Goal: Task Accomplishment & Management: Use online tool/utility

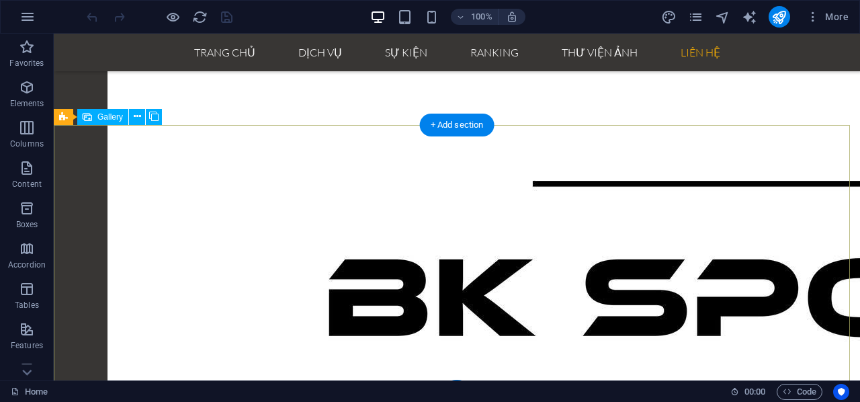
scroll to position [2596, 0]
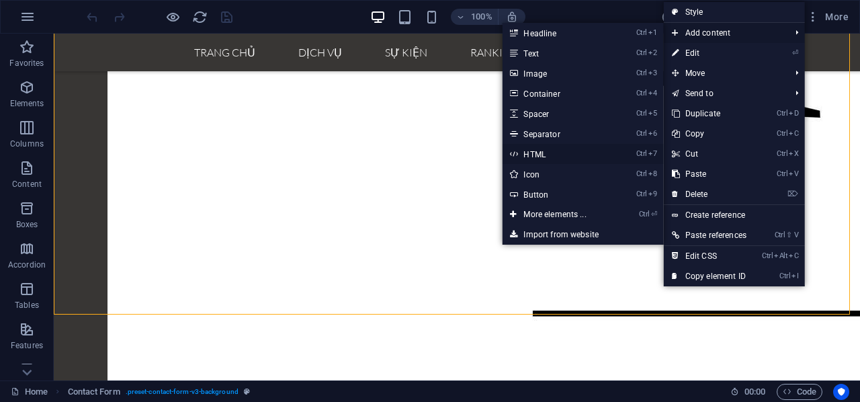
click at [556, 151] on link "Ctrl 7 HTML" at bounding box center [557, 154] width 111 height 20
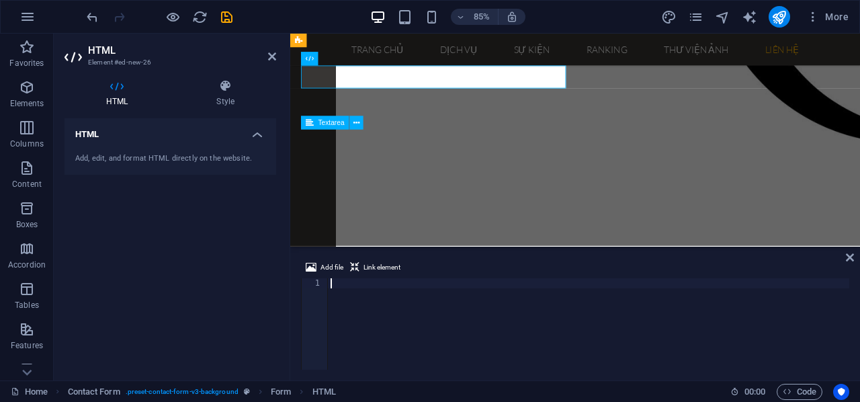
scroll to position [2856, 0]
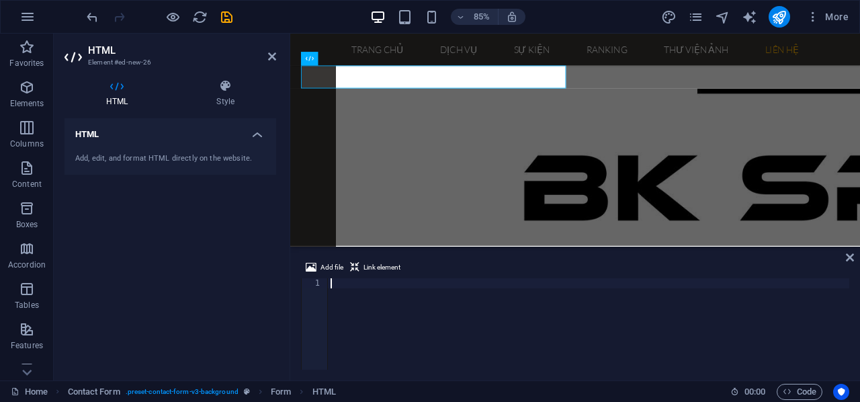
click at [856, 257] on div "Add file Link element 1 ההההההההההההההההההההההההההההההההההההההההההההההההההההההה…" at bounding box center [575, 315] width 570 height 132
click at [845, 257] on div "Add file Link element 1 ההההההההההההההההההההההההההההההההההההההההההההההההההההההה…" at bounding box center [575, 315] width 570 height 132
click at [851, 256] on icon at bounding box center [850, 257] width 8 height 11
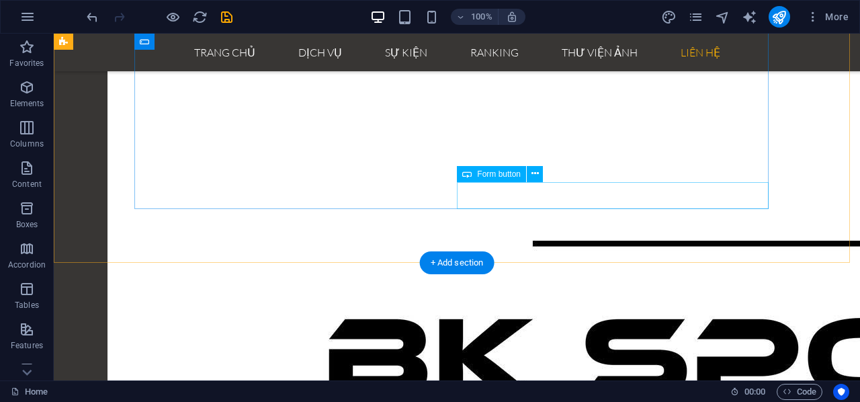
scroll to position [2528, 0]
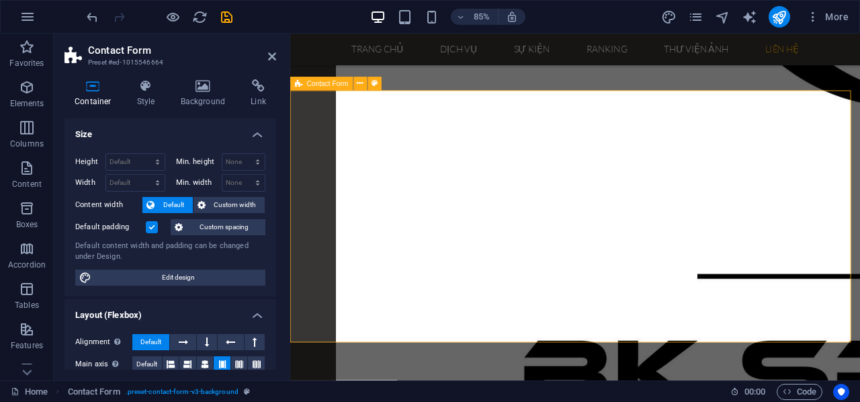
scroll to position [2937, 0]
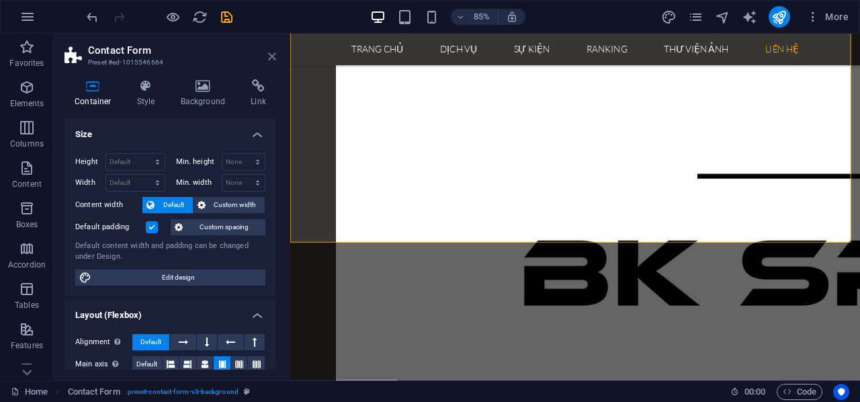
click at [271, 60] on icon at bounding box center [272, 56] width 8 height 11
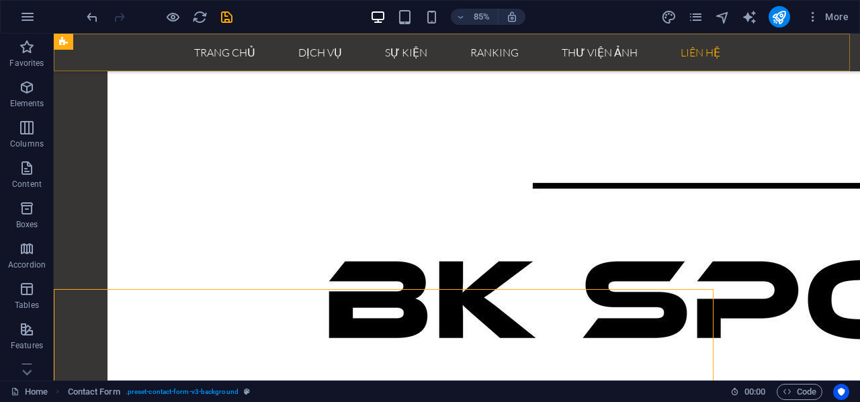
scroll to position [2631, 0]
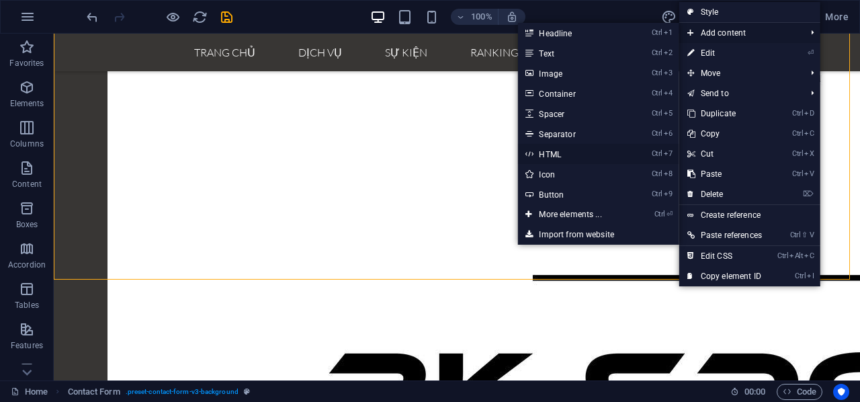
click at [577, 153] on link "Ctrl 7 HTML" at bounding box center [572, 154] width 111 height 20
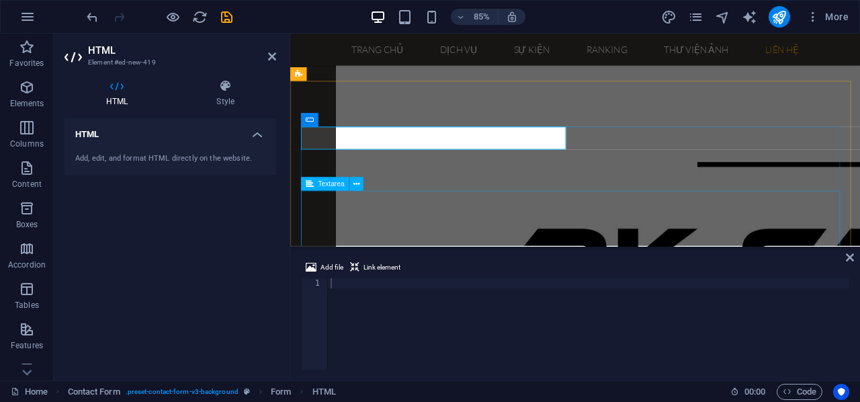
scroll to position [2756, 0]
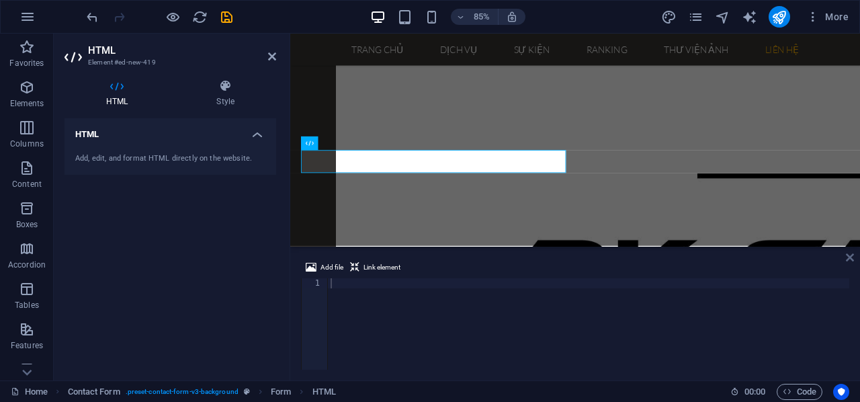
drag, startPoint x: 850, startPoint y: 260, endPoint x: 795, endPoint y: 225, distance: 65.2
click at [850, 260] on icon at bounding box center [850, 257] width 8 height 11
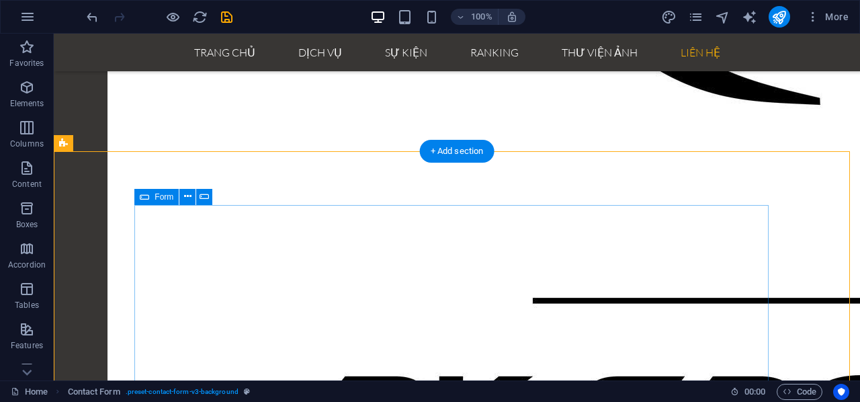
scroll to position [2663, 0]
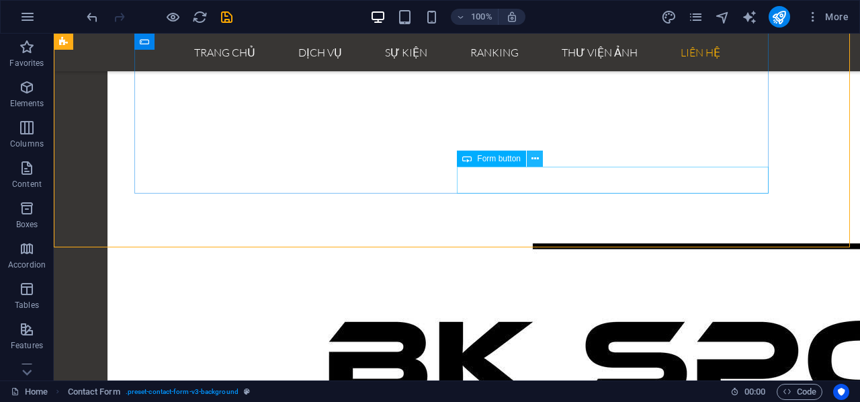
click at [535, 159] on icon at bounding box center [534, 159] width 7 height 14
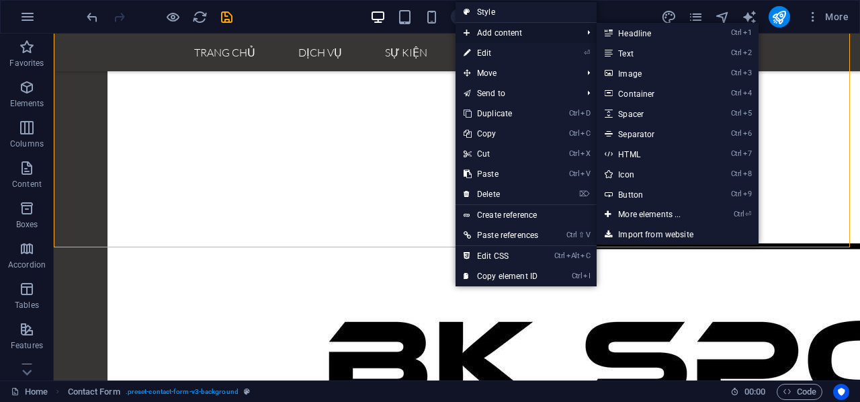
click at [502, 38] on span "Add content" at bounding box center [516, 33] width 121 height 20
click at [633, 56] on link "Ctrl 2 Text" at bounding box center [652, 53] width 111 height 20
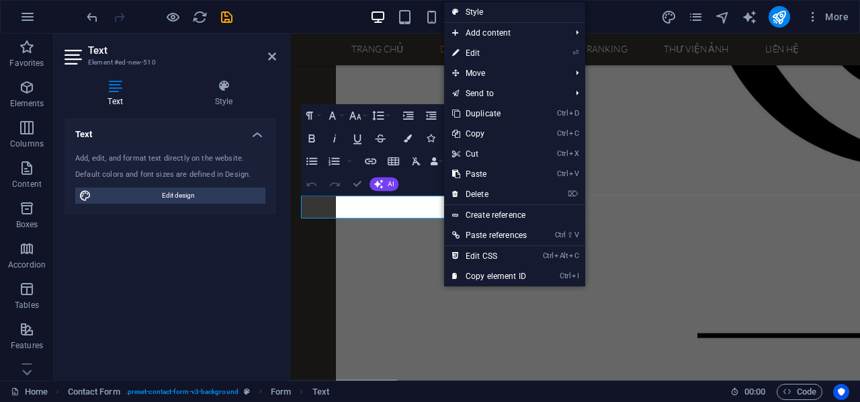
scroll to position [2408, 0]
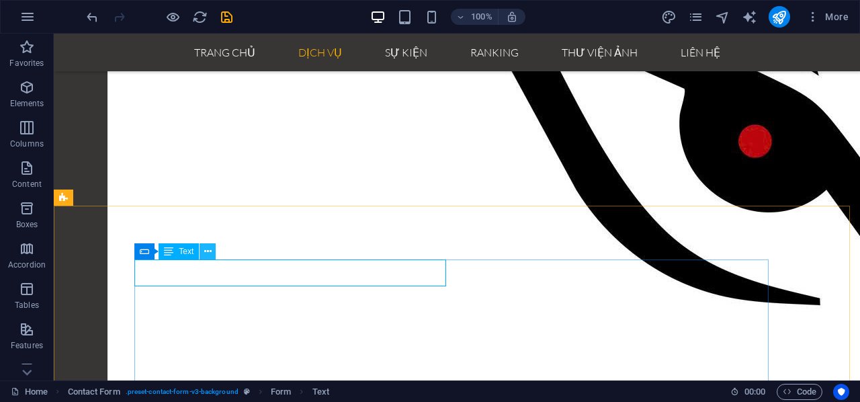
click at [208, 247] on icon at bounding box center [207, 252] width 7 height 14
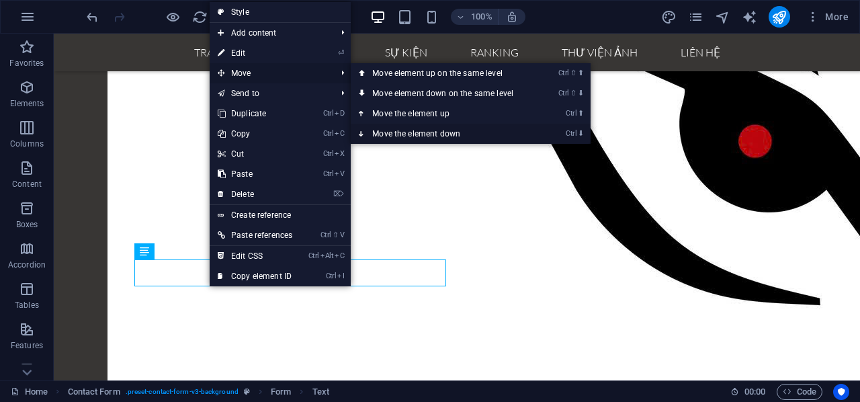
click at [435, 137] on link "Ctrl ⬇ Move the element down" at bounding box center [445, 134] width 189 height 20
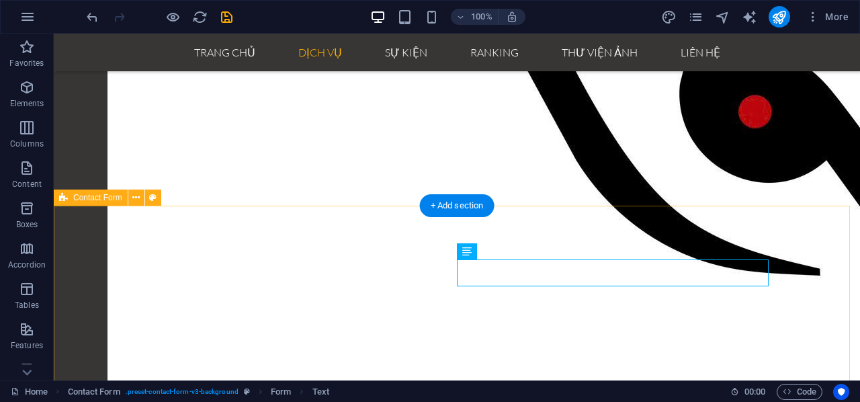
scroll to position [2475, 0]
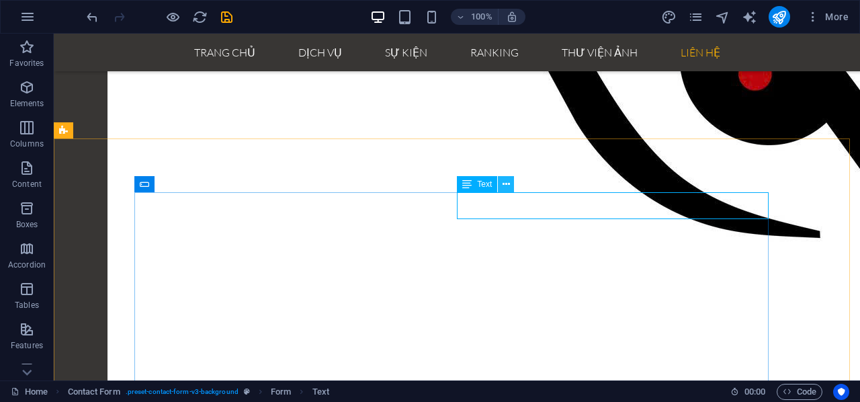
click at [509, 184] on icon at bounding box center [506, 184] width 7 height 14
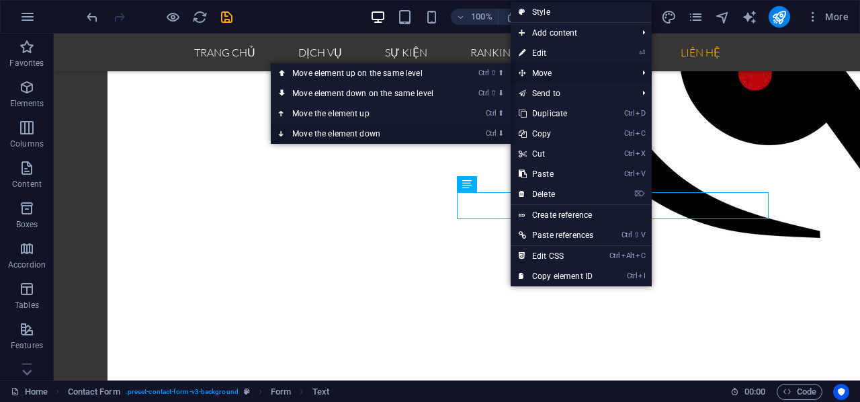
click at [433, 128] on link "Ctrl ⬇ Move the element down" at bounding box center [365, 134] width 189 height 20
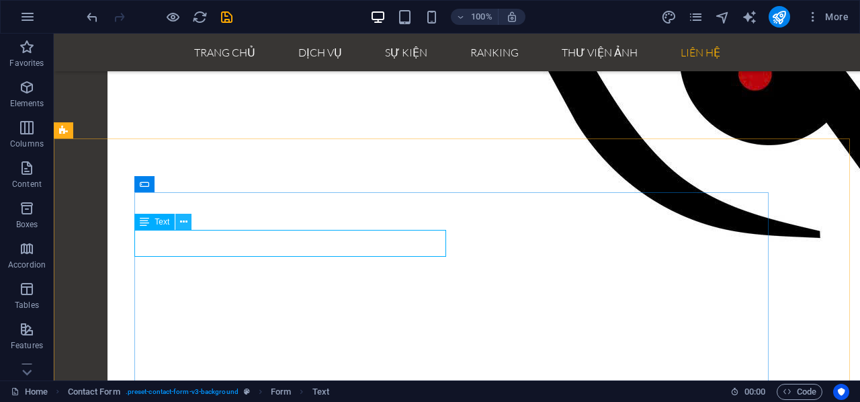
click at [185, 222] on icon at bounding box center [183, 222] width 7 height 14
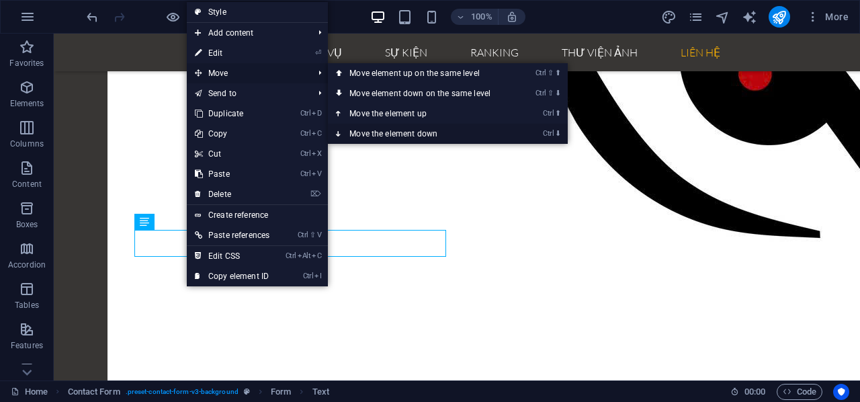
drag, startPoint x: 396, startPoint y: 129, endPoint x: 344, endPoint y: 96, distance: 61.9
click at [396, 129] on link "Ctrl ⬇ Move the element down" at bounding box center [422, 134] width 189 height 20
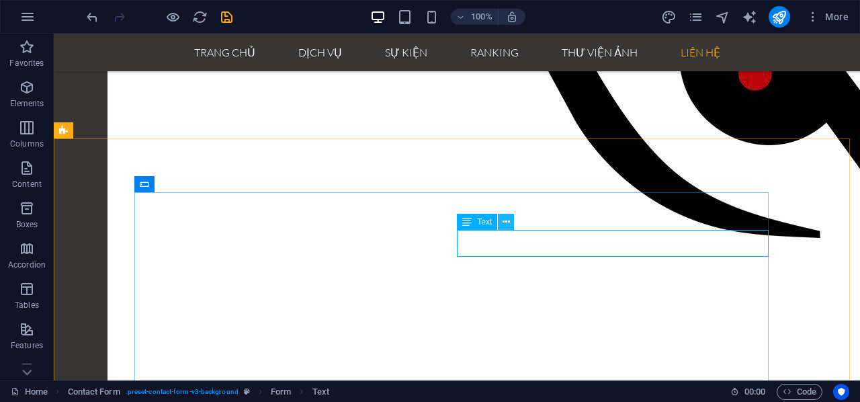
click at [507, 224] on icon at bounding box center [506, 222] width 7 height 14
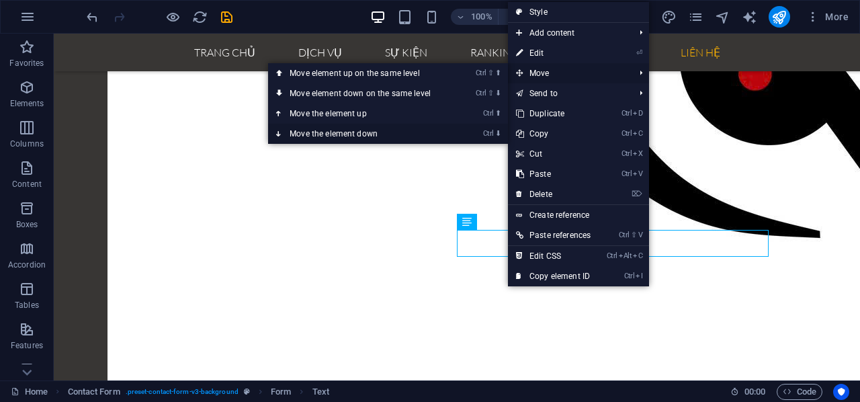
click at [417, 134] on link "Ctrl ⬇ Move the element down" at bounding box center [362, 134] width 189 height 20
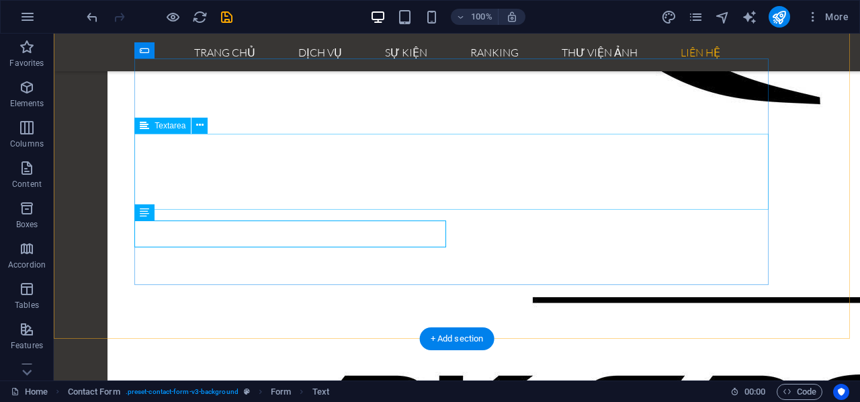
scroll to position [2610, 0]
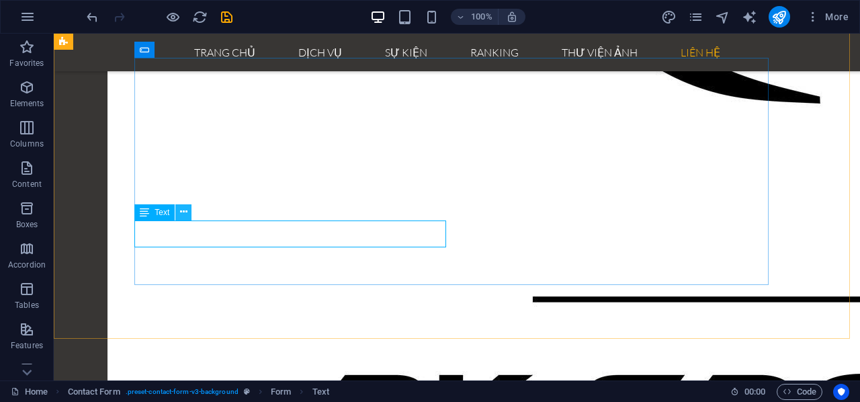
click at [184, 212] on icon at bounding box center [183, 212] width 7 height 14
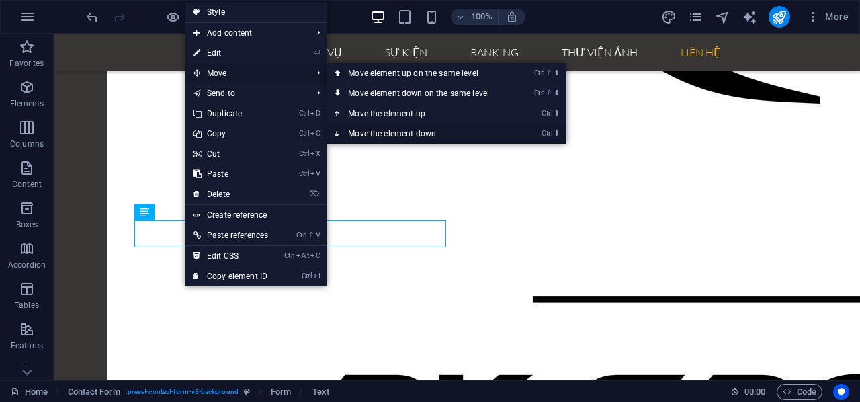
click at [378, 128] on link "Ctrl ⬇ Move the element down" at bounding box center [421, 134] width 189 height 20
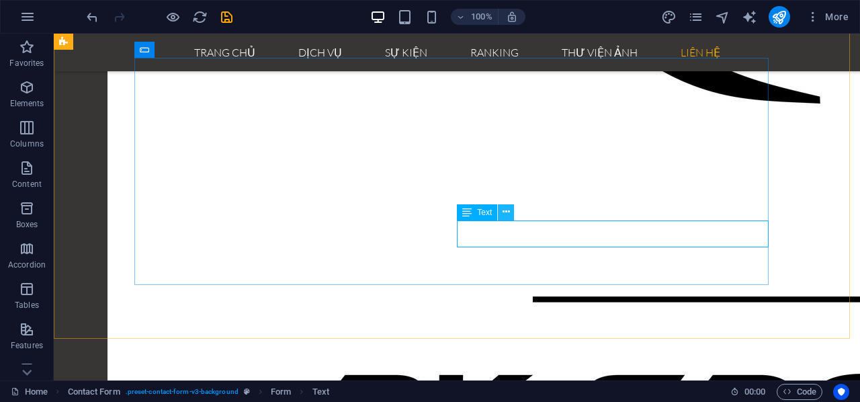
click at [501, 212] on button at bounding box center [506, 212] width 16 height 16
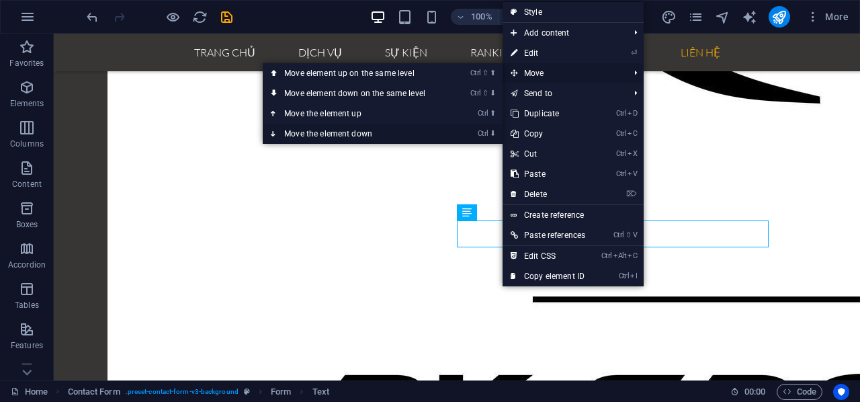
drag, startPoint x: 417, startPoint y: 128, endPoint x: 362, endPoint y: 96, distance: 63.3
click at [417, 128] on link "Ctrl ⬇ Move the element down" at bounding box center [357, 134] width 189 height 20
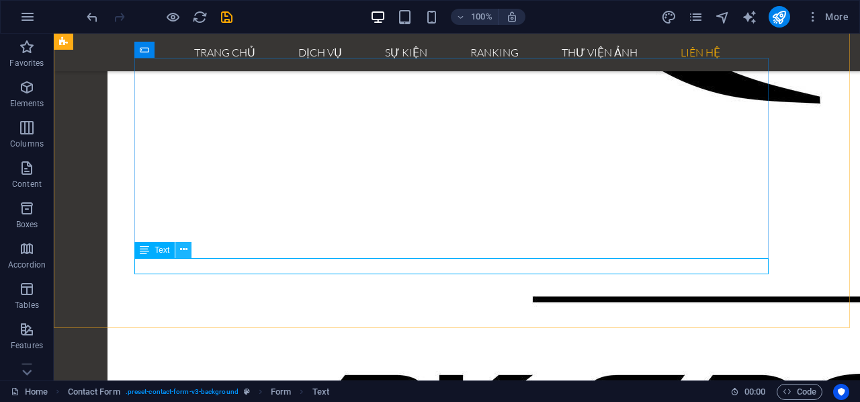
click at [183, 253] on icon at bounding box center [183, 250] width 7 height 14
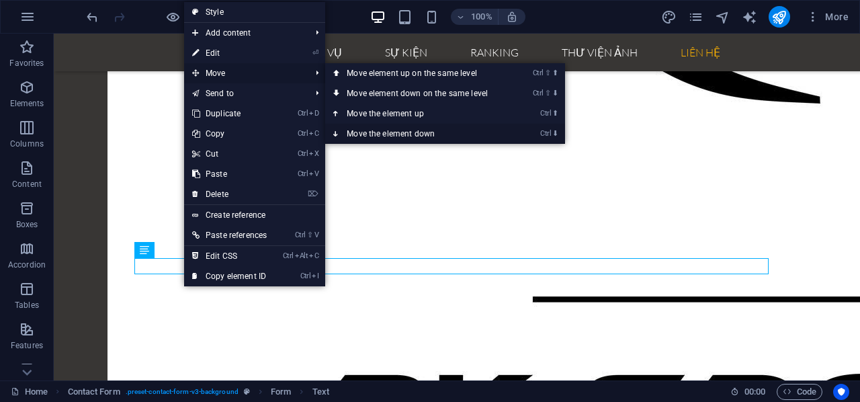
click at [376, 134] on link "Ctrl ⬇ Move the element down" at bounding box center [419, 134] width 189 height 20
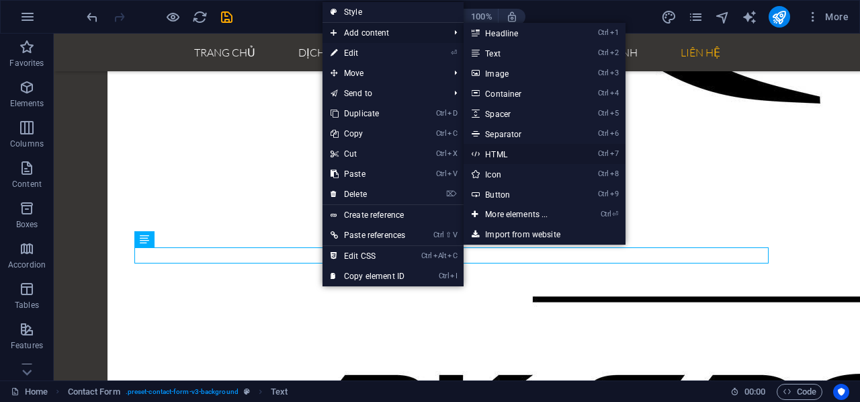
drag, startPoint x: 500, startPoint y: 155, endPoint x: 243, endPoint y: 147, distance: 257.5
click at [500, 155] on link "Ctrl 7 HTML" at bounding box center [519, 154] width 111 height 20
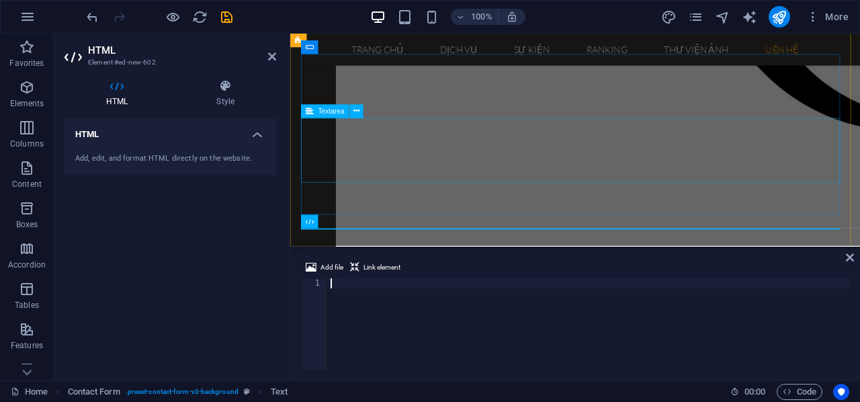
scroll to position [2869, 0]
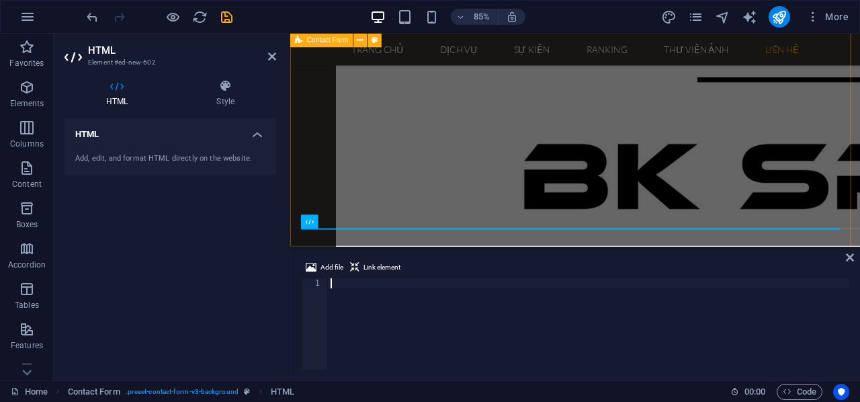
type textarea "floating social buttons"
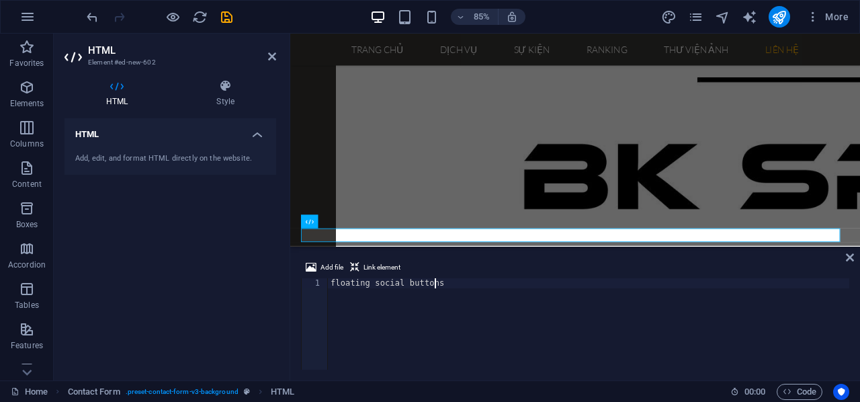
drag, startPoint x: 462, startPoint y: 281, endPoint x: 267, endPoint y: 272, distance: 195.7
click at [267, 272] on div "HTML Element #ed-new-602 HTML Style HTML Add, edit, and format HTML directly on…" at bounding box center [457, 207] width 806 height 347
paste textarea "</div>"
type textarea "</div>"
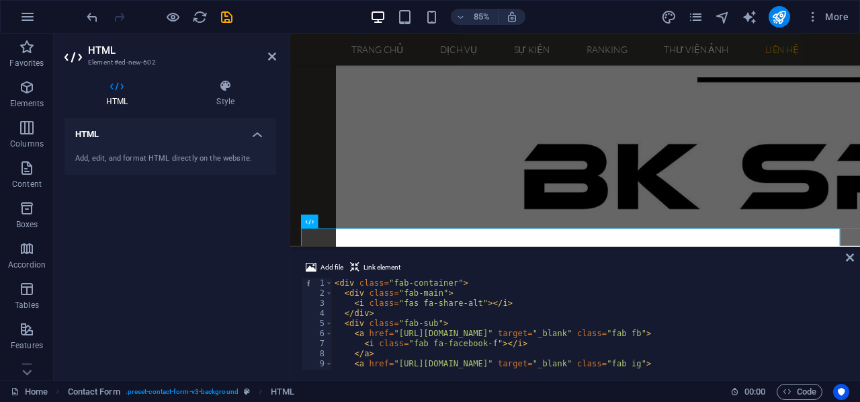
scroll to position [70, 0]
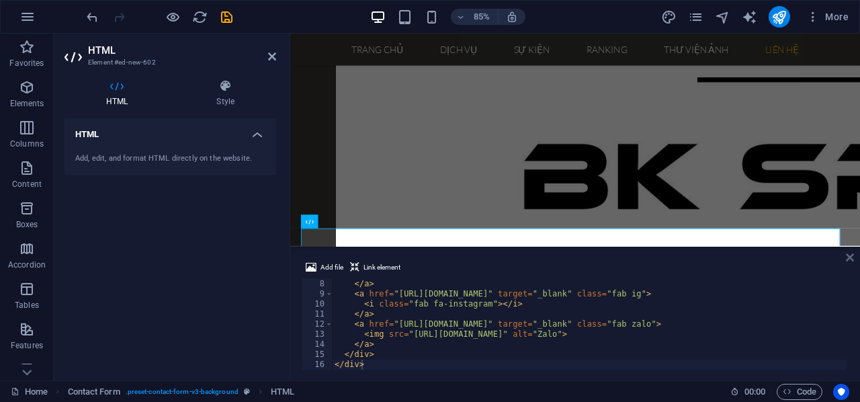
drag, startPoint x: 851, startPoint y: 255, endPoint x: 796, endPoint y: 222, distance: 64.0
click at [851, 255] on icon at bounding box center [850, 257] width 8 height 11
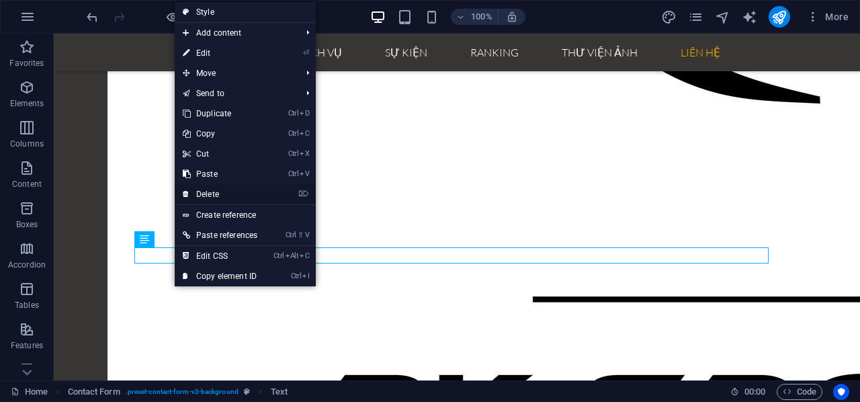
click at [208, 192] on link "⌦ Delete" at bounding box center [220, 194] width 91 height 20
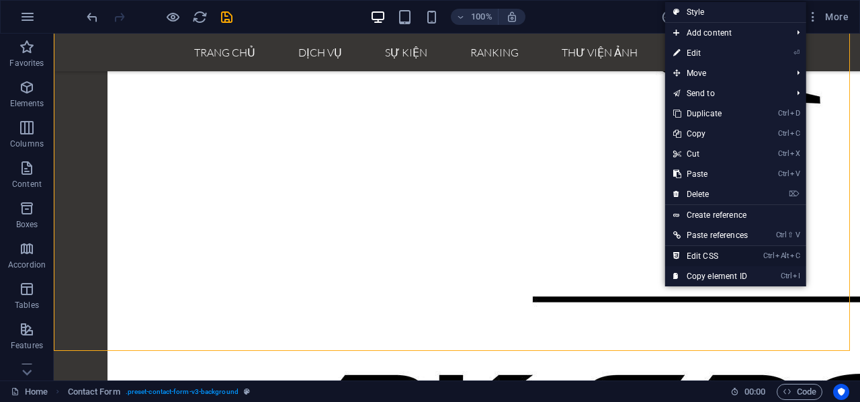
click at [706, 256] on link "Ctrl Alt C Edit CSS" at bounding box center [710, 256] width 91 height 20
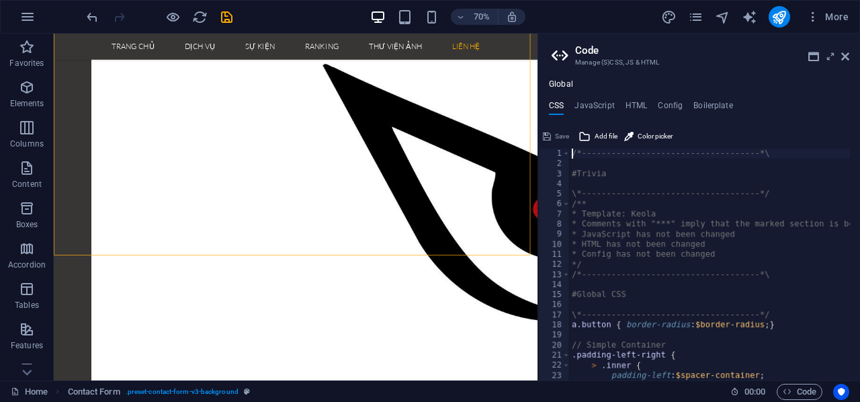
scroll to position [2943, 0]
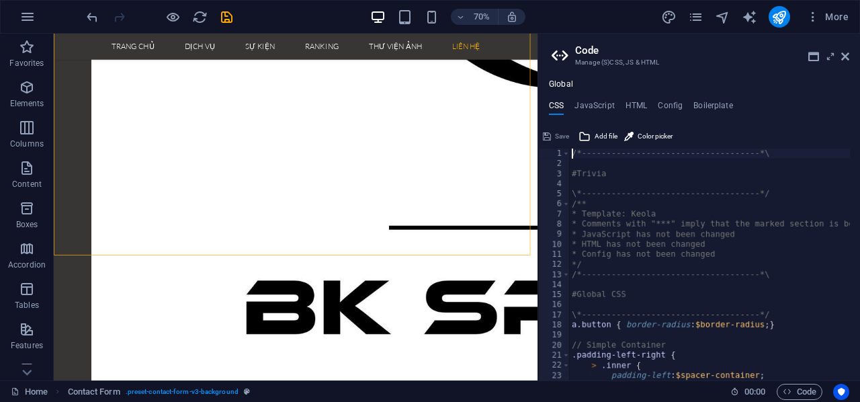
type textarea "@include contact-form-v3;"
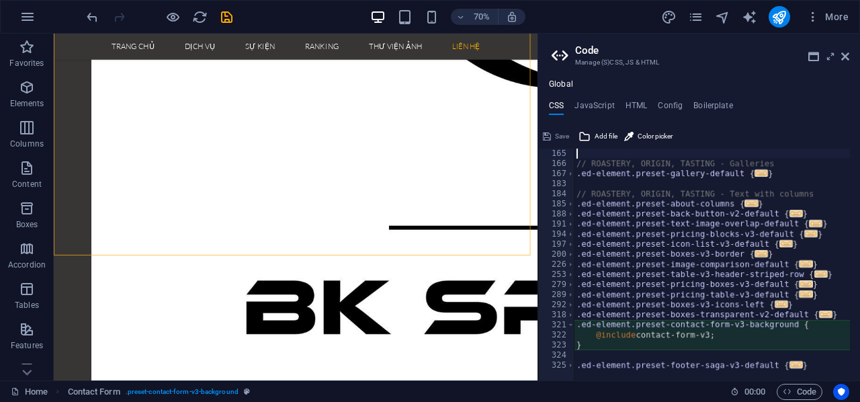
click at [775, 155] on div "// ROASTERY, ORIGIN, TASTING - Galleries .ed-element.preset-gallery-default { .…" at bounding box center [776, 269] width 404 height 242
type textarea "}"
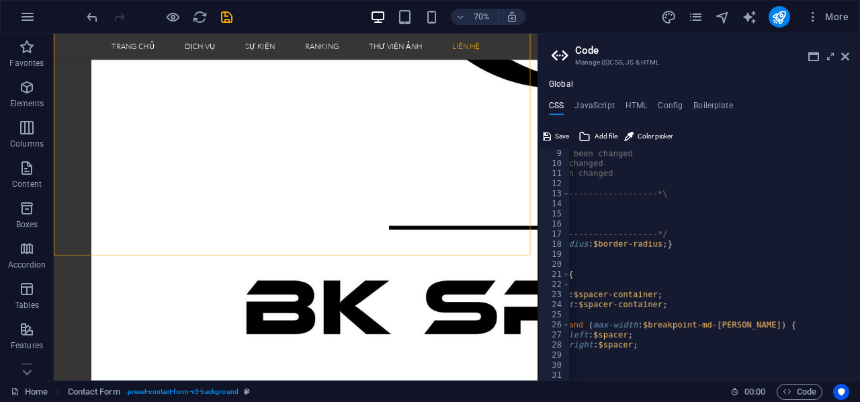
scroll to position [0, 123]
click at [844, 57] on icon at bounding box center [845, 56] width 8 height 11
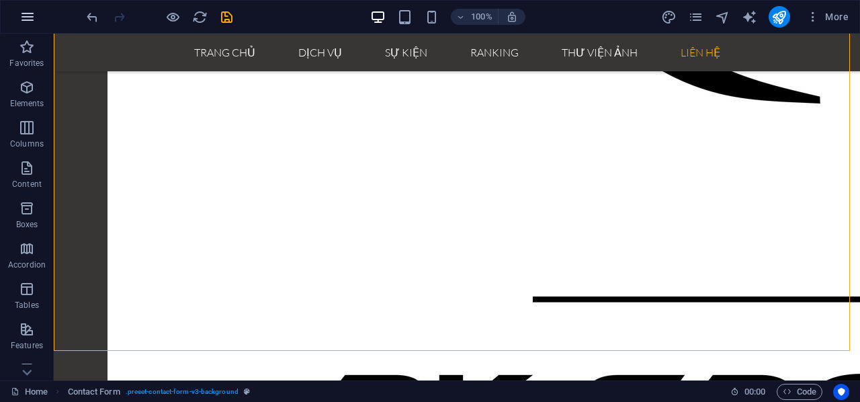
click at [25, 17] on icon "button" at bounding box center [27, 17] width 16 height 16
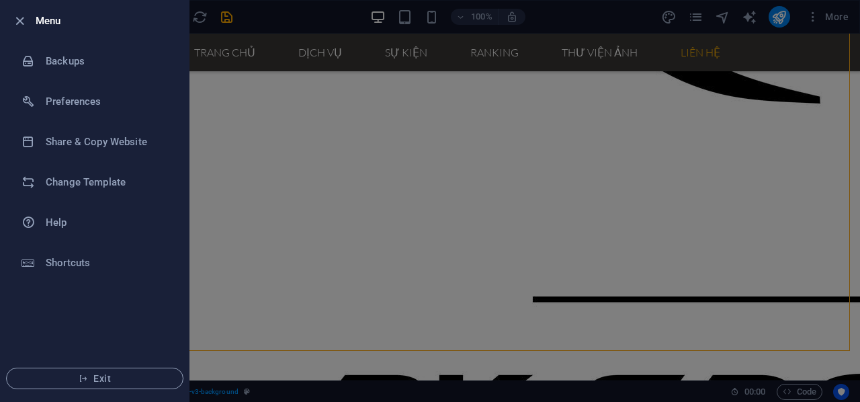
click at [798, 387] on div at bounding box center [430, 201] width 860 height 402
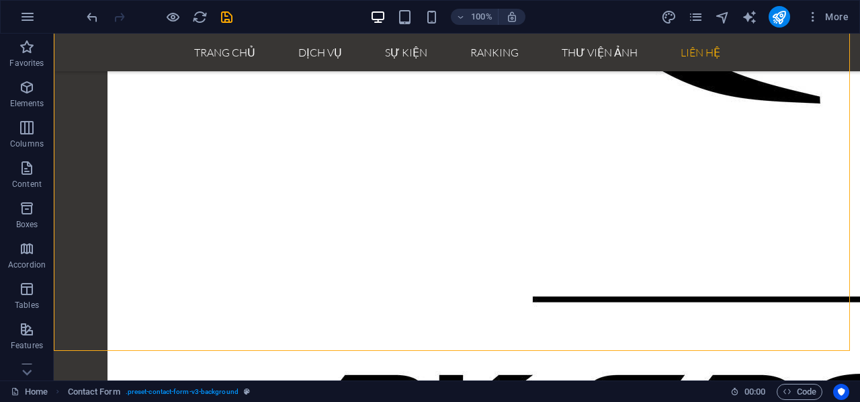
click at [798, 396] on span "Code" at bounding box center [800, 392] width 34 height 16
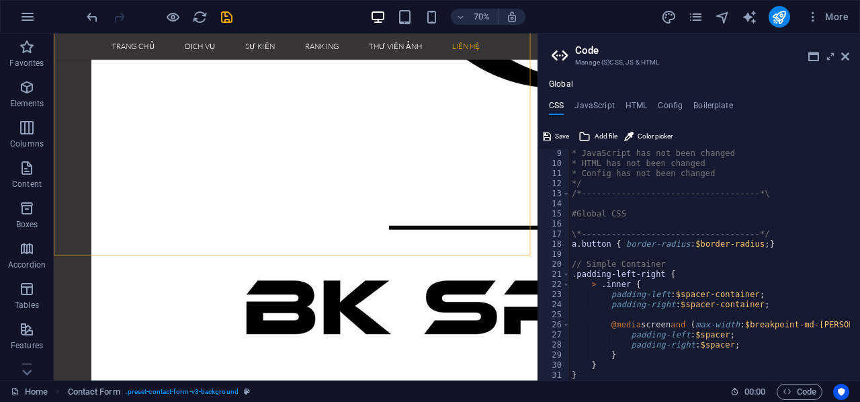
scroll to position [0, 0]
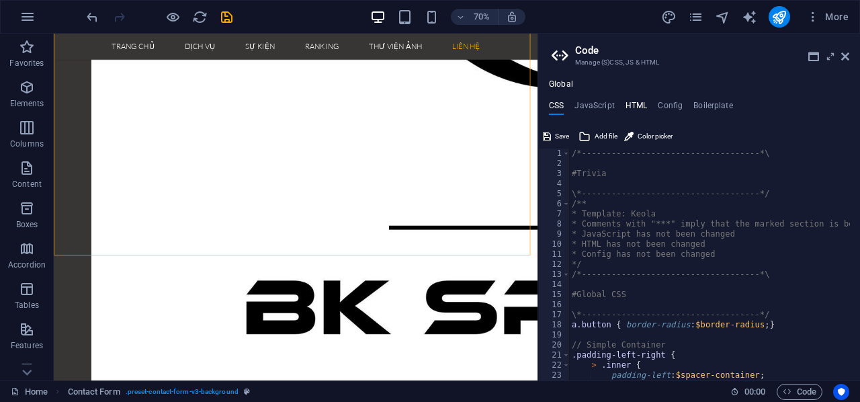
click at [629, 106] on h4 "HTML" at bounding box center [637, 108] width 22 height 15
type textarea "<a href="#main-content" class="wv-link-content button">Skip to main content</a>"
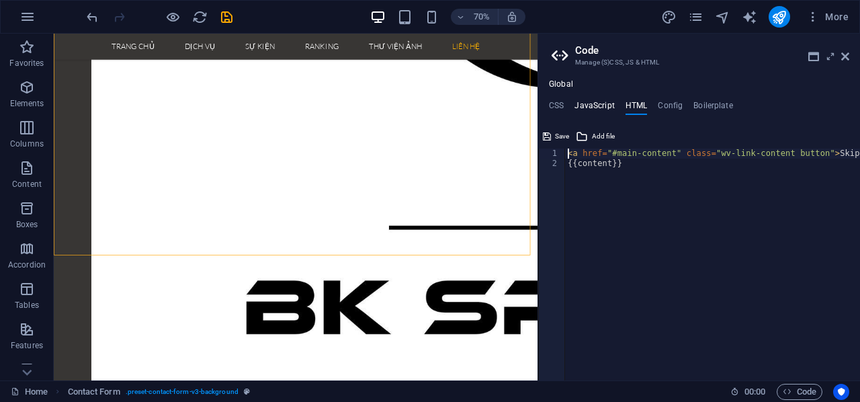
click at [601, 108] on h4 "JavaScript" at bounding box center [594, 108] width 40 height 15
type textarea "/* JS for preset "Menu V2" */"
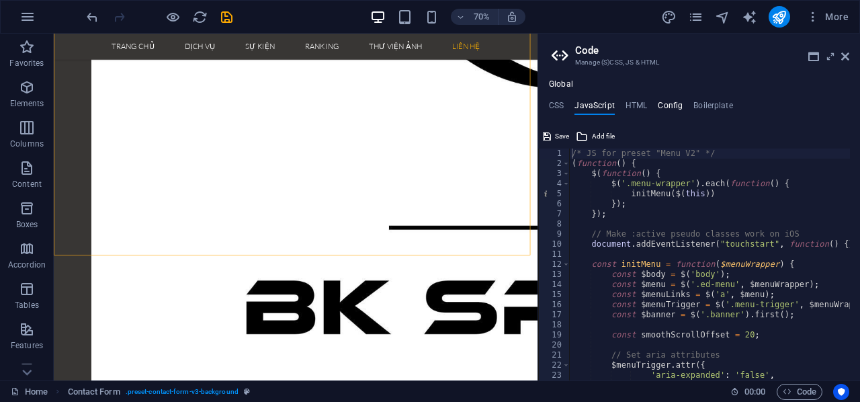
click at [676, 105] on h4 "Config" at bounding box center [670, 108] width 25 height 15
type textarea "$color-background: #383634;"
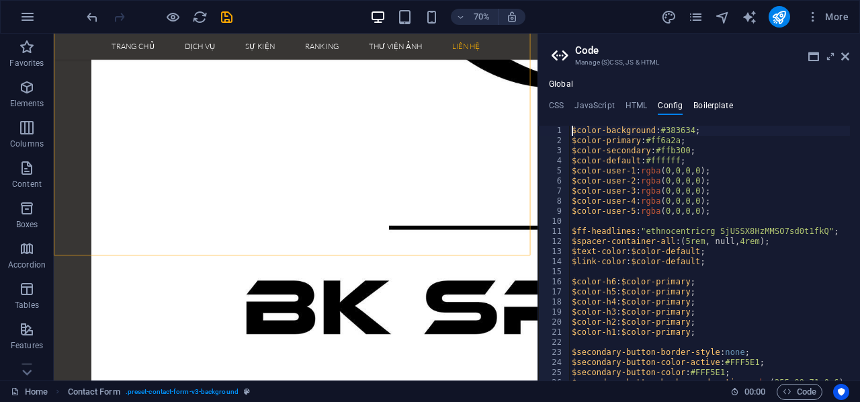
click at [703, 104] on h4 "Boilerplate" at bounding box center [713, 108] width 40 height 15
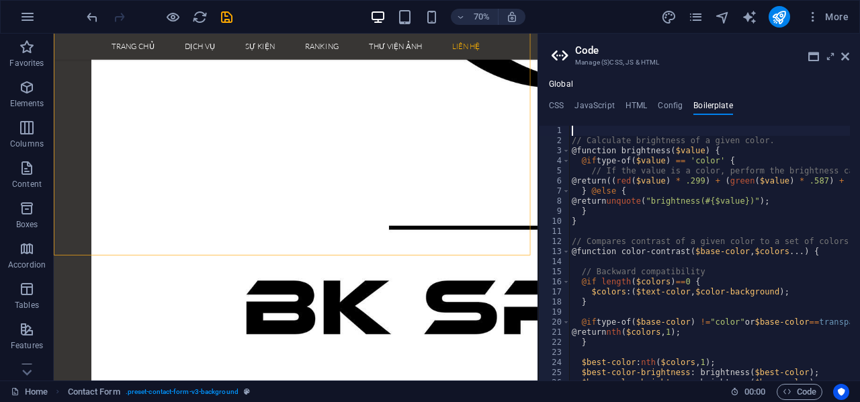
click at [564, 108] on ul "CSS JavaScript HTML Config Boilerplate" at bounding box center [699, 108] width 322 height 15
click at [556, 107] on h4 "CSS" at bounding box center [556, 108] width 15 height 15
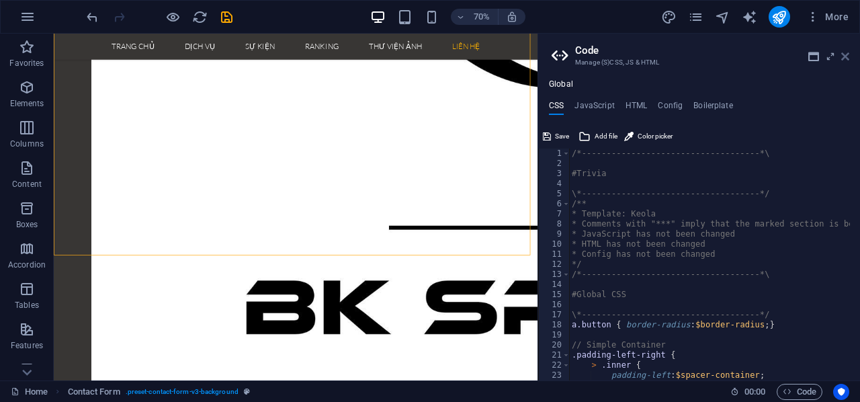
click at [843, 58] on icon at bounding box center [845, 56] width 8 height 11
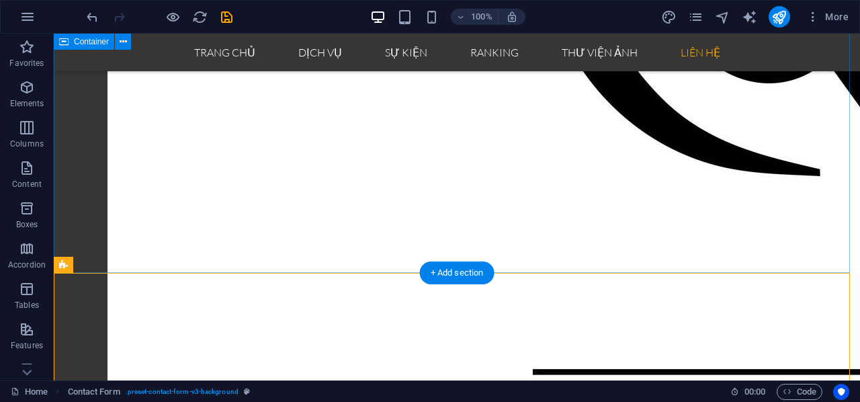
scroll to position [2610, 0]
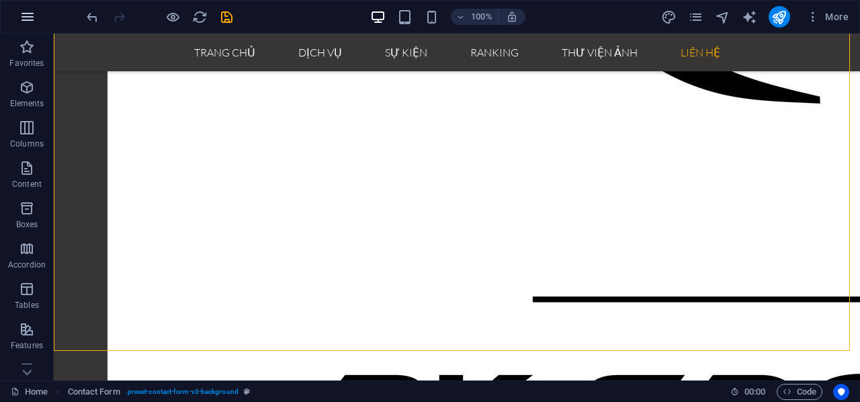
click at [16, 7] on button "button" at bounding box center [27, 17] width 32 height 32
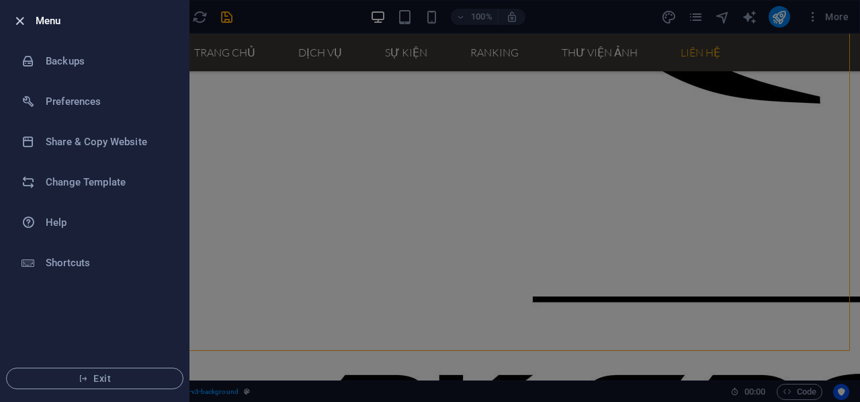
click at [22, 15] on icon "button" at bounding box center [19, 20] width 15 height 15
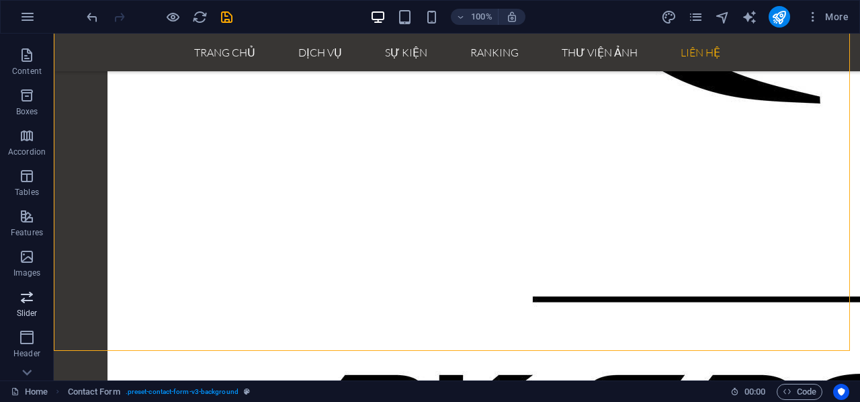
scroll to position [134, 0]
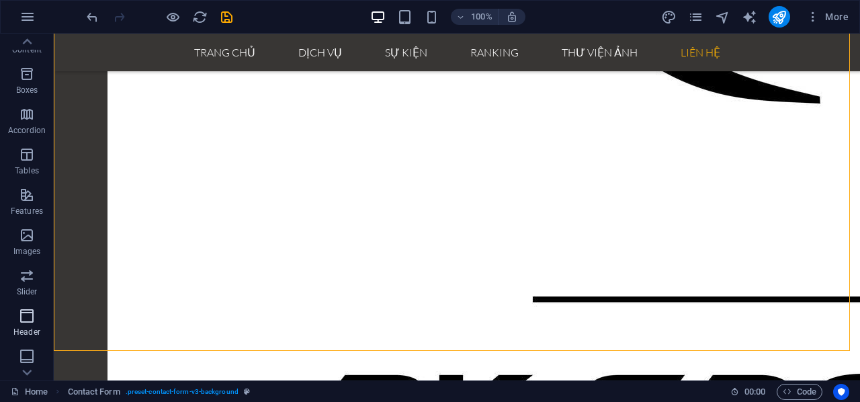
click at [25, 314] on icon "button" at bounding box center [27, 316] width 16 height 16
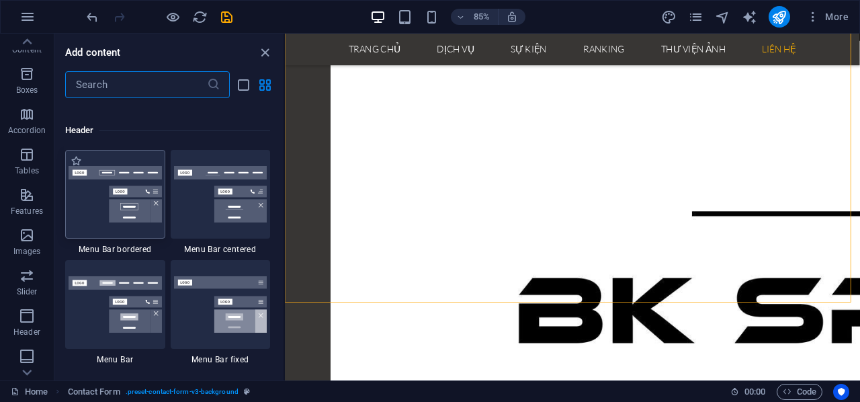
scroll to position [8091, 0]
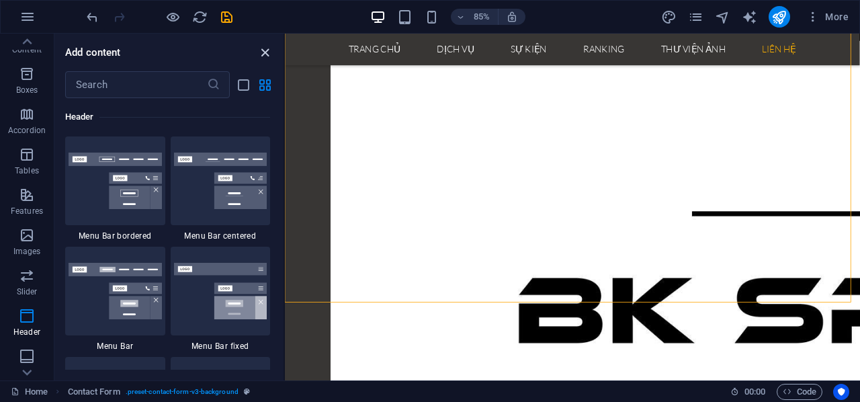
click at [272, 48] on icon "close panel" at bounding box center [264, 52] width 15 height 15
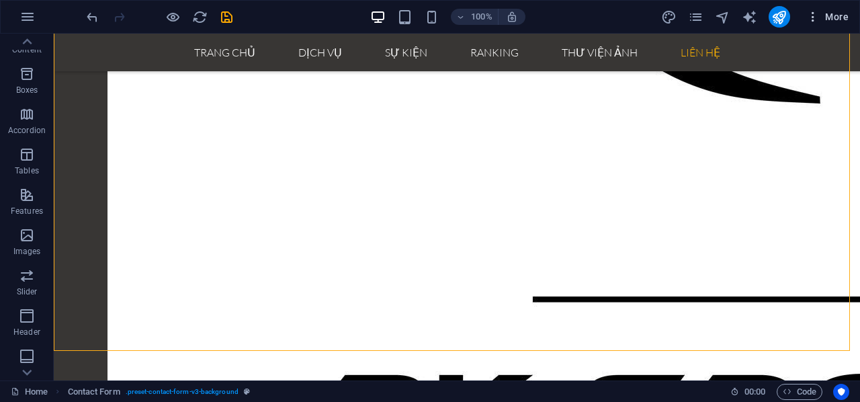
click at [814, 15] on icon "button" at bounding box center [812, 16] width 13 height 13
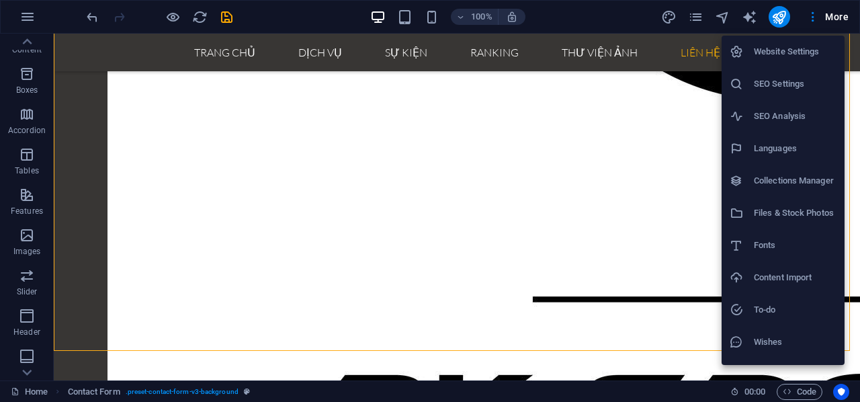
click at [801, 53] on h6 "Website Settings" at bounding box center [795, 52] width 83 height 16
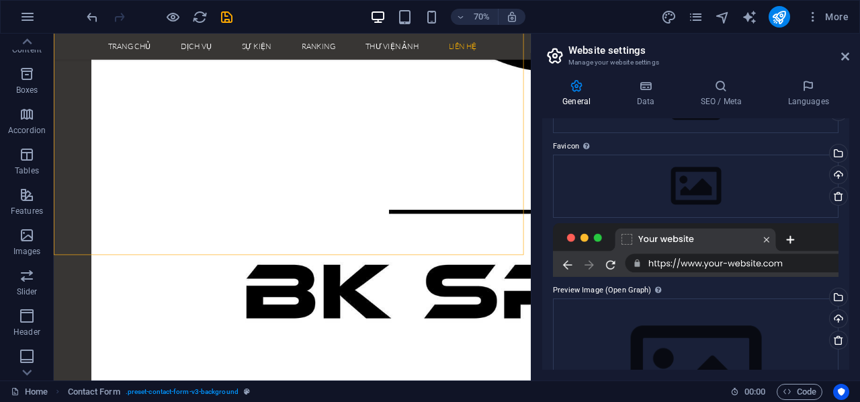
scroll to position [0, 0]
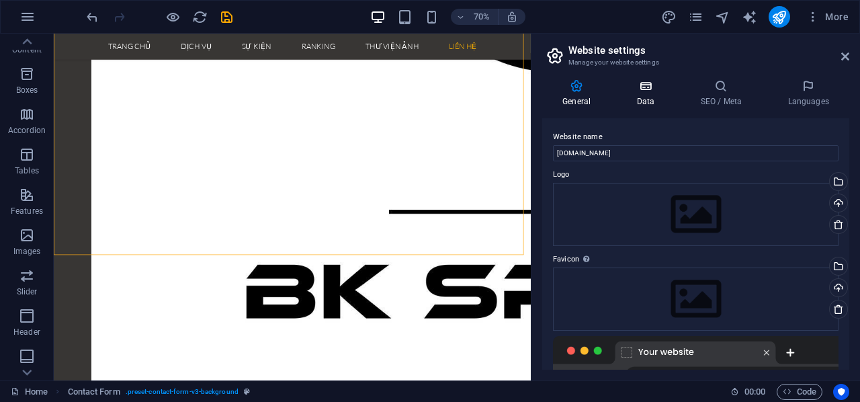
click at [646, 88] on icon at bounding box center [645, 85] width 58 height 13
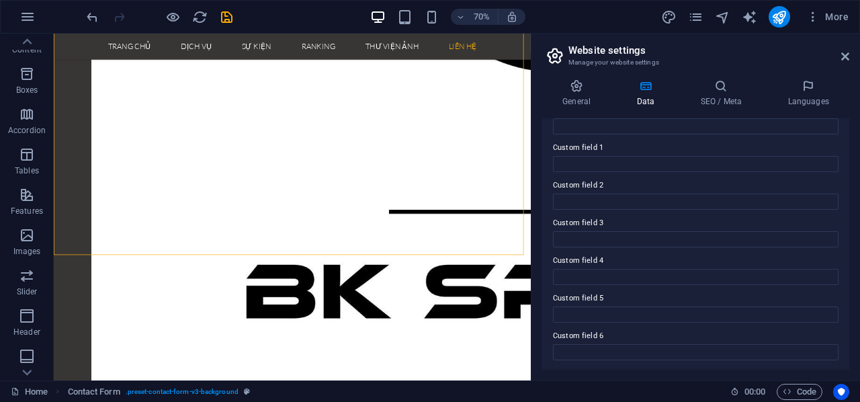
scroll to position [394, 0]
click at [719, 88] on icon at bounding box center [721, 85] width 82 height 13
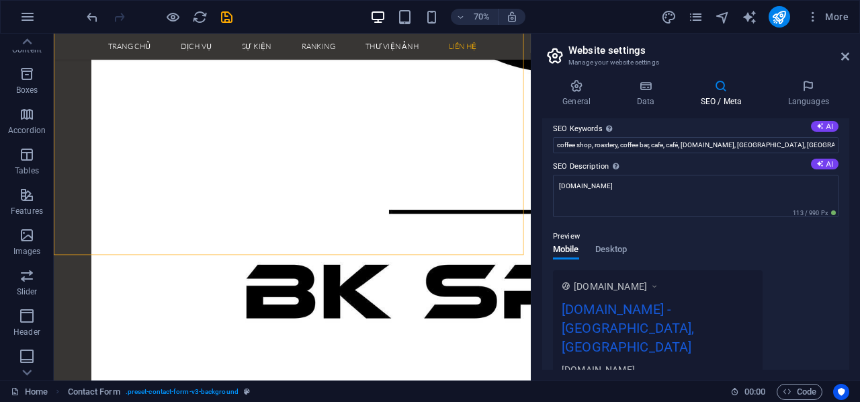
scroll to position [0, 0]
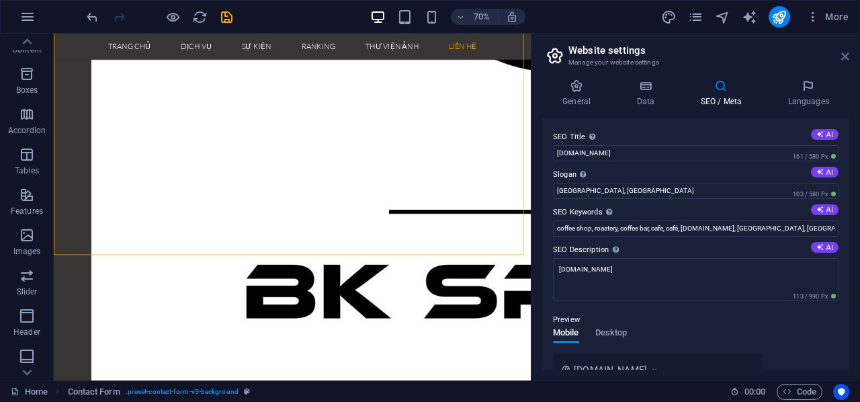
click at [845, 55] on icon at bounding box center [845, 56] width 8 height 11
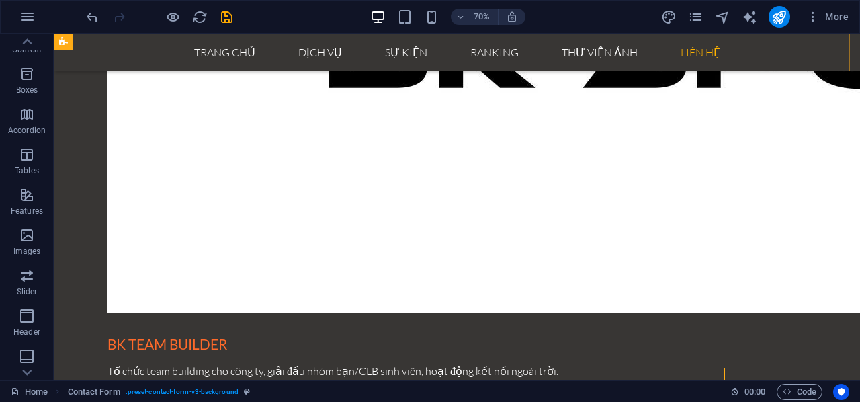
scroll to position [2610, 0]
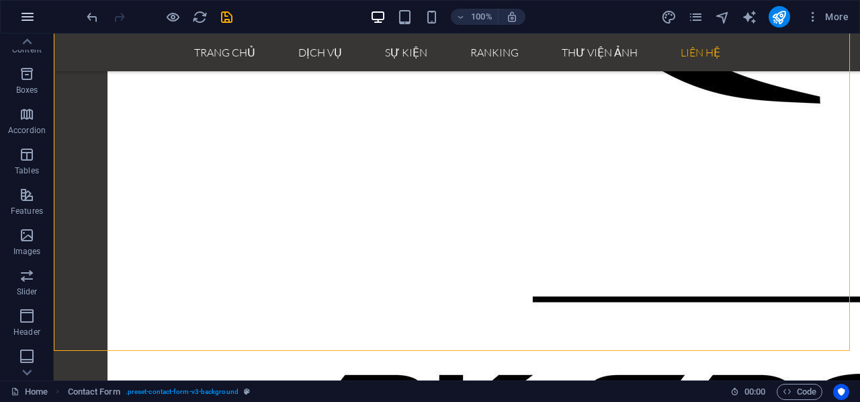
click at [24, 10] on icon "button" at bounding box center [27, 17] width 16 height 16
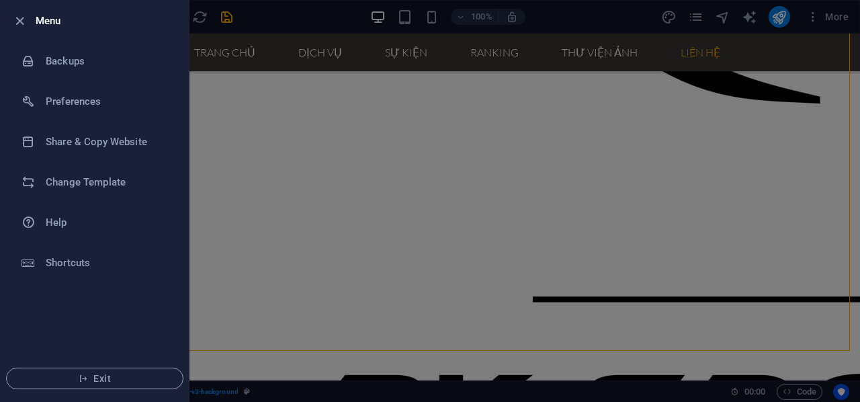
click at [812, 13] on div at bounding box center [430, 201] width 860 height 402
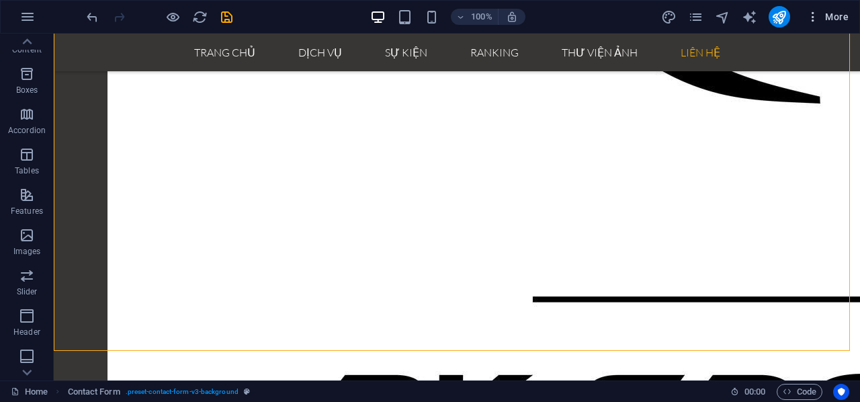
click at [813, 11] on icon "button" at bounding box center [812, 16] width 13 height 13
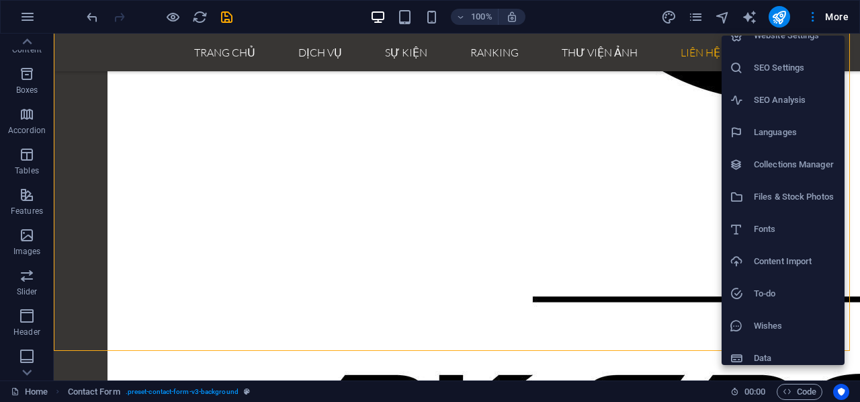
scroll to position [26, 0]
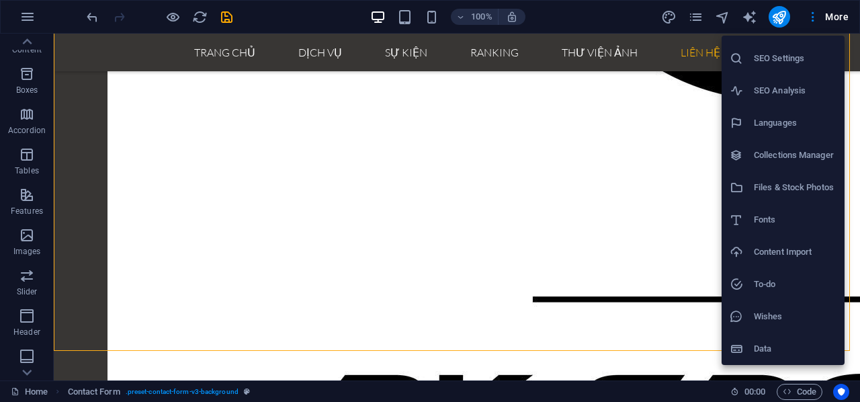
click at [811, 10] on div at bounding box center [430, 201] width 860 height 402
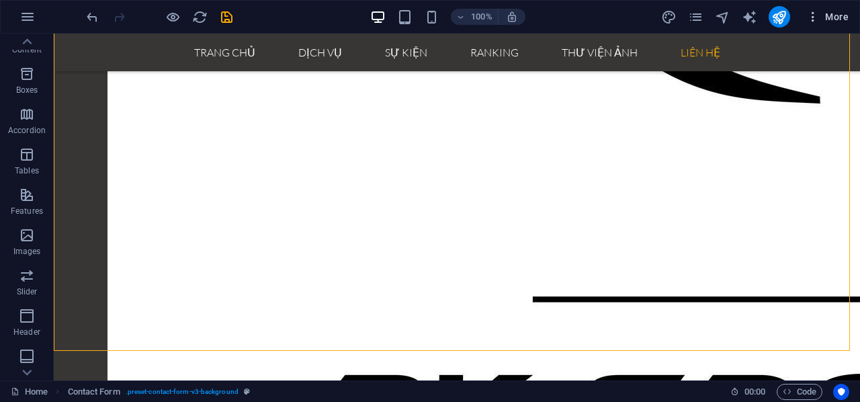
click at [836, 17] on span "More" at bounding box center [827, 16] width 42 height 13
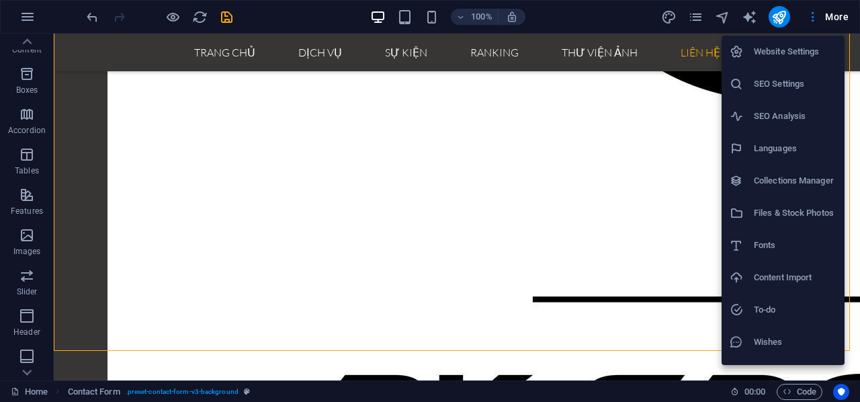
click at [813, 55] on h6 "Website Settings" at bounding box center [795, 52] width 83 height 16
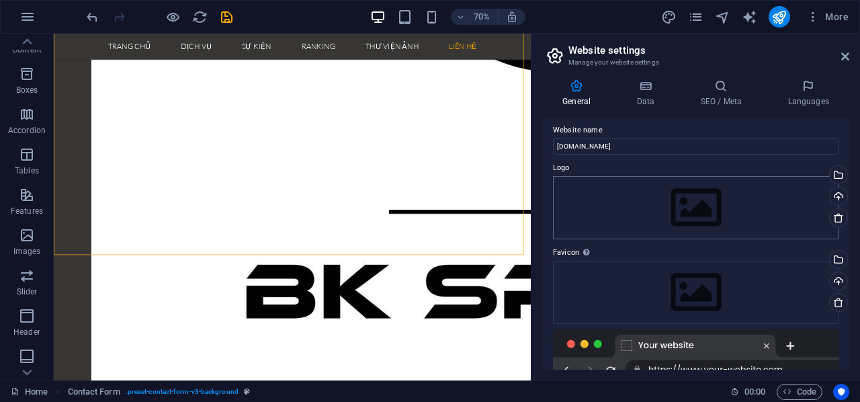
scroll to position [5, 0]
click at [847, 50] on h2 "Website settings" at bounding box center [708, 50] width 281 height 12
click at [843, 57] on icon at bounding box center [845, 56] width 8 height 11
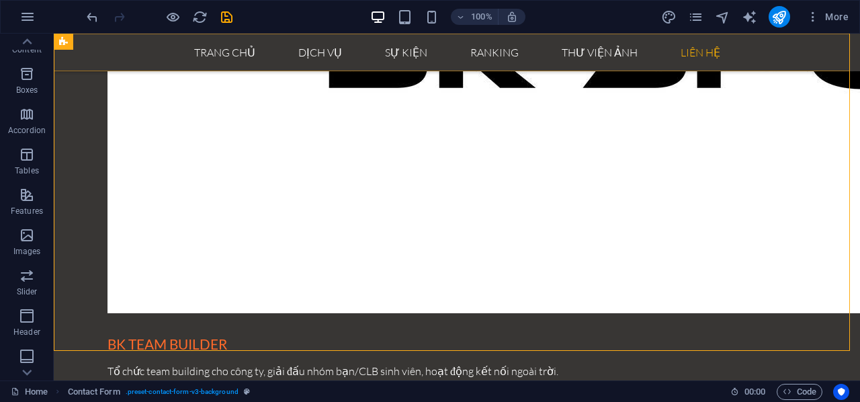
scroll to position [2610, 0]
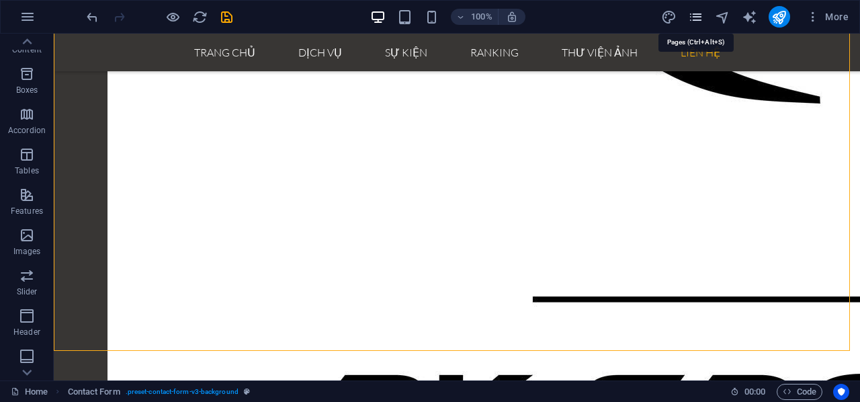
click at [701, 14] on icon "pages" at bounding box center [695, 16] width 15 height 15
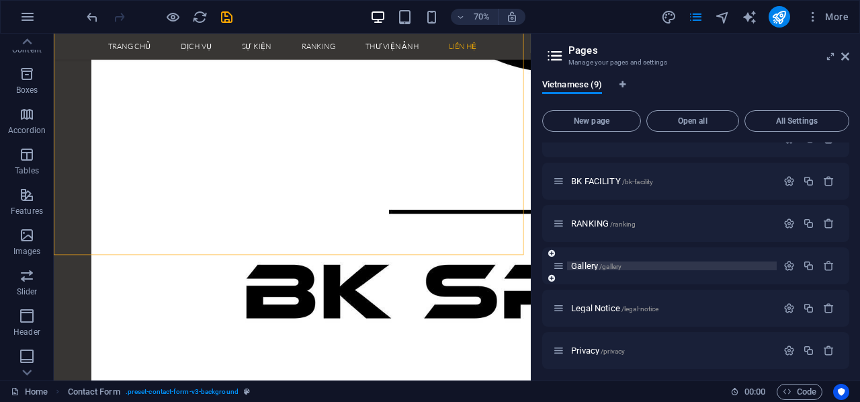
scroll to position [154, 0]
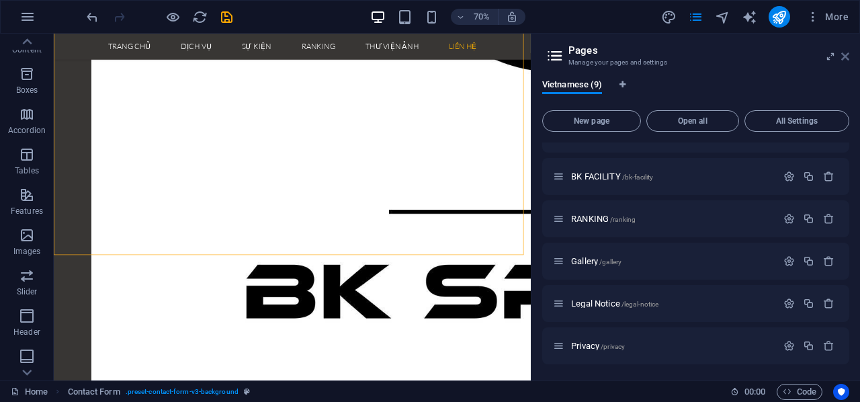
drag, startPoint x: 847, startPoint y: 55, endPoint x: 806, endPoint y: 11, distance: 59.9
click at [847, 55] on icon at bounding box center [845, 56] width 8 height 11
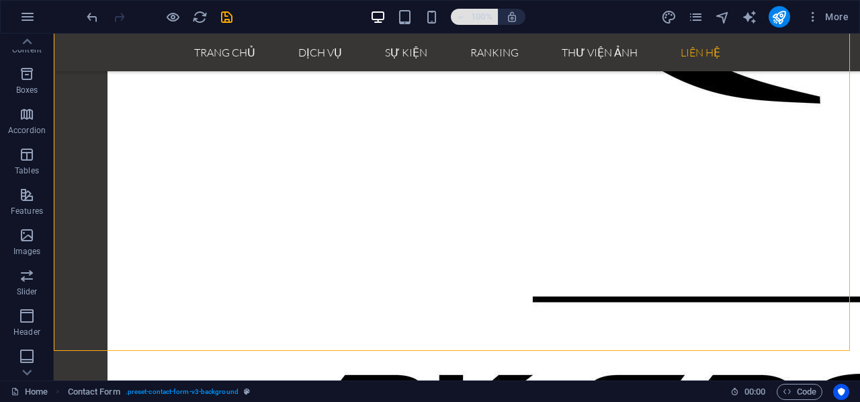
click at [458, 13] on icon "button" at bounding box center [460, 17] width 9 height 9
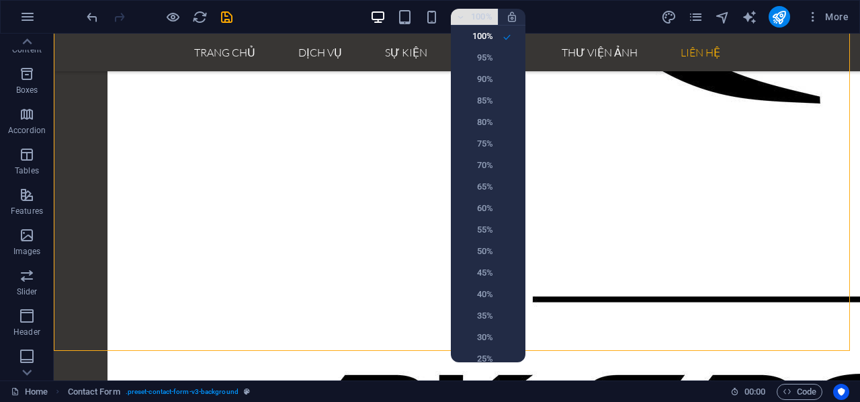
click at [458, 11] on div at bounding box center [430, 201] width 860 height 402
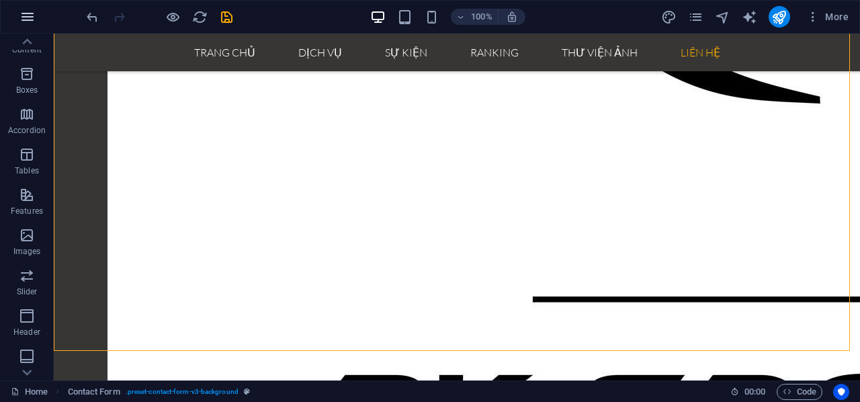
click at [26, 14] on icon "button" at bounding box center [27, 17] width 16 height 16
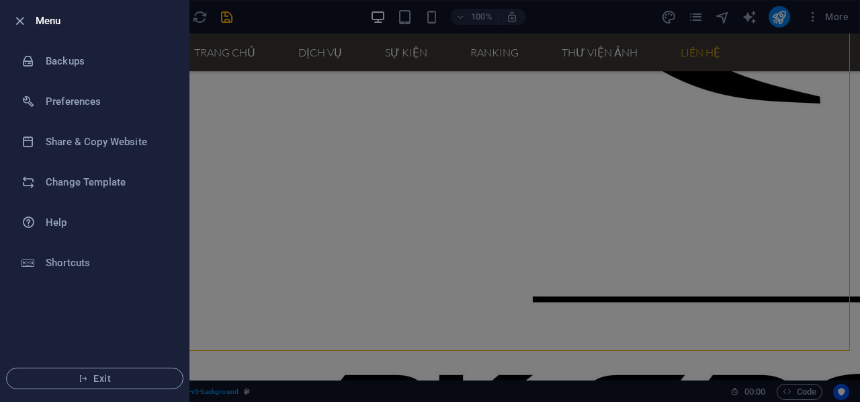
click at [816, 42] on div at bounding box center [430, 201] width 860 height 402
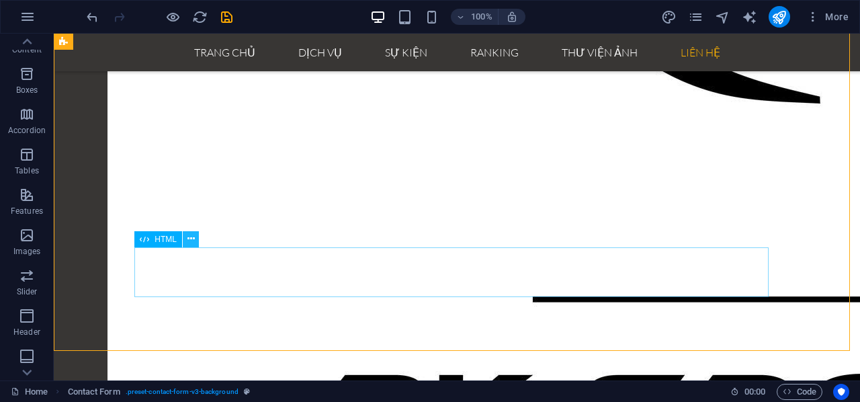
click at [189, 237] on icon at bounding box center [190, 239] width 7 height 14
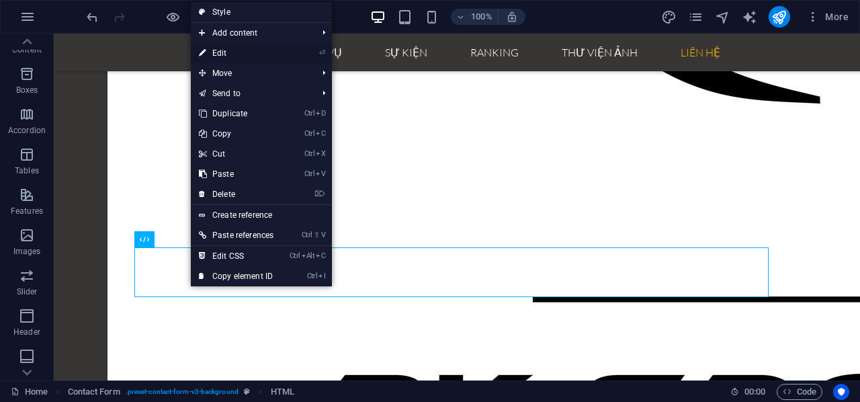
click at [249, 51] on link "⏎ Edit" at bounding box center [236, 53] width 91 height 20
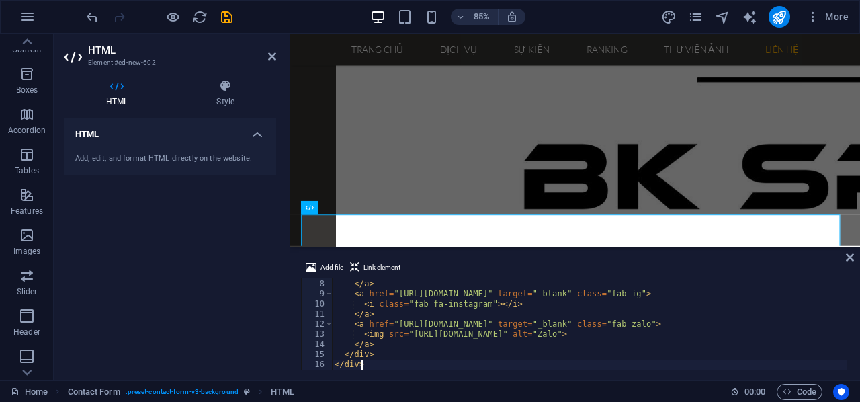
scroll to position [0, 0]
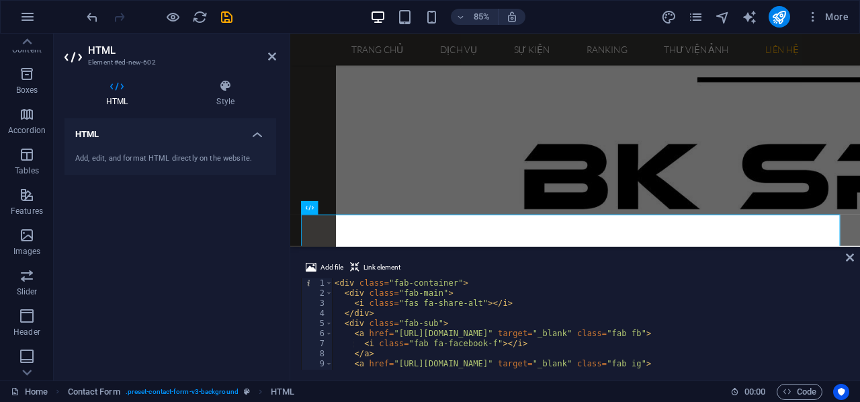
click at [339, 283] on div "< div class = "fab-container" > < div class = "fab-main" > < i class = "fas fa-…" at bounding box center [589, 334] width 515 height 112
type textarea "<div class="fab-container">"
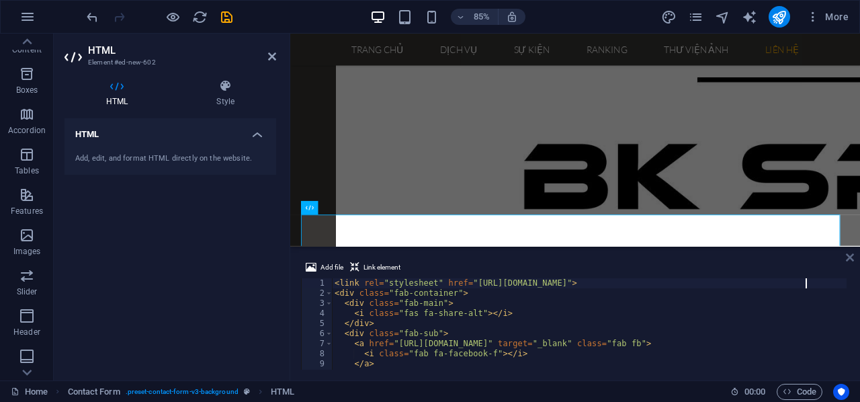
type textarea "<link rel="stylesheet" href="https://cdnjs.cloudflare.com/ajax/libs/font-awesom…"
drag, startPoint x: 851, startPoint y: 258, endPoint x: 802, endPoint y: 222, distance: 60.6
click at [851, 258] on icon at bounding box center [850, 257] width 8 height 11
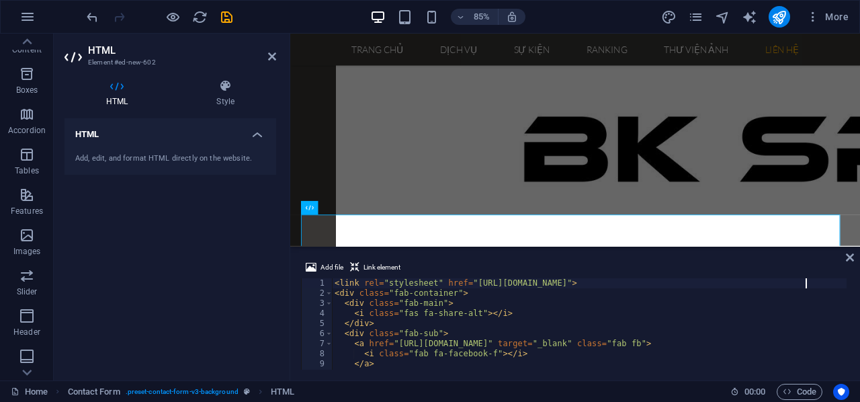
scroll to position [2610, 0]
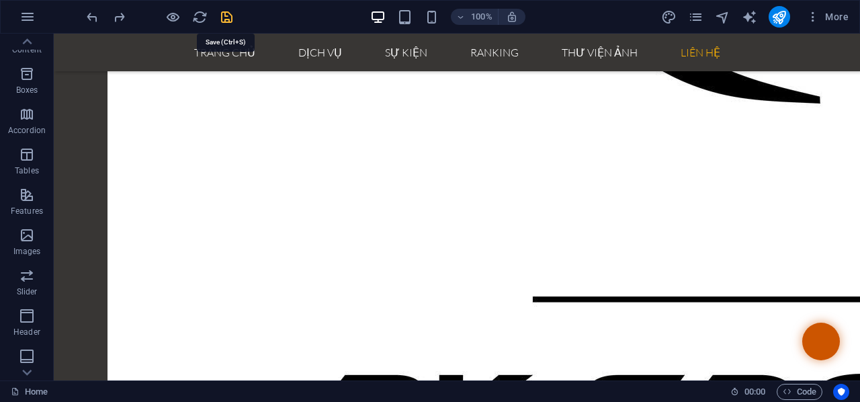
click at [232, 21] on icon "save" at bounding box center [226, 16] width 15 height 15
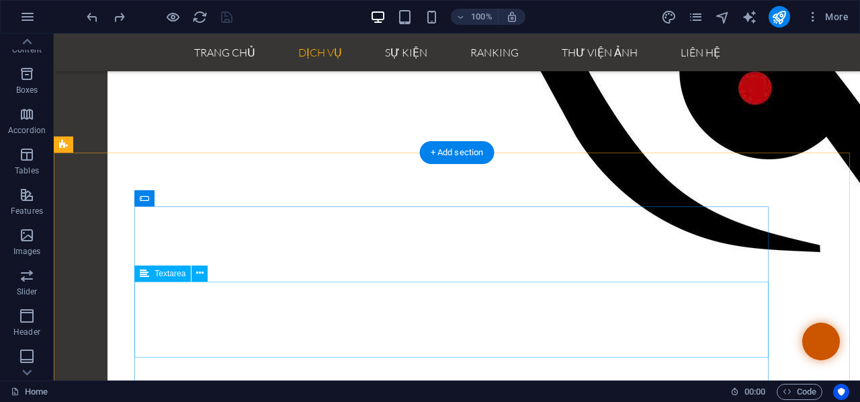
scroll to position [2260, 0]
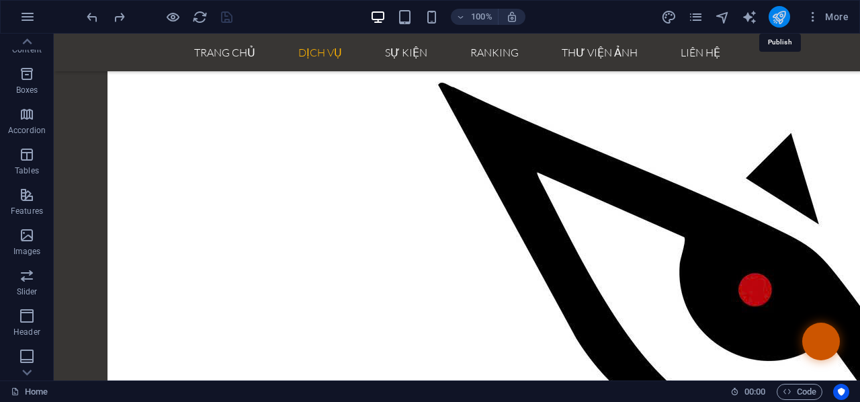
click at [785, 17] on icon "publish" at bounding box center [778, 16] width 15 height 15
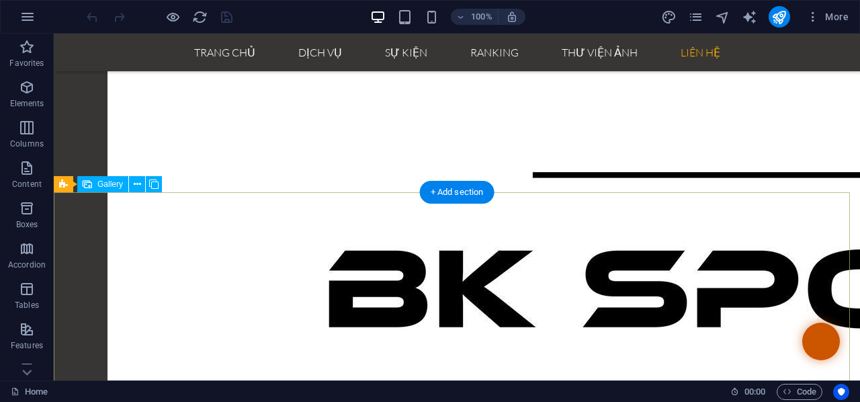
scroll to position [2596, 0]
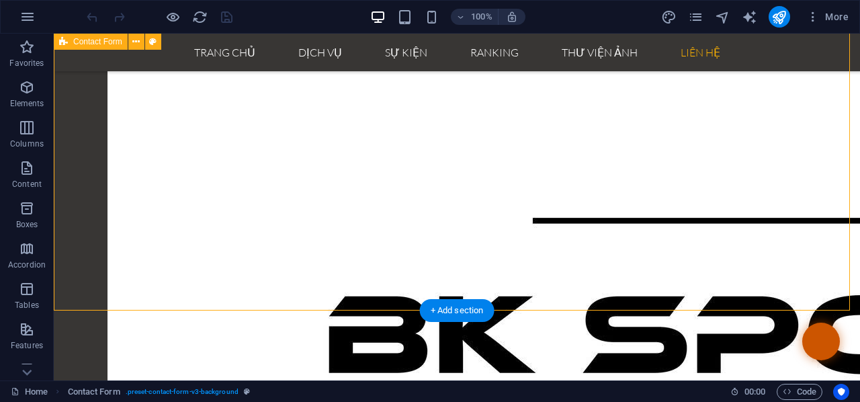
scroll to position [2797, 0]
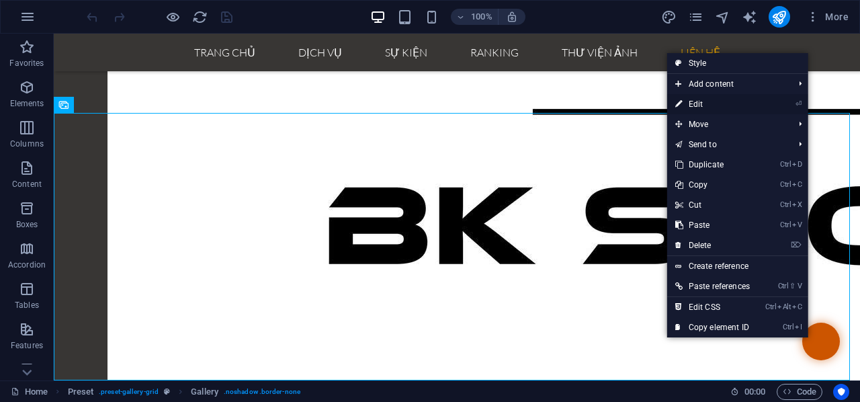
click at [708, 109] on link "⏎ Edit" at bounding box center [712, 104] width 91 height 20
select select "2"
select select "px"
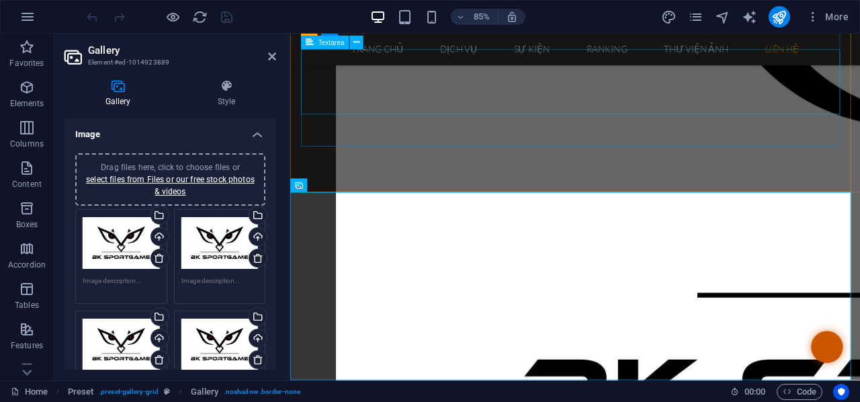
scroll to position [2996, 0]
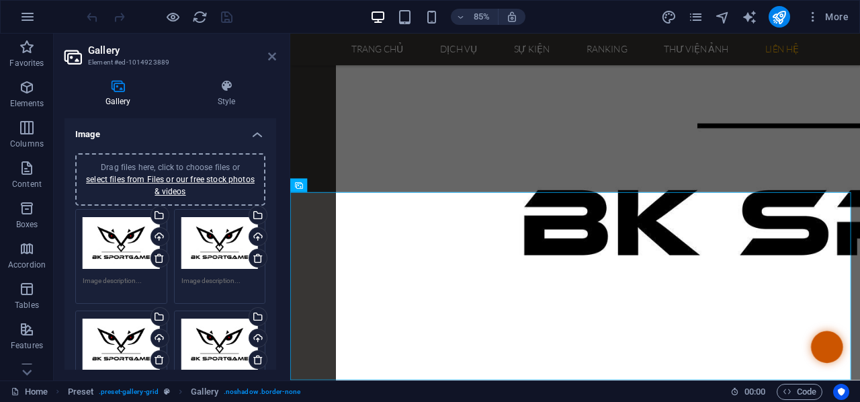
click at [272, 58] on icon at bounding box center [272, 56] width 8 height 11
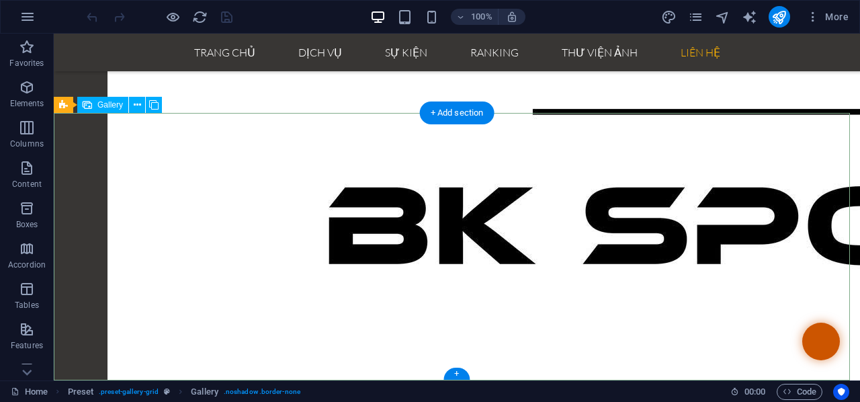
select select "2"
select select "px"
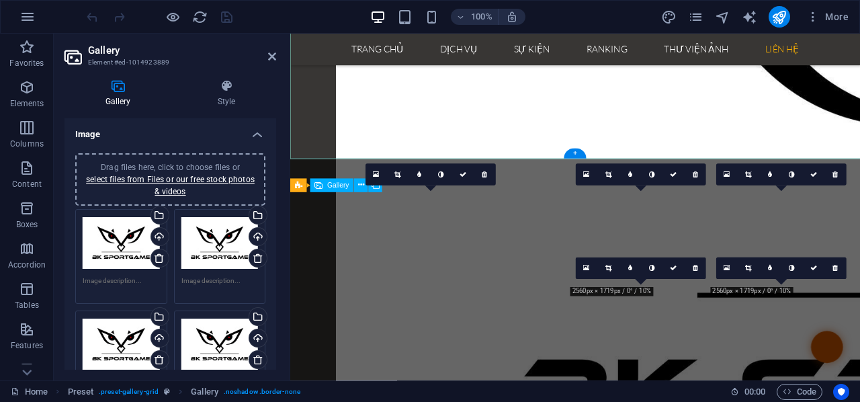
scroll to position [2996, 0]
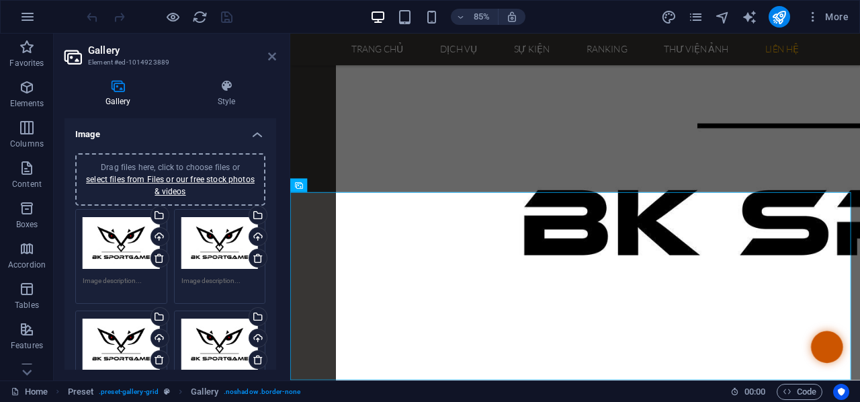
click at [274, 60] on icon at bounding box center [272, 56] width 8 height 11
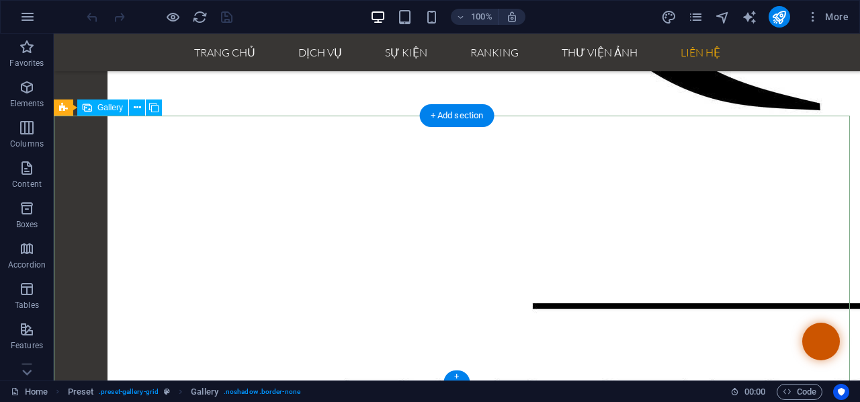
scroll to position [2596, 0]
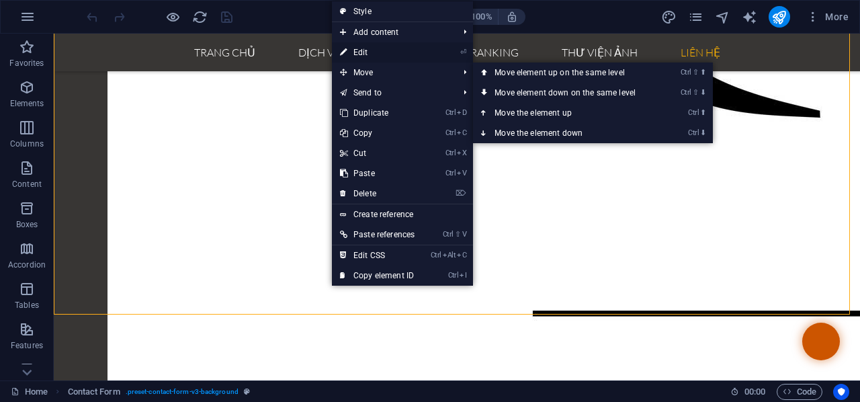
drag, startPoint x: 362, startPoint y: 54, endPoint x: 102, endPoint y: 105, distance: 264.9
click at [362, 54] on link "⏎ Edit" at bounding box center [377, 52] width 91 height 20
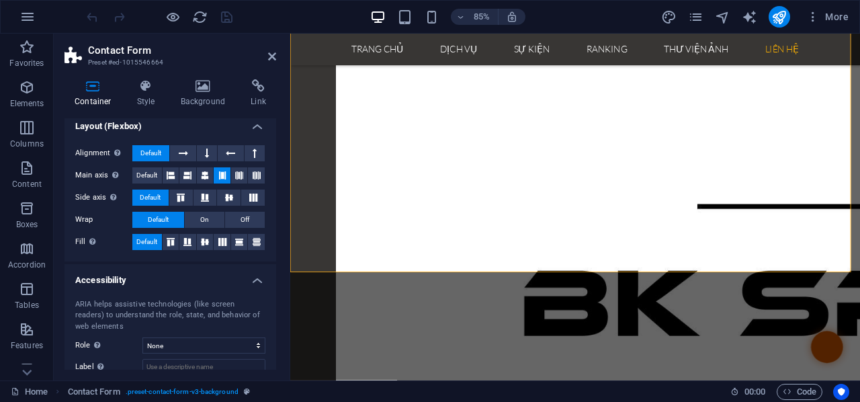
scroll to position [67, 0]
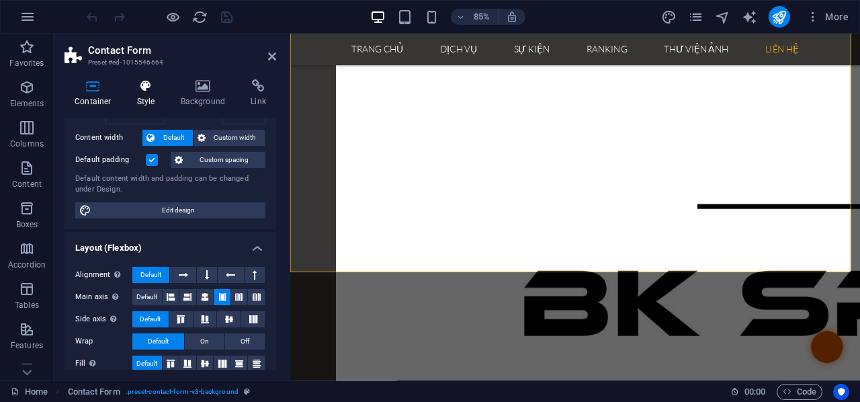
click at [153, 93] on h4 "Style" at bounding box center [149, 93] width 44 height 28
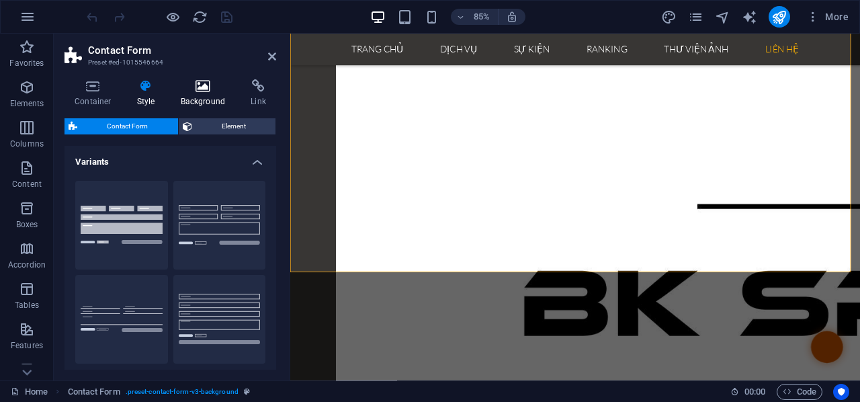
click at [189, 83] on icon at bounding box center [203, 85] width 65 height 13
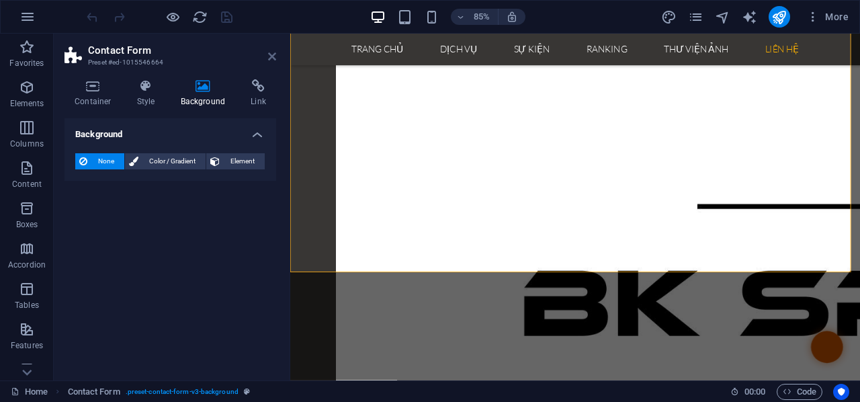
click at [268, 56] on icon at bounding box center [272, 56] width 8 height 11
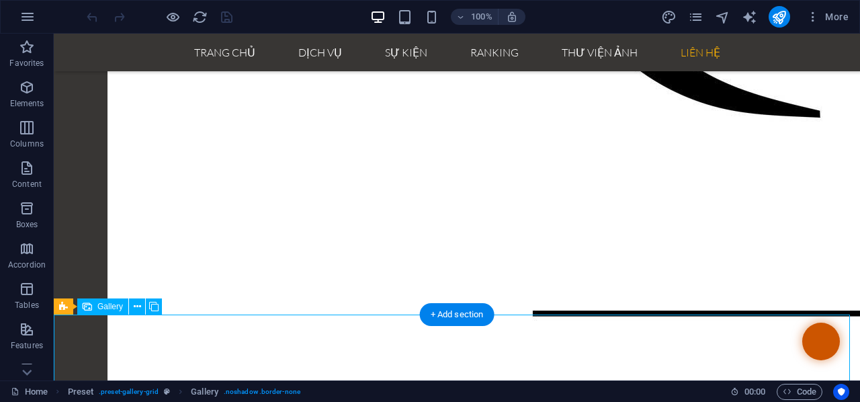
select select "2"
select select "px"
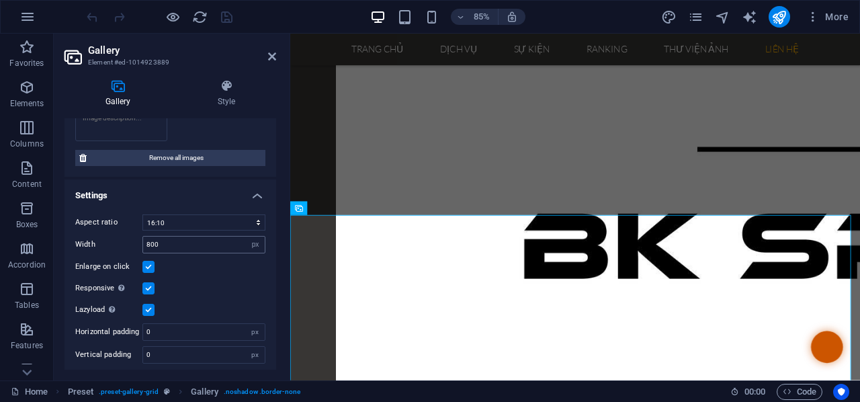
scroll to position [368, 0]
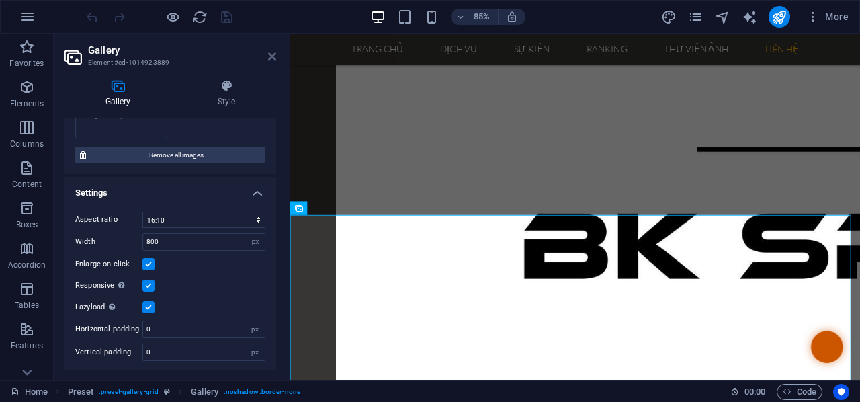
click at [271, 57] on icon at bounding box center [272, 56] width 8 height 11
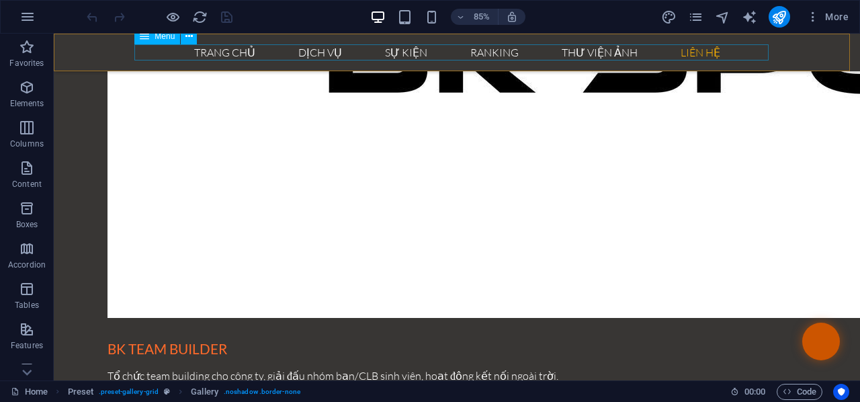
scroll to position [2663, 0]
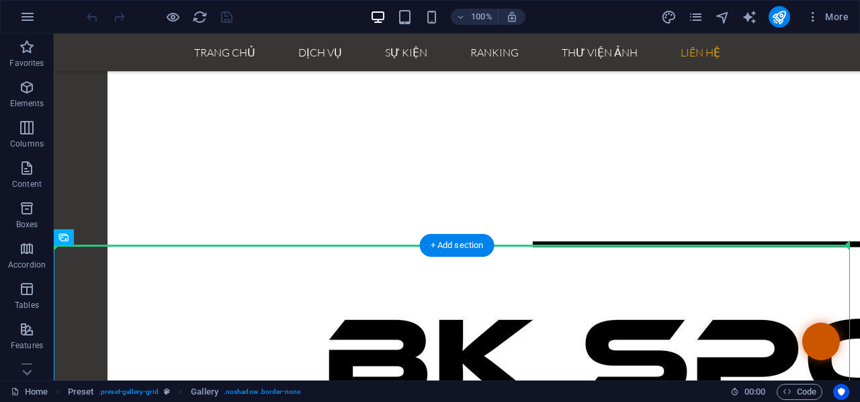
drag, startPoint x: 808, startPoint y: 348, endPoint x: 650, endPoint y: 301, distance: 164.1
select select "2"
select select "px"
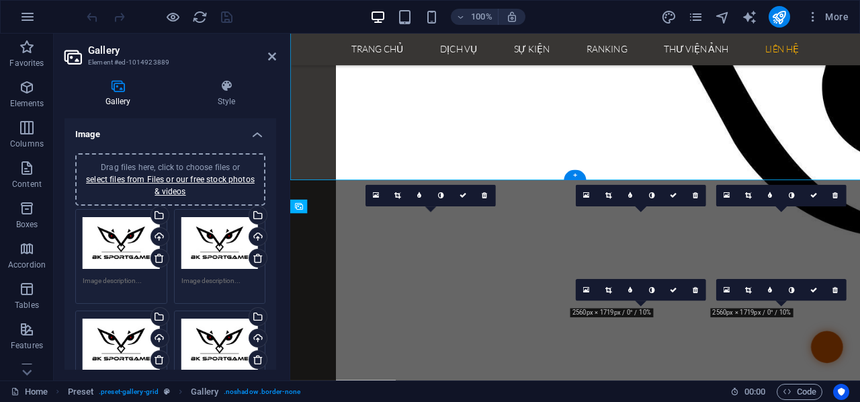
scroll to position [2971, 0]
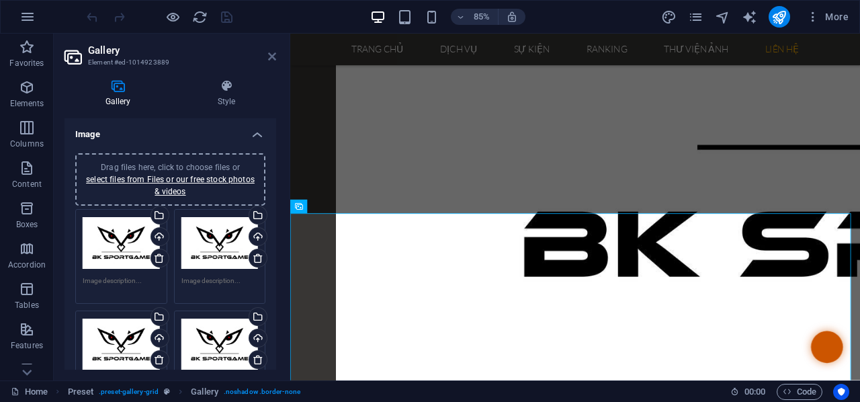
click at [273, 52] on icon at bounding box center [272, 56] width 8 height 11
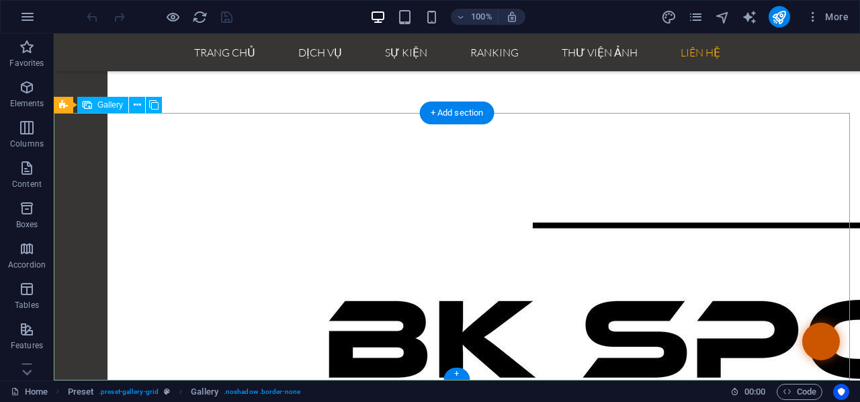
scroll to position [2461, 0]
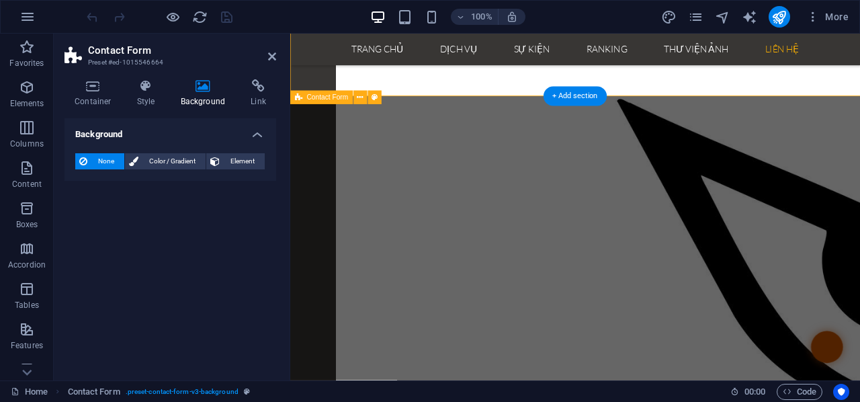
scroll to position [2803, 0]
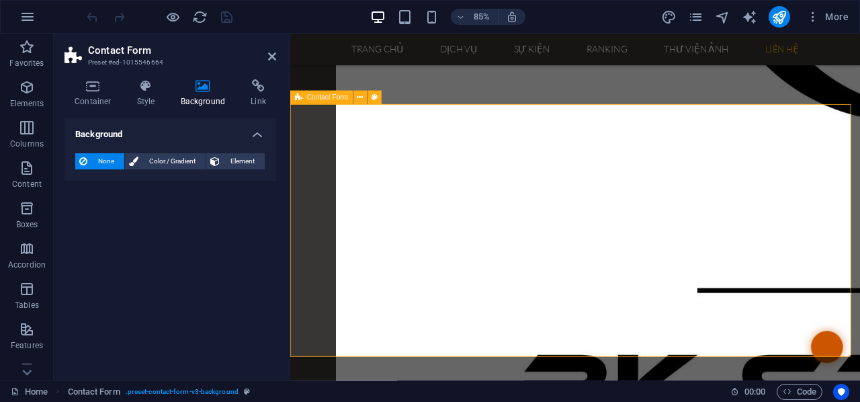
click at [804, 394] on span "Code" at bounding box center [800, 392] width 34 height 16
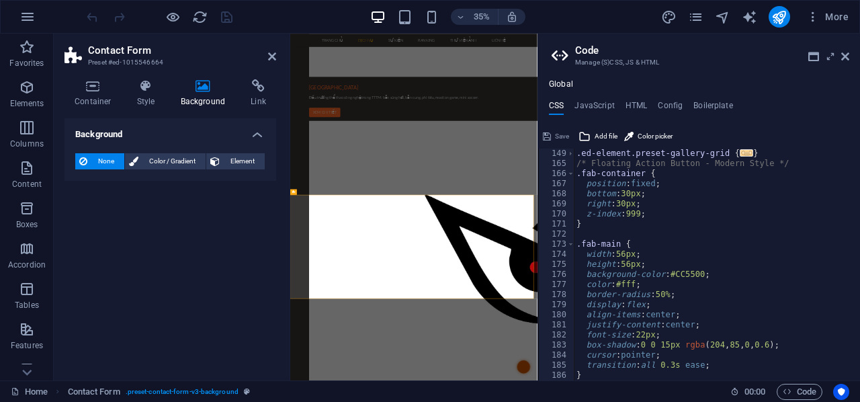
scroll to position [363, 0]
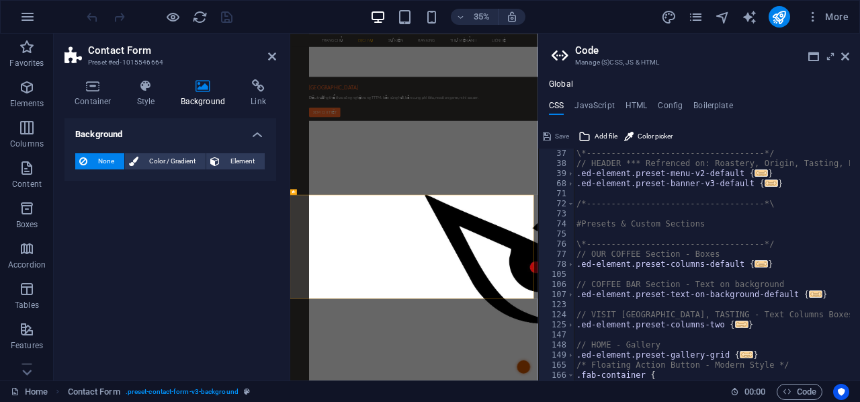
click at [632, 97] on div "Global CSS JavaScript HTML Config Boilerplate /*-------------------------------…" at bounding box center [699, 229] width 322 height 301
click at [633, 103] on h4 "HTML" at bounding box center [637, 108] width 22 height 15
type textarea "<a href="#main-content" class="wv-link-content button">Skip to main content</a>"
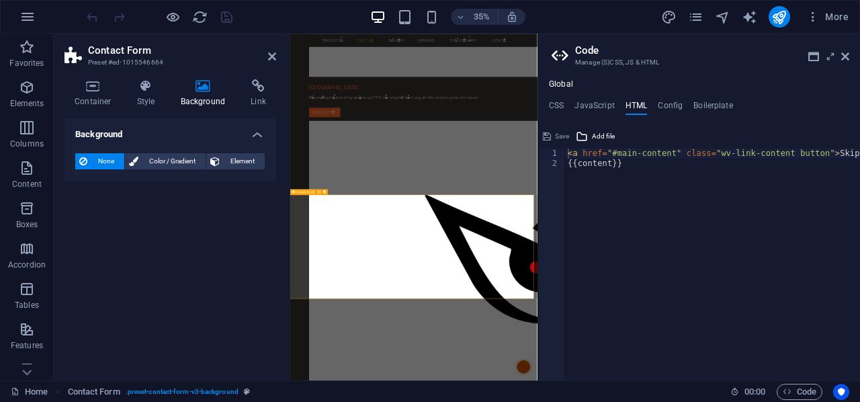
click at [555, 107] on h4 "CSS" at bounding box center [556, 108] width 15 height 15
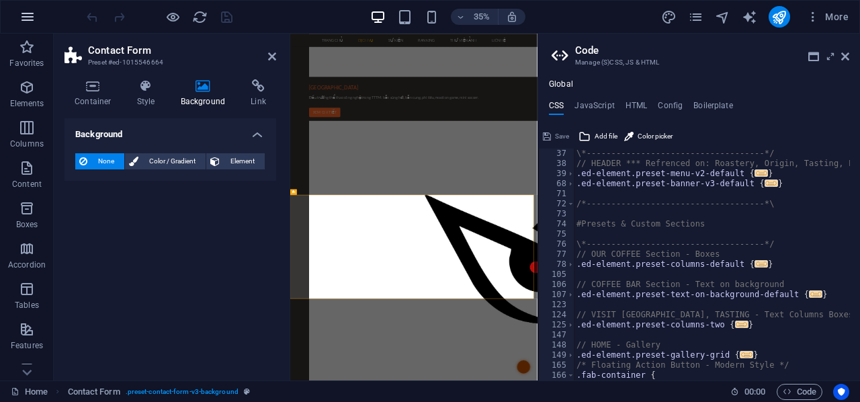
click at [28, 14] on icon "button" at bounding box center [27, 17] width 16 height 16
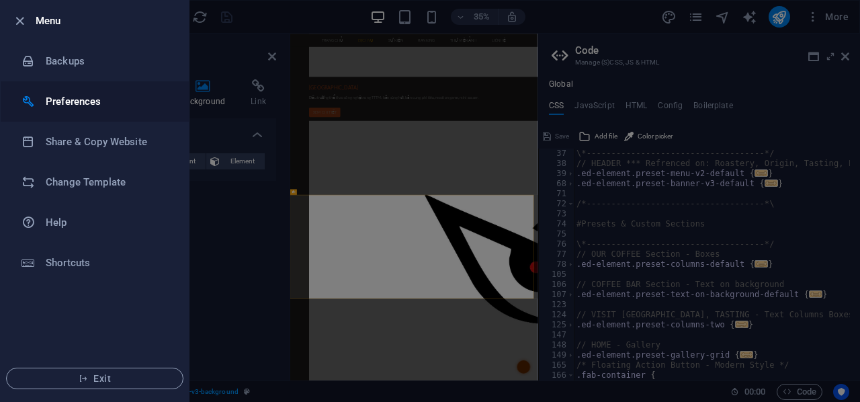
click at [85, 103] on h6 "Preferences" at bounding box center [108, 101] width 124 height 16
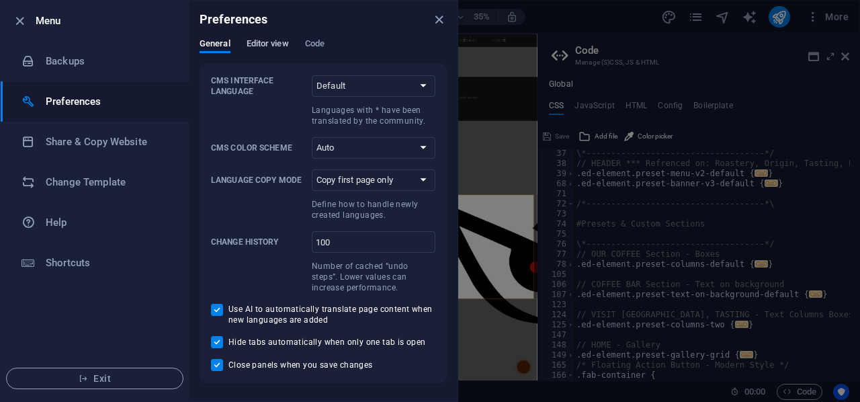
click at [259, 44] on span "Editor view" at bounding box center [268, 45] width 42 height 19
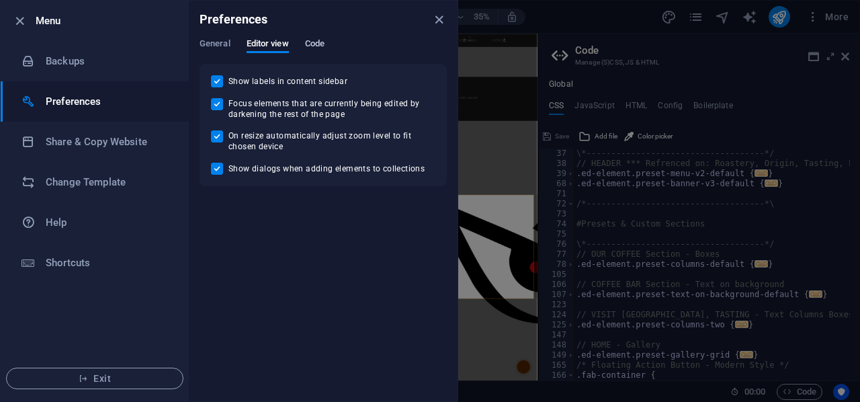
click at [312, 48] on span "Code" at bounding box center [314, 45] width 19 height 19
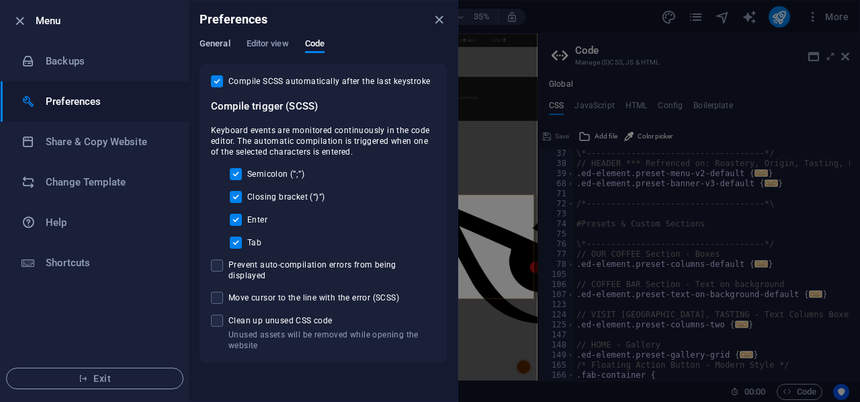
click at [218, 43] on span "General" at bounding box center [215, 45] width 31 height 19
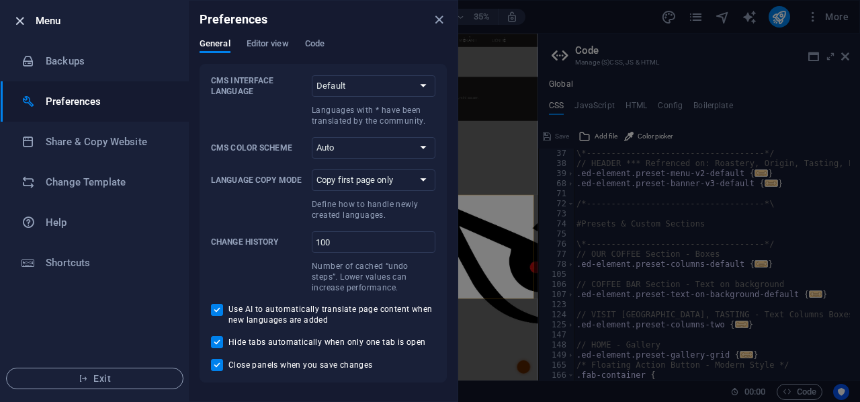
click at [24, 17] on icon "button" at bounding box center [19, 20] width 15 height 15
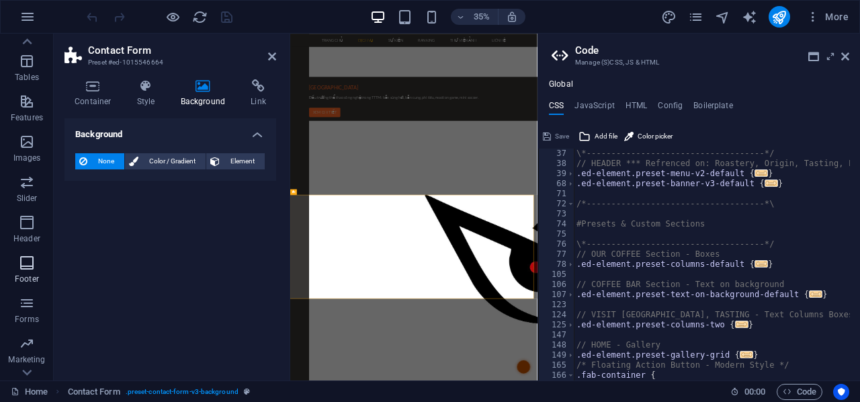
scroll to position [258, 0]
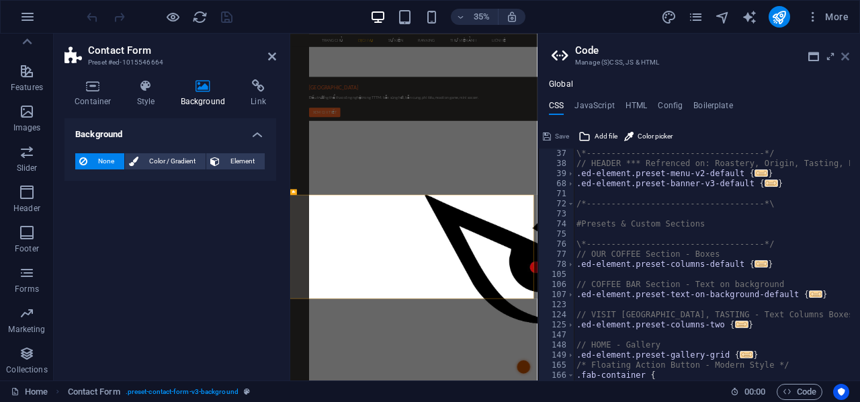
click at [845, 55] on icon at bounding box center [845, 56] width 8 height 11
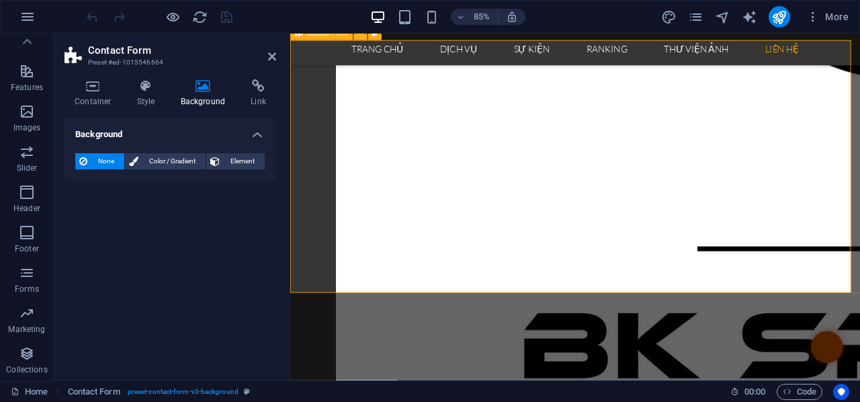
scroll to position [2748, 0]
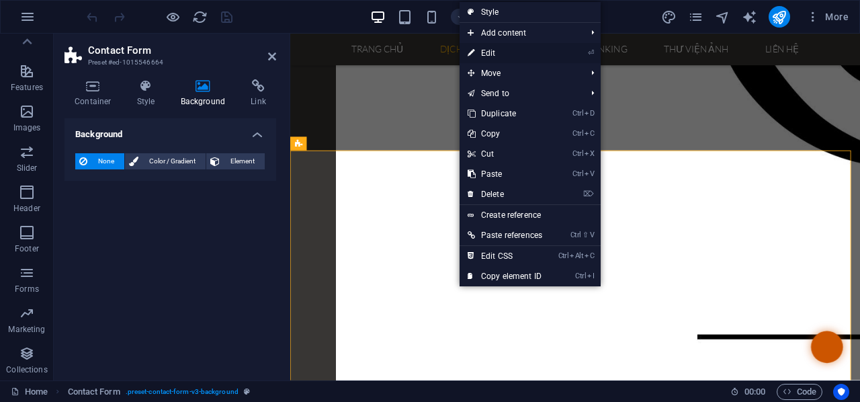
click at [497, 48] on link "⏎ Edit" at bounding box center [505, 53] width 91 height 20
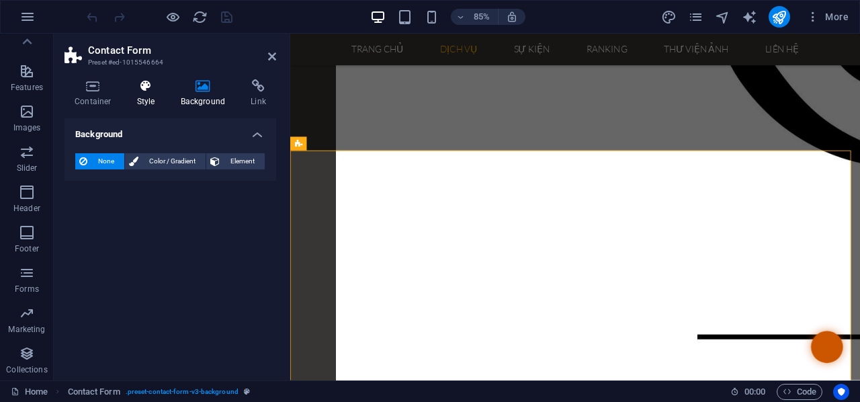
click at [144, 93] on h4 "Style" at bounding box center [149, 93] width 44 height 28
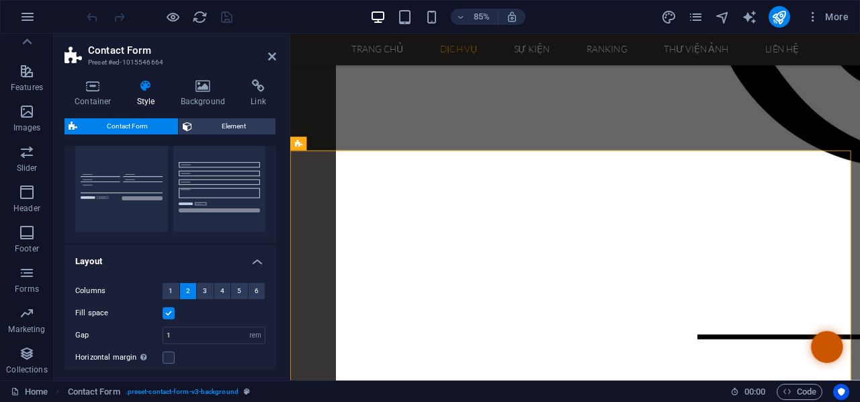
scroll to position [285, 0]
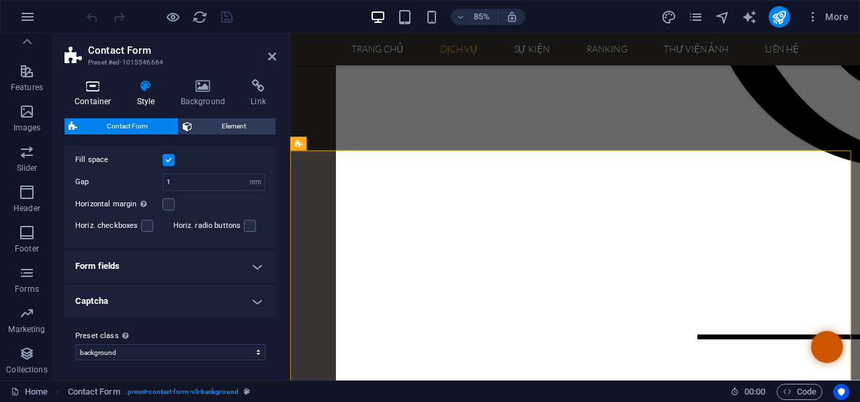
click at [91, 89] on icon at bounding box center [93, 85] width 57 height 13
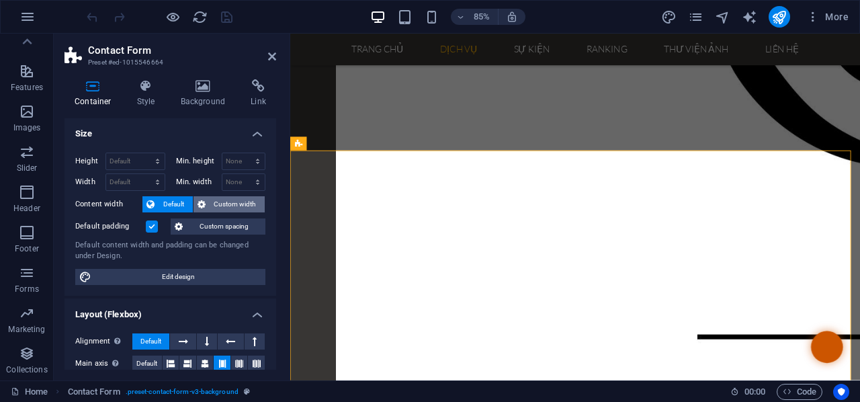
scroll to position [0, 0]
click at [256, 95] on h4 "Link" at bounding box center [259, 93] width 36 height 28
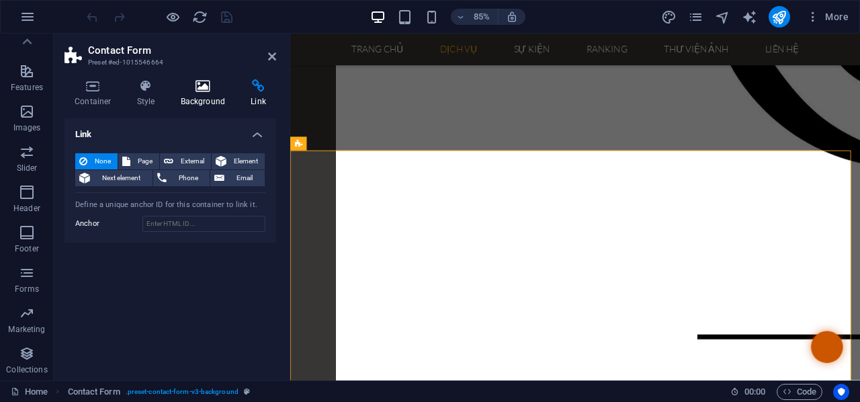
click at [198, 88] on icon at bounding box center [203, 85] width 65 height 13
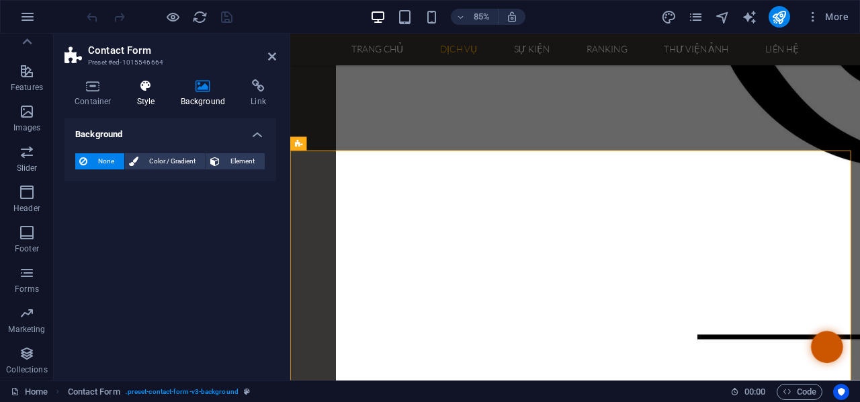
click at [140, 89] on icon at bounding box center [146, 85] width 38 height 13
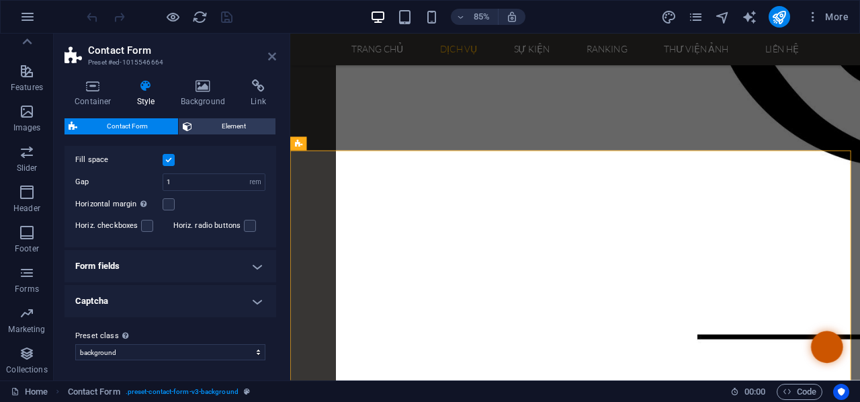
drag, startPoint x: 274, startPoint y: 58, endPoint x: 220, endPoint y: 25, distance: 63.4
click at [274, 58] on icon at bounding box center [272, 56] width 8 height 11
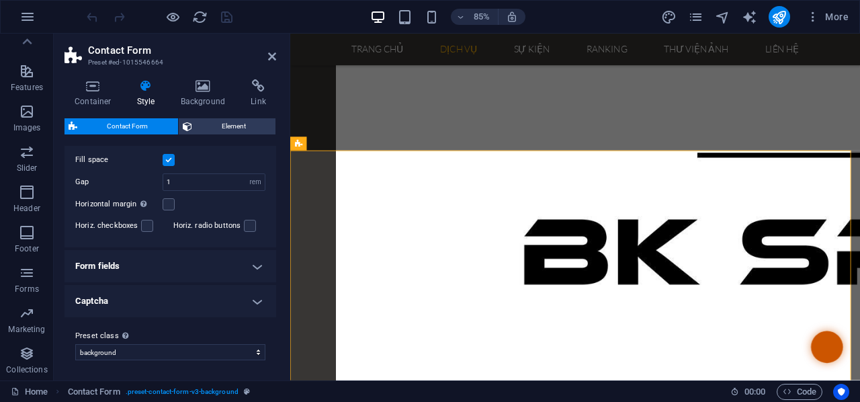
scroll to position [2407, 0]
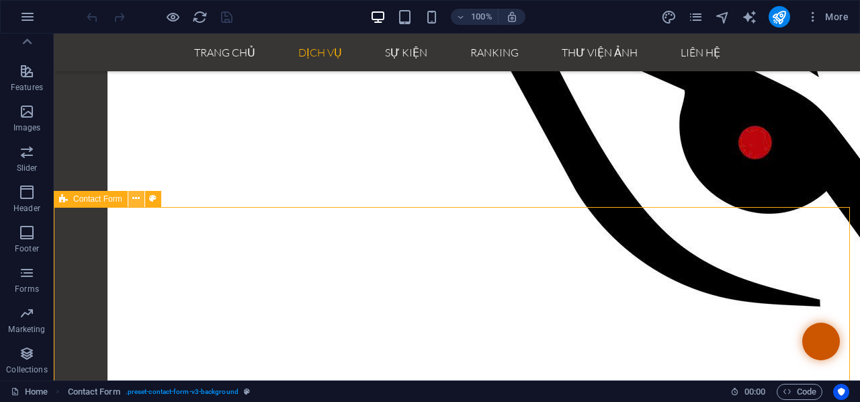
click at [136, 199] on icon at bounding box center [135, 198] width 7 height 14
click at [817, 19] on icon "button" at bounding box center [812, 16] width 13 height 13
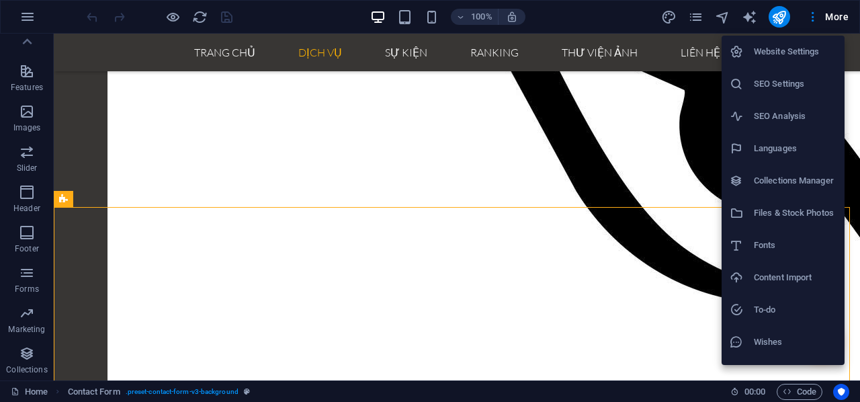
click at [788, 52] on h6 "Website Settings" at bounding box center [795, 52] width 83 height 16
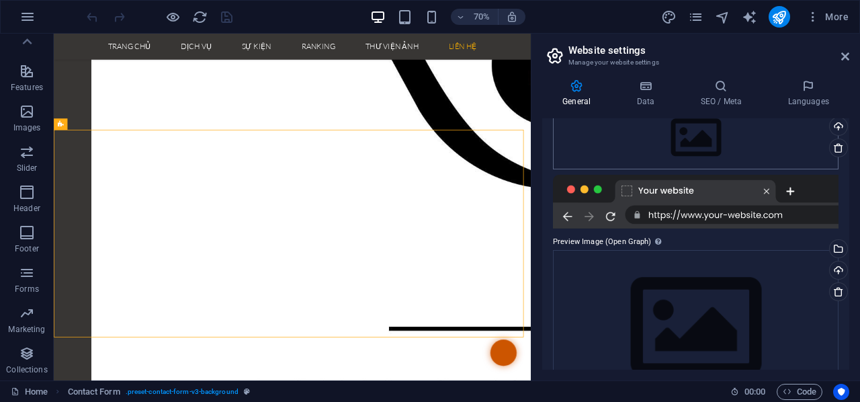
scroll to position [5, 0]
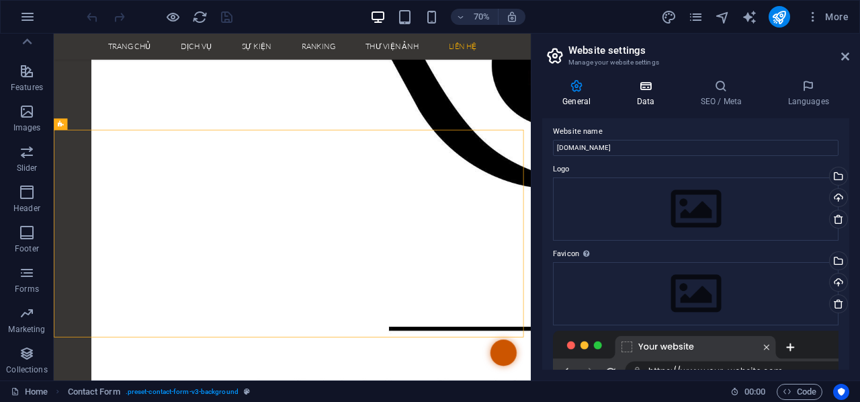
click at [634, 94] on h4 "Data" at bounding box center [648, 93] width 64 height 28
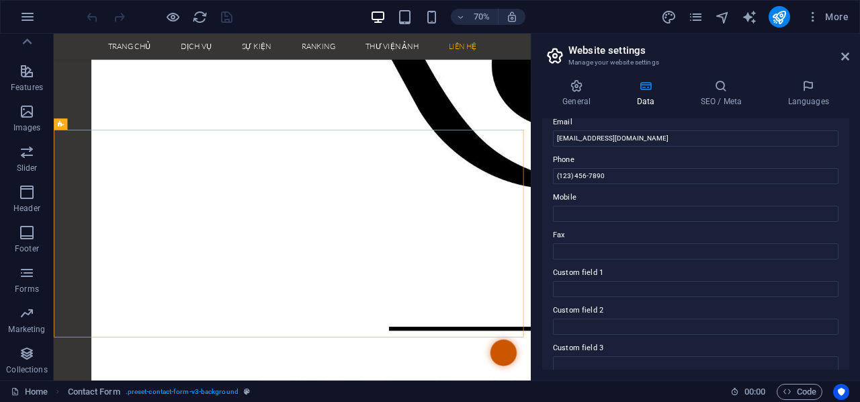
scroll to position [134, 0]
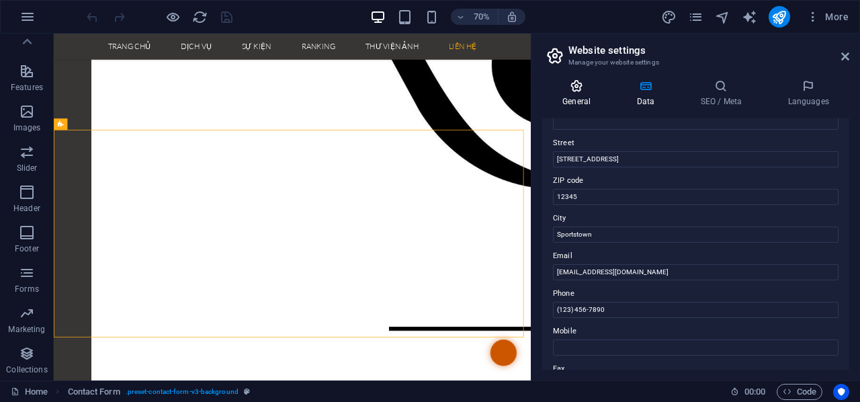
click at [568, 91] on icon at bounding box center [576, 85] width 69 height 13
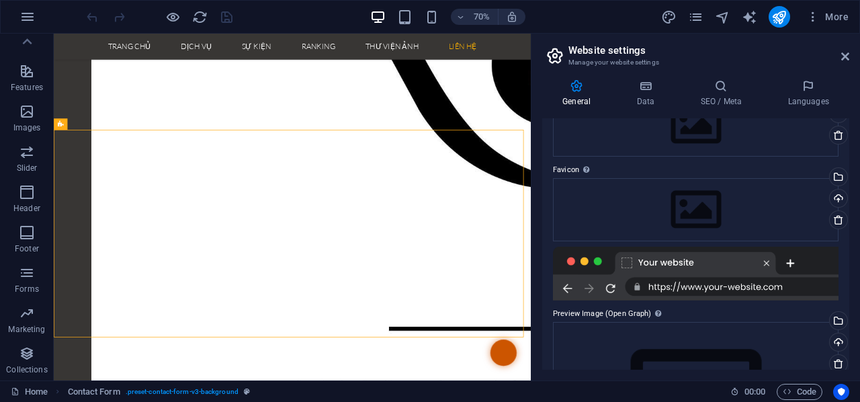
scroll to position [0, 0]
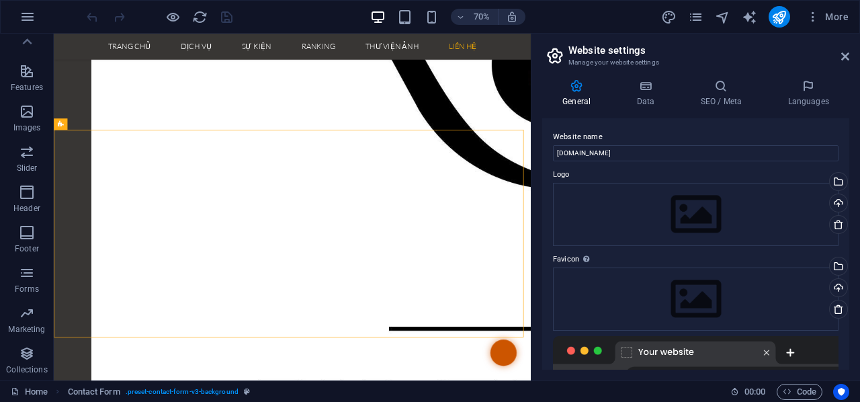
click at [620, 54] on h2 "Website settings" at bounding box center [708, 50] width 281 height 12
click at [845, 60] on icon at bounding box center [845, 56] width 8 height 11
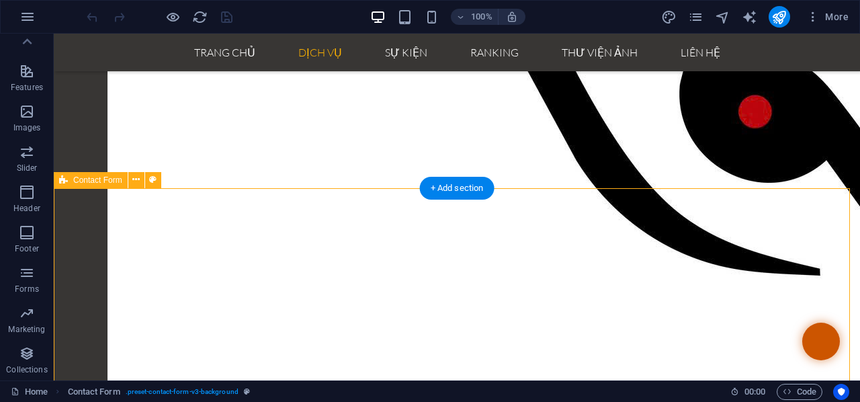
scroll to position [2541, 0]
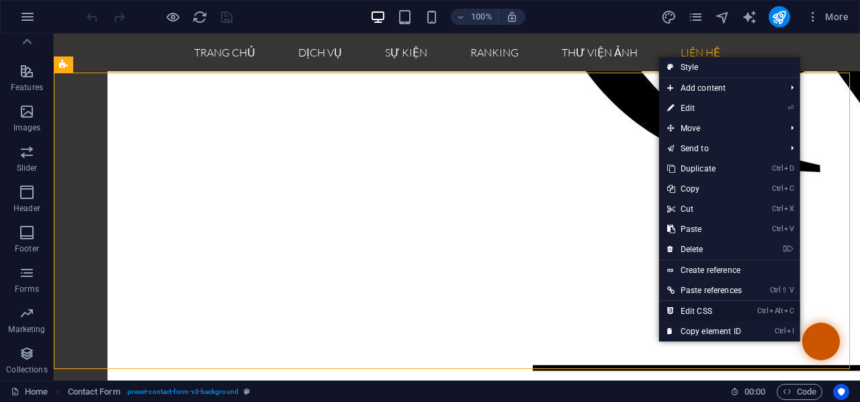
click at [712, 312] on link "Ctrl Alt C Edit CSS" at bounding box center [704, 311] width 91 height 20
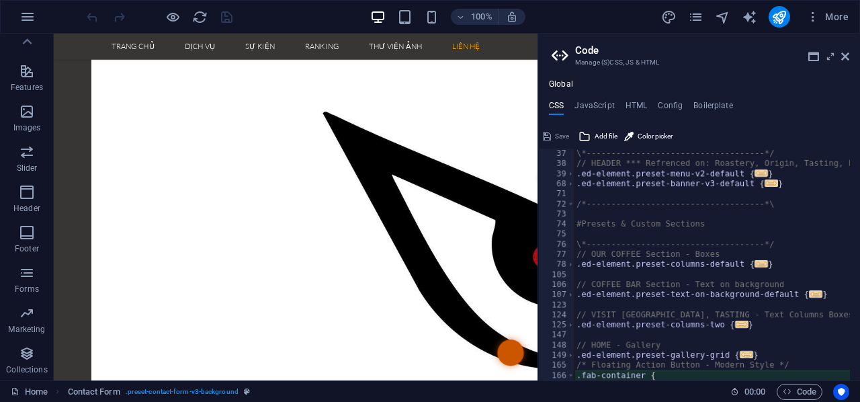
scroll to position [2944, 0]
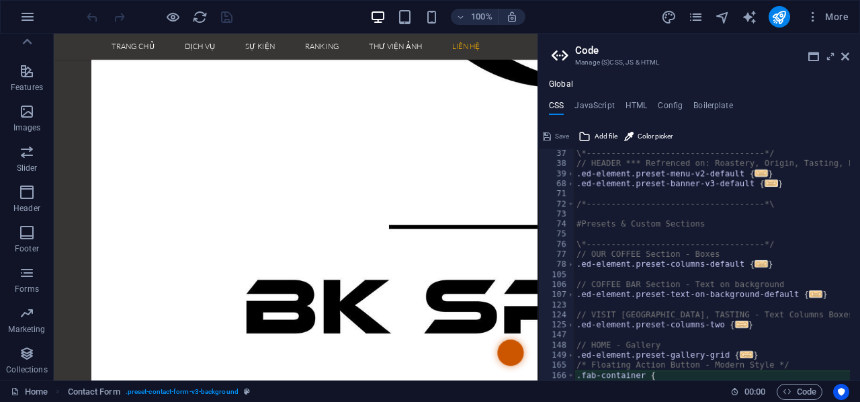
type textarea "@include contact-form-v3;"
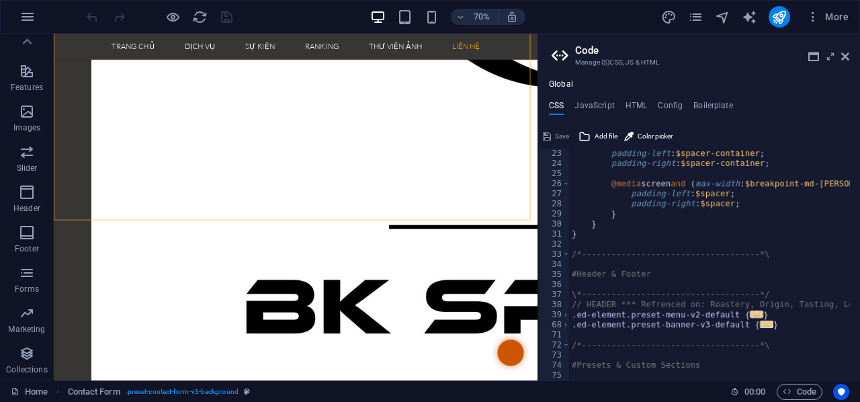
scroll to position [0, 0]
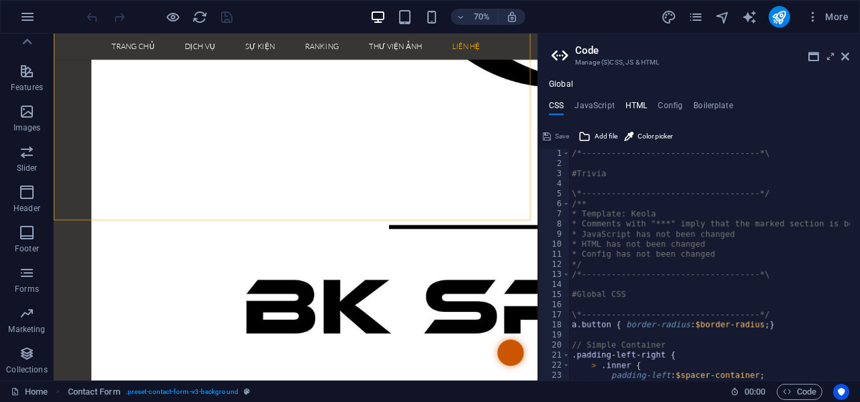
click at [636, 101] on h4 "HTML" at bounding box center [637, 108] width 22 height 15
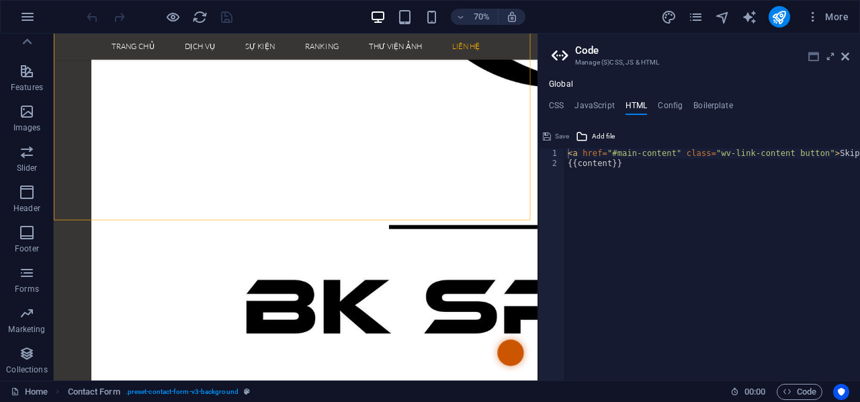
click at [809, 58] on icon at bounding box center [813, 56] width 11 height 11
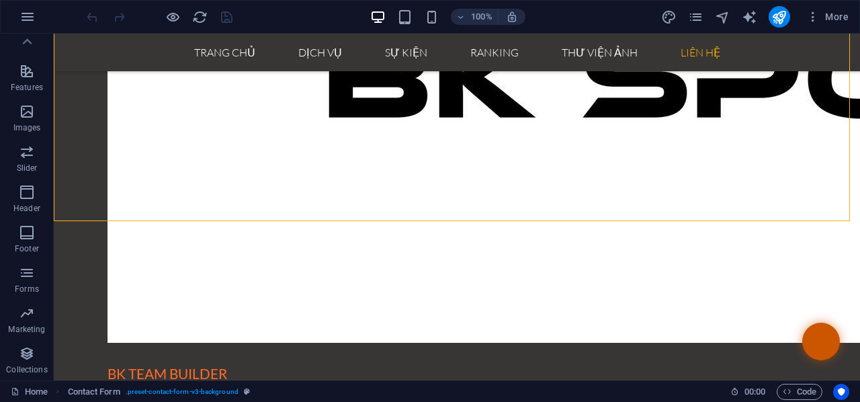
scroll to position [2689, 0]
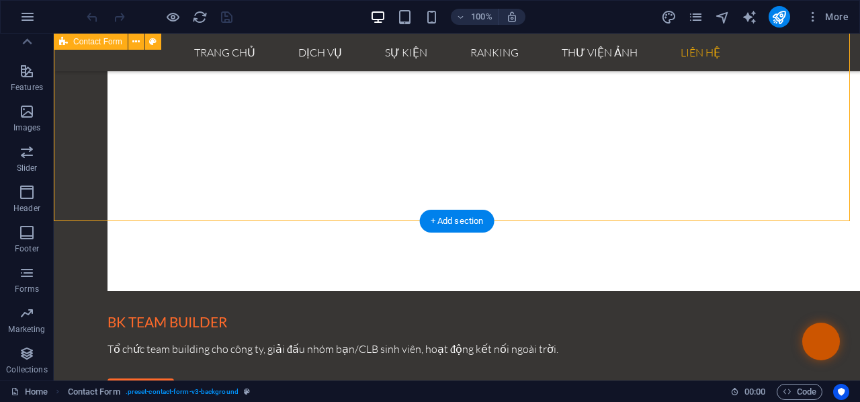
select select "rem"
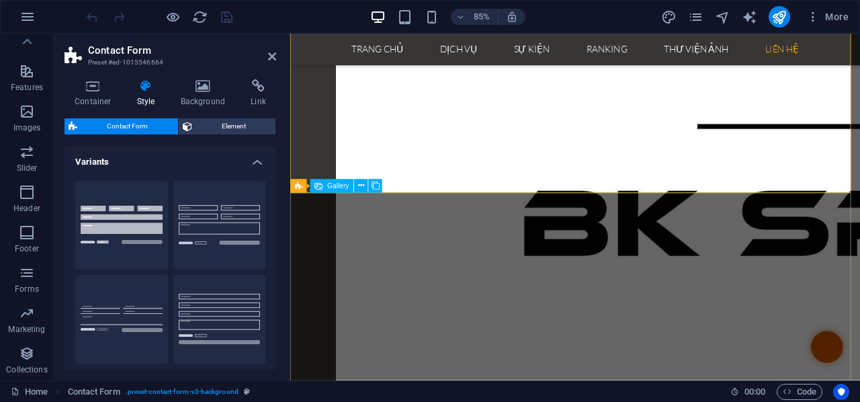
scroll to position [2794, 0]
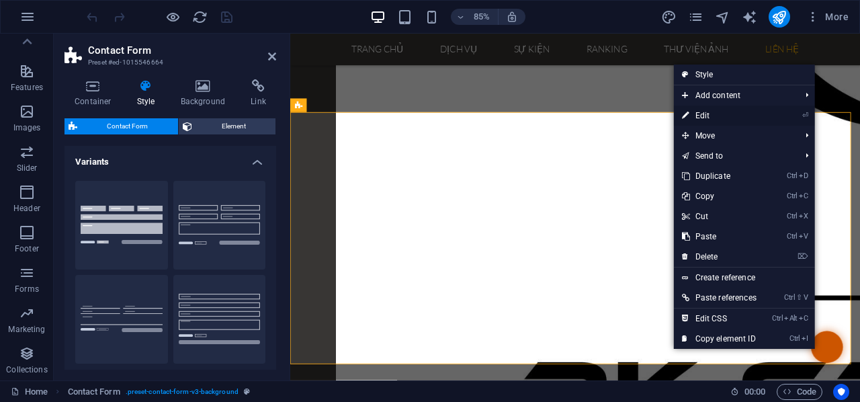
drag, startPoint x: 718, startPoint y: 117, endPoint x: 501, endPoint y: 87, distance: 219.1
click at [718, 117] on link "⏎ Edit" at bounding box center [719, 115] width 91 height 20
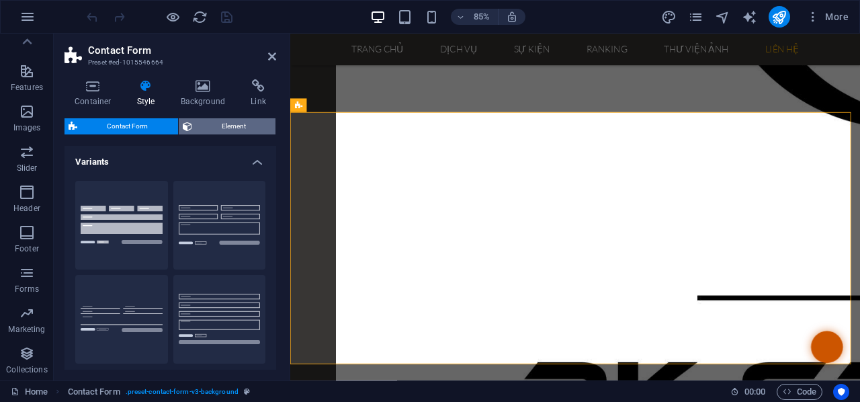
click at [224, 124] on span "Element" at bounding box center [234, 126] width 76 height 16
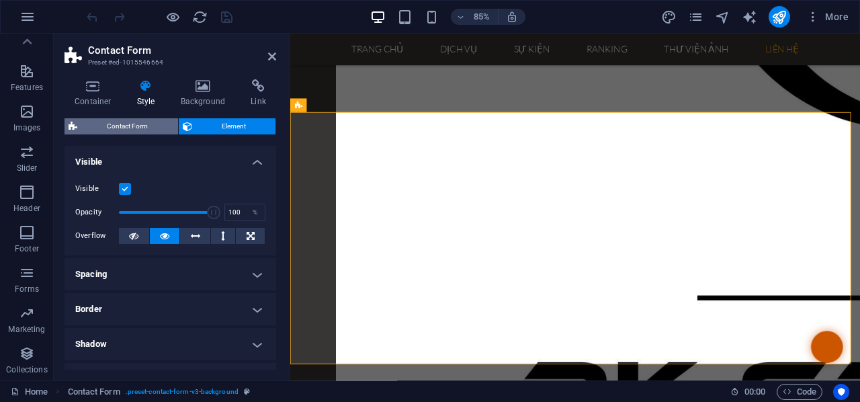
click at [140, 128] on span "Contact Form" at bounding box center [127, 126] width 93 height 16
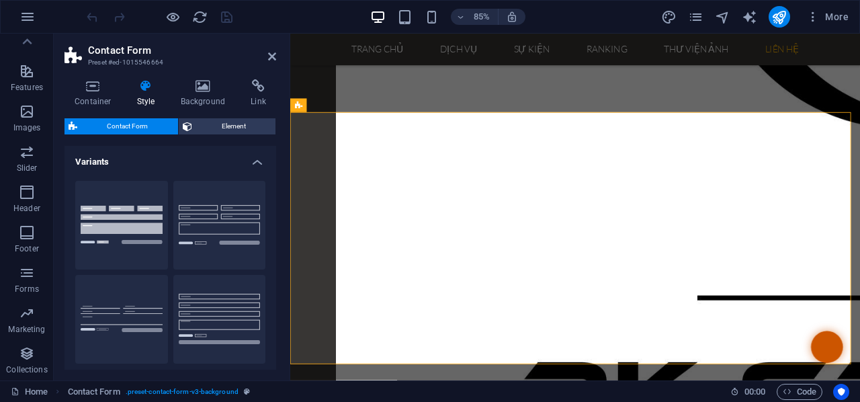
scroll to position [0, 0]
click at [77, 83] on icon at bounding box center [93, 85] width 57 height 13
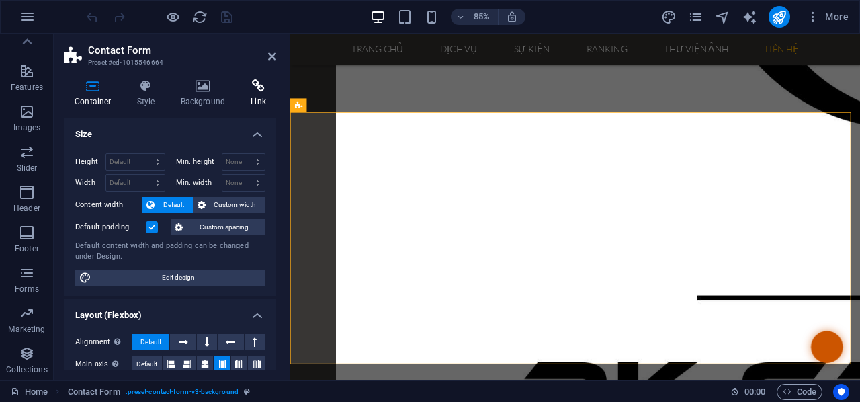
click at [255, 90] on icon at bounding box center [259, 85] width 36 height 13
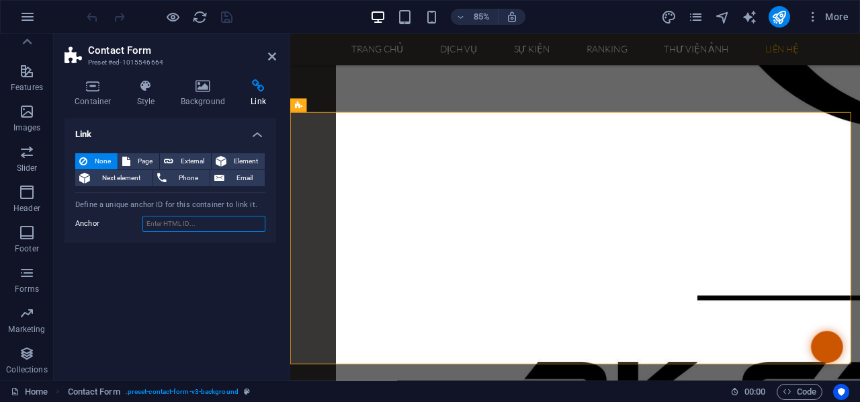
click at [189, 226] on input "Anchor" at bounding box center [203, 224] width 123 height 16
click at [189, 225] on input "Anchor" at bounding box center [203, 224] width 123 height 16
click at [198, 94] on h4 "Background" at bounding box center [206, 93] width 71 height 28
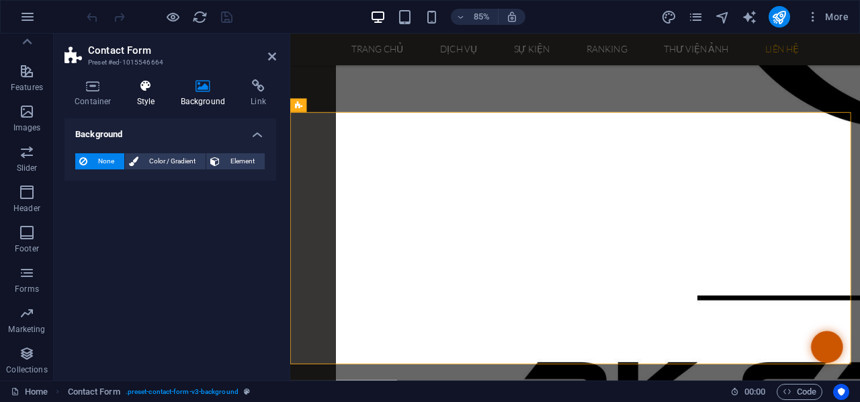
click at [131, 95] on h4 "Style" at bounding box center [149, 93] width 44 height 28
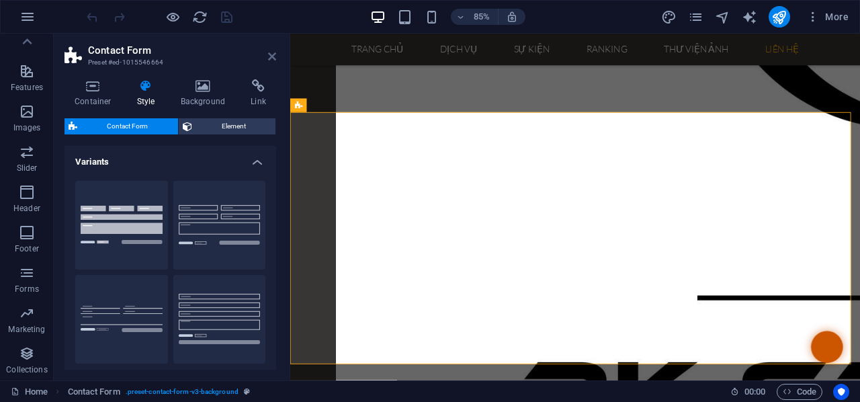
click at [275, 56] on icon at bounding box center [272, 56] width 8 height 11
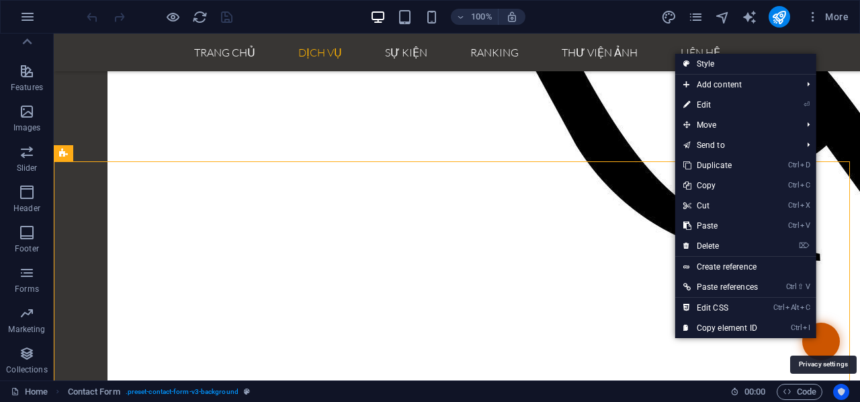
click at [839, 393] on icon "Usercentrics" at bounding box center [841, 391] width 9 height 9
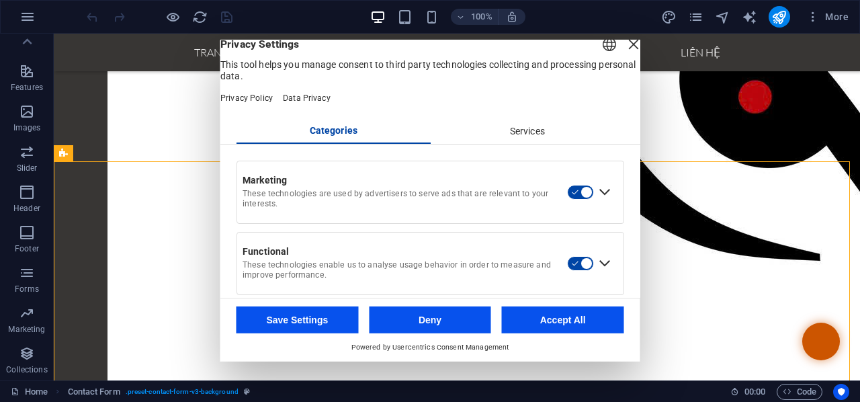
scroll to position [0, 0]
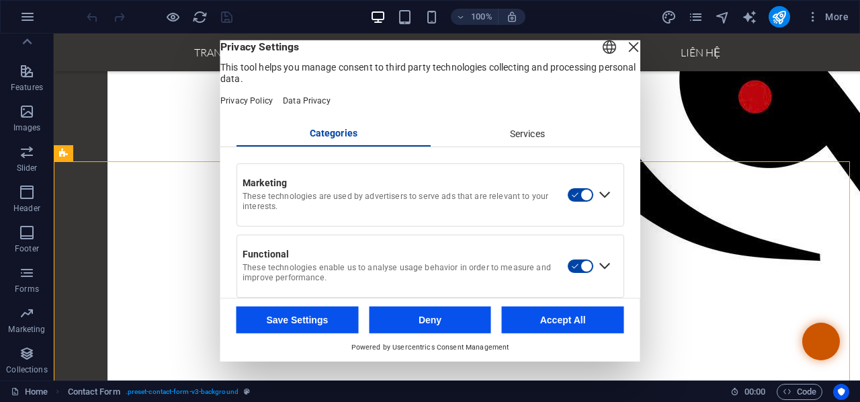
click at [624, 56] on div "Close Layer" at bounding box center [633, 47] width 19 height 19
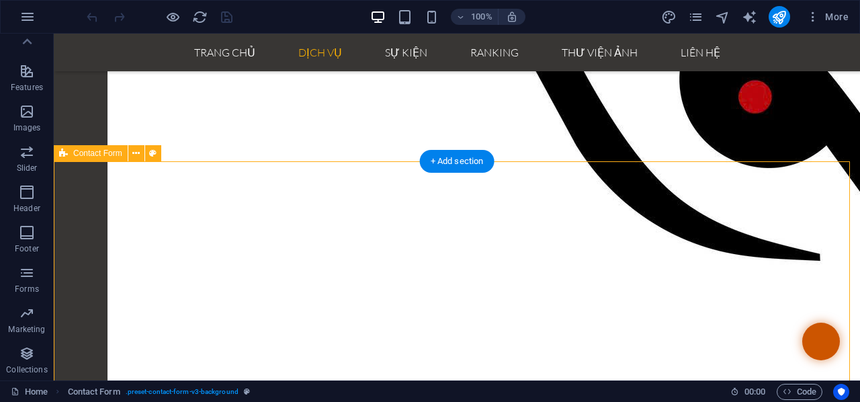
select select "rem"
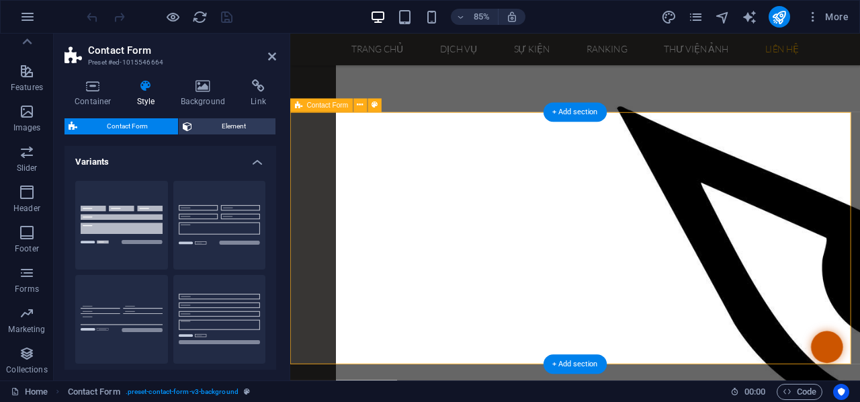
scroll to position [2794, 0]
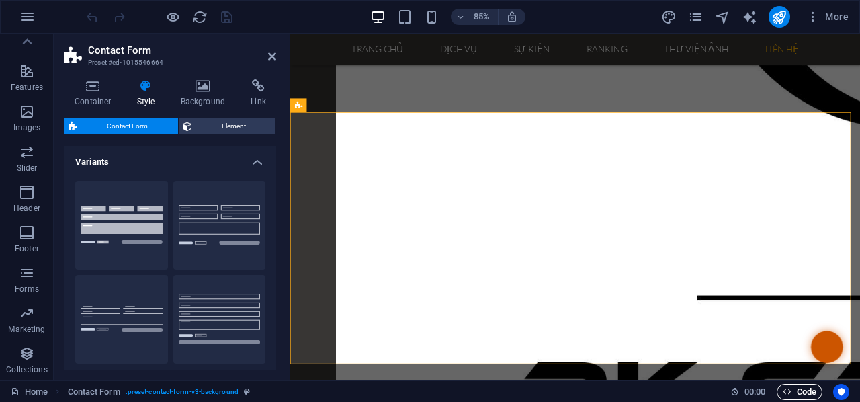
click at [808, 397] on span "Code" at bounding box center [800, 392] width 34 height 16
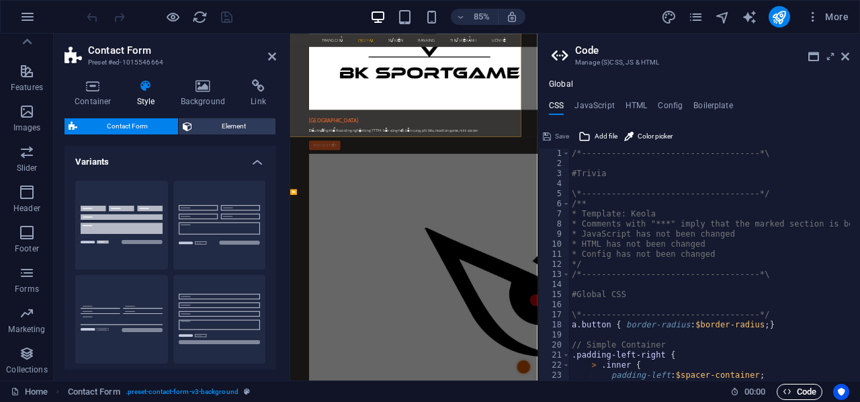
scroll to position [2888, 0]
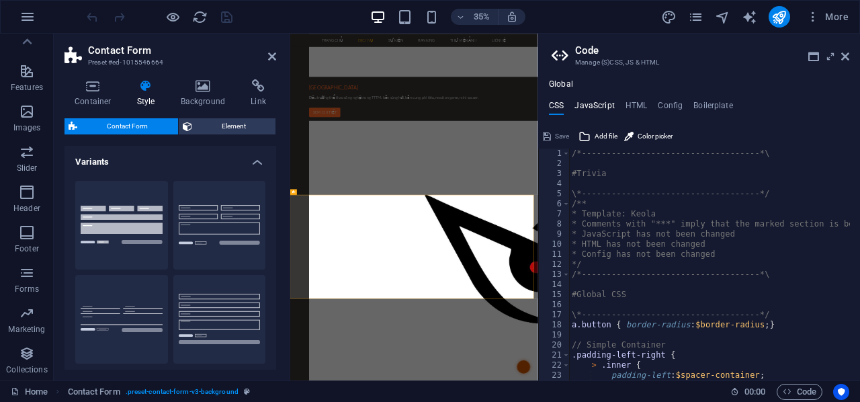
click at [597, 102] on h4 "JavaScript" at bounding box center [594, 108] width 40 height 15
type textarea "/* JS for preset "Menu V2" */"
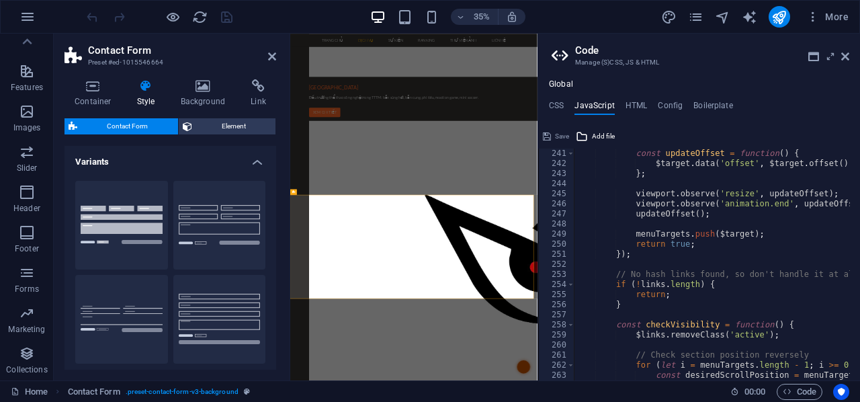
scroll to position [2661, 0]
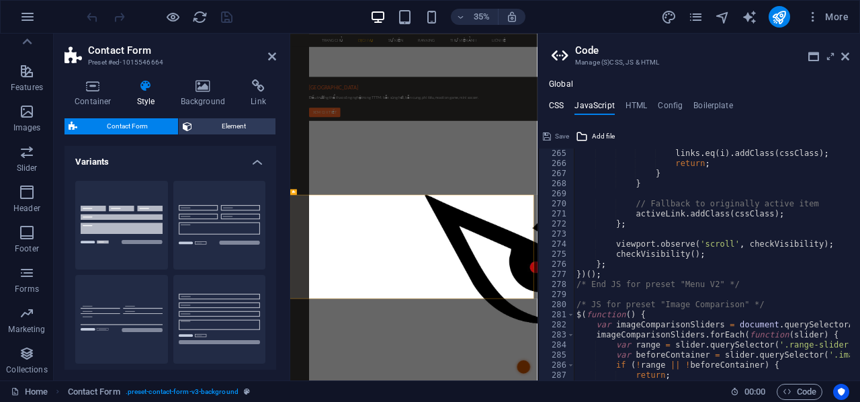
click at [557, 104] on h4 "CSS" at bounding box center [556, 108] width 15 height 15
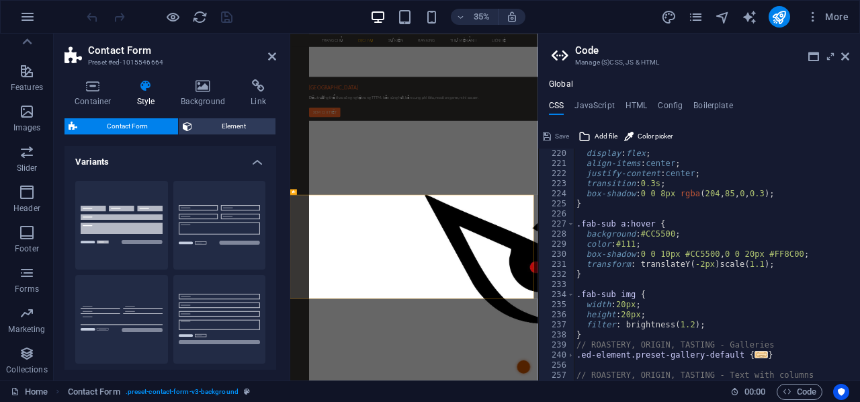
scroll to position [1310, 0]
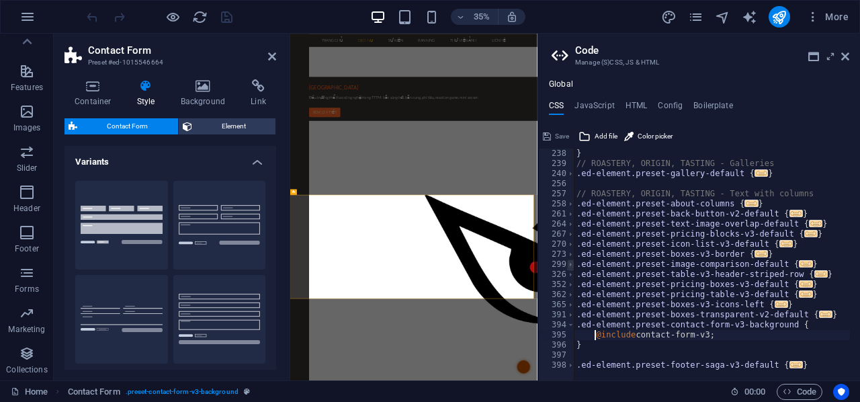
click at [571, 265] on span at bounding box center [570, 264] width 7 height 10
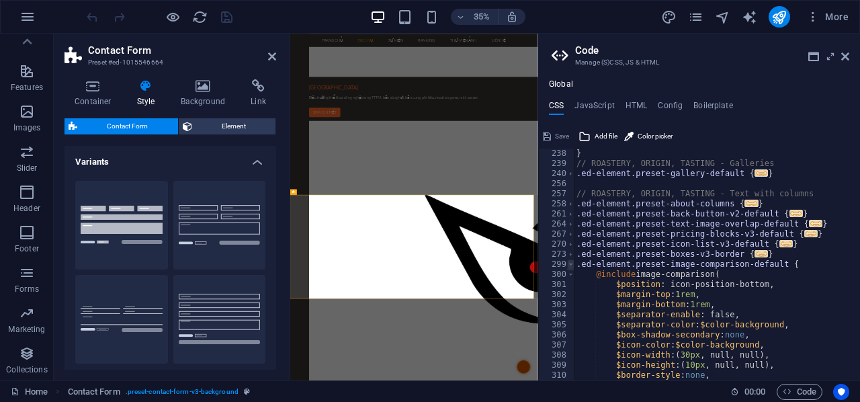
click at [571, 265] on span at bounding box center [570, 264] width 7 height 10
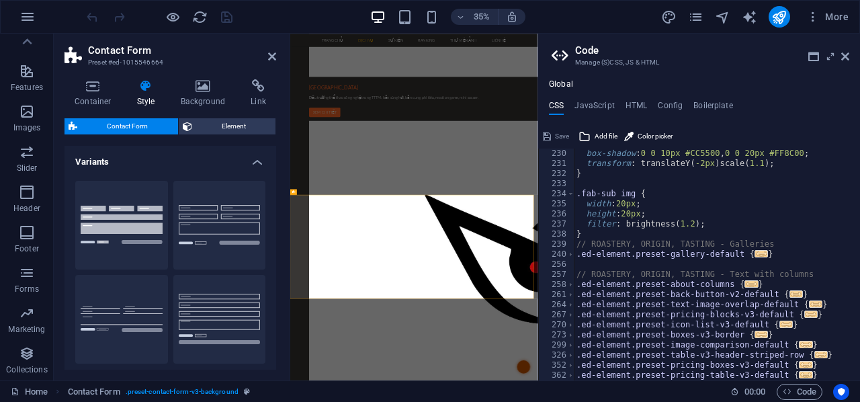
scroll to position [1149, 0]
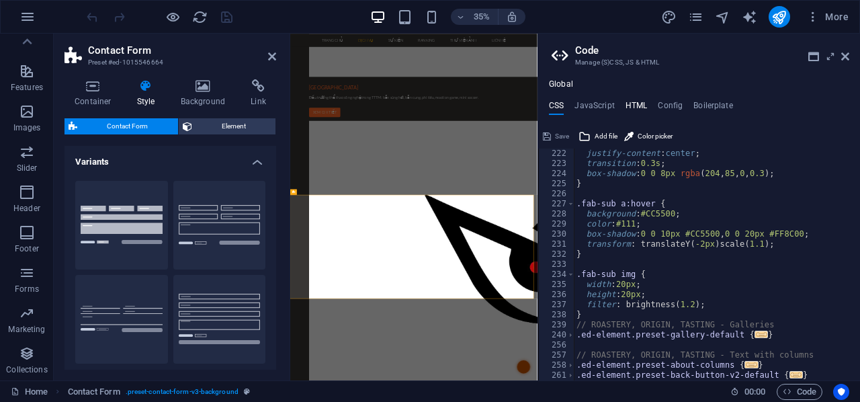
click at [636, 107] on h4 "HTML" at bounding box center [637, 108] width 22 height 15
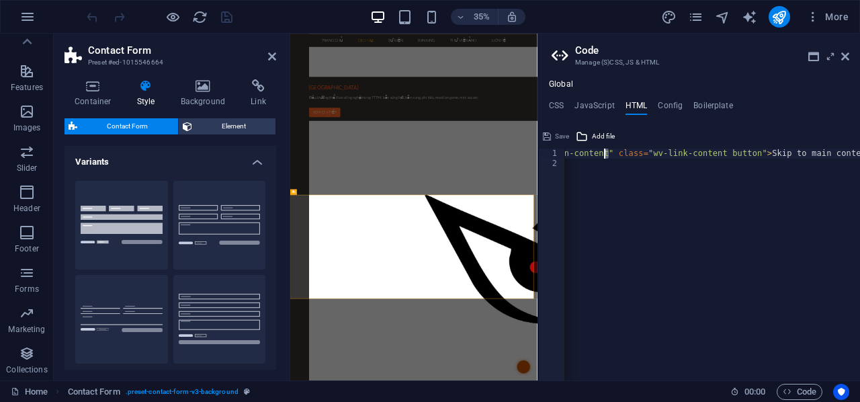
scroll to position [0, 0]
drag, startPoint x: 677, startPoint y: 153, endPoint x: 697, endPoint y: 148, distance: 20.2
click at [697, 148] on div "<a href="#main-content" class="wv-link-content button">Skip to main content</a>…" at bounding box center [699, 253] width 322 height 255
click at [669, 101] on h4 "Config" at bounding box center [670, 108] width 25 height 15
type textarea "$color-background: #383634;"
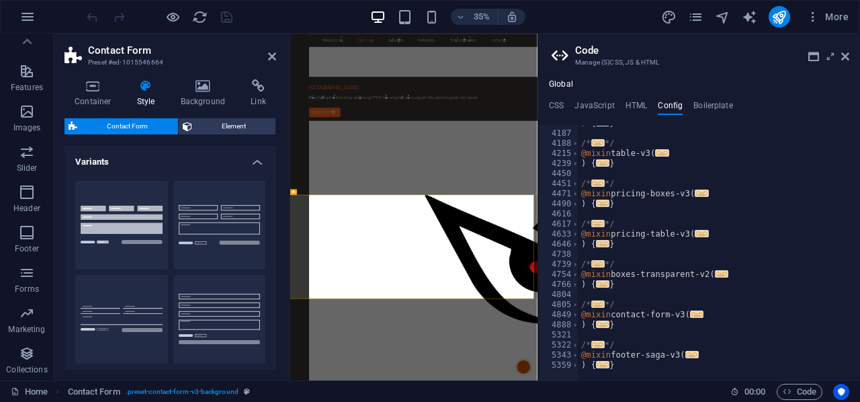
scroll to position [1429, 0]
click at [717, 110] on h4 "Boilerplate" at bounding box center [713, 108] width 40 height 15
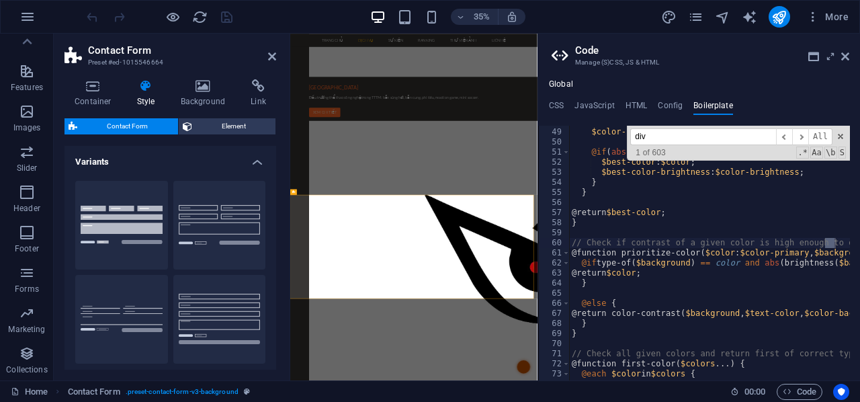
scroll to position [12868, 0]
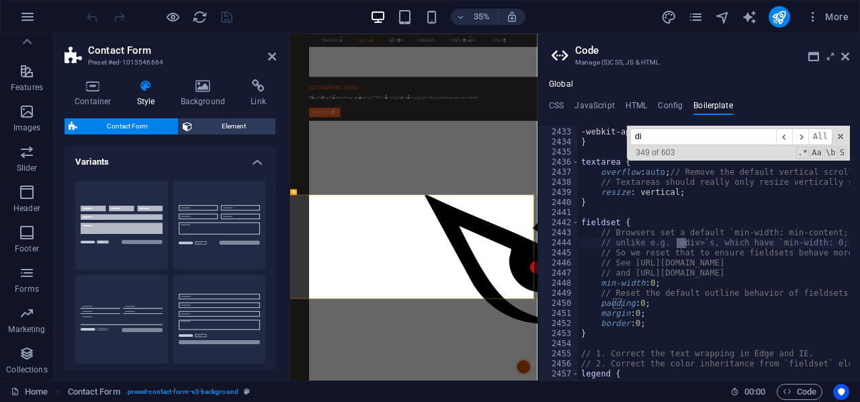
type input "d"
drag, startPoint x: 837, startPoint y: 140, endPoint x: 847, endPoint y: 145, distance: 10.8
click at [837, 140] on div "​ ​ All Replace All + 0 of 0 .* Aa \b S" at bounding box center [738, 143] width 223 height 35
click at [841, 136] on span at bounding box center [840, 136] width 9 height 9
type textarea "// unlike e.g. `<div>`s, which have `min-width: 0;` by default."
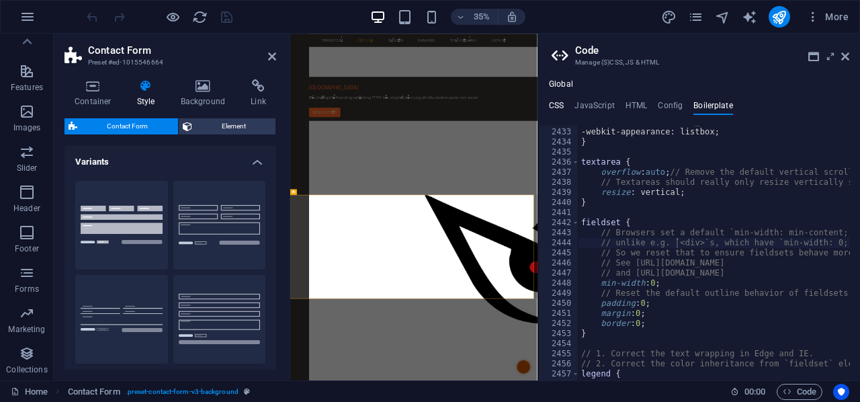
click at [558, 110] on h4 "CSS" at bounding box center [556, 108] width 15 height 15
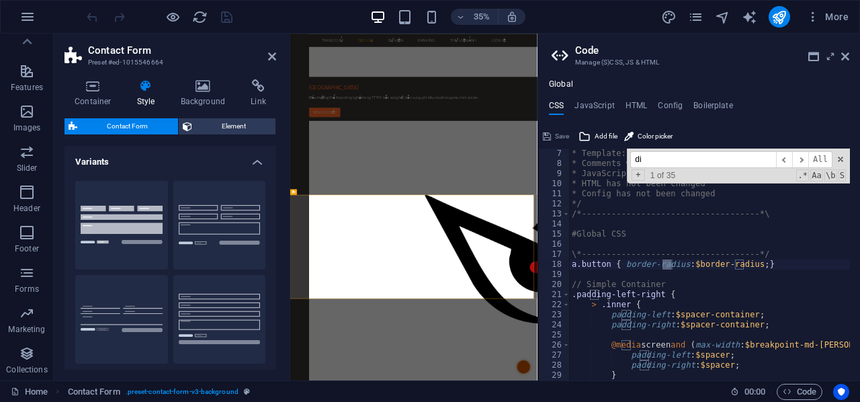
scroll to position [60, 0]
type input "d"
click at [601, 103] on h4 "JavaScript" at bounding box center [594, 108] width 40 height 15
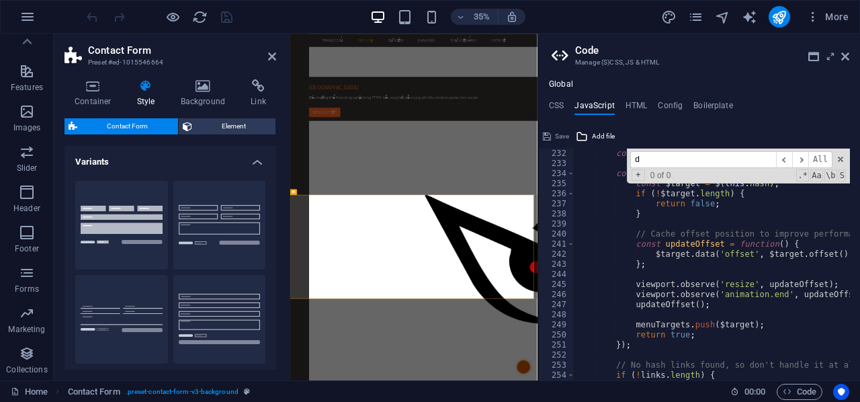
scroll to position [0, 0]
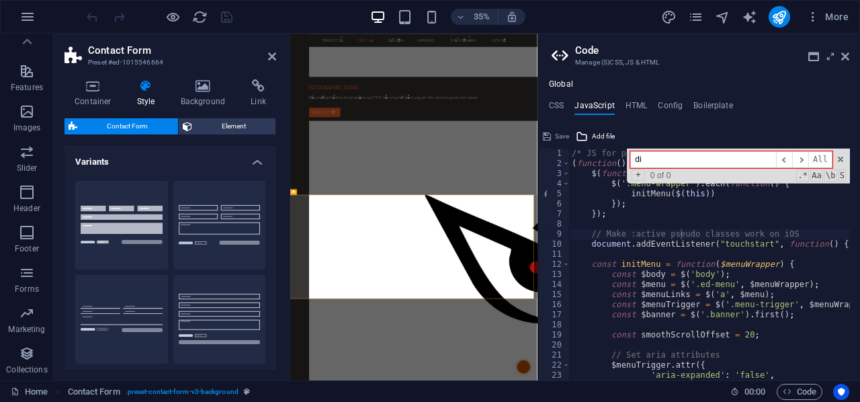
type input "d"
click at [841, 158] on span at bounding box center [840, 159] width 9 height 9
type textarea "// Make :active pseudo classes work on iOS"
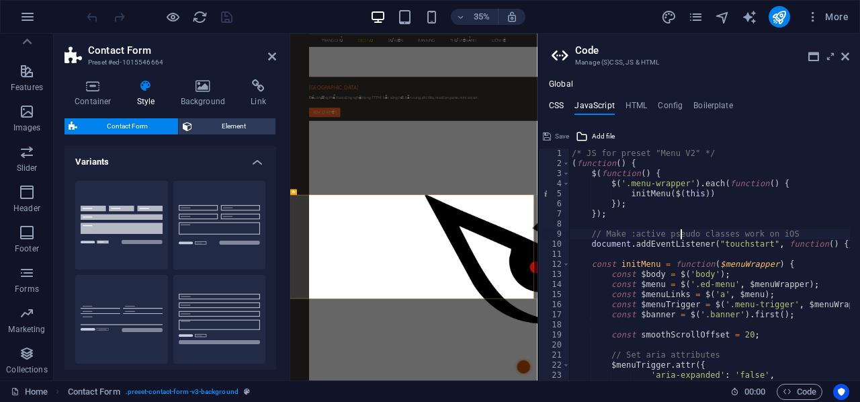
click at [556, 104] on h4 "CSS" at bounding box center [556, 108] width 15 height 15
type textarea "a.button { border-radius: $border-radius; }"
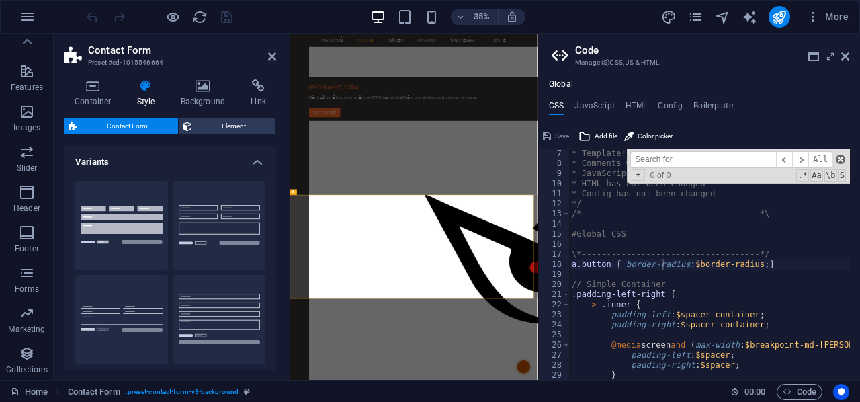
click at [843, 159] on span at bounding box center [840, 159] width 9 height 9
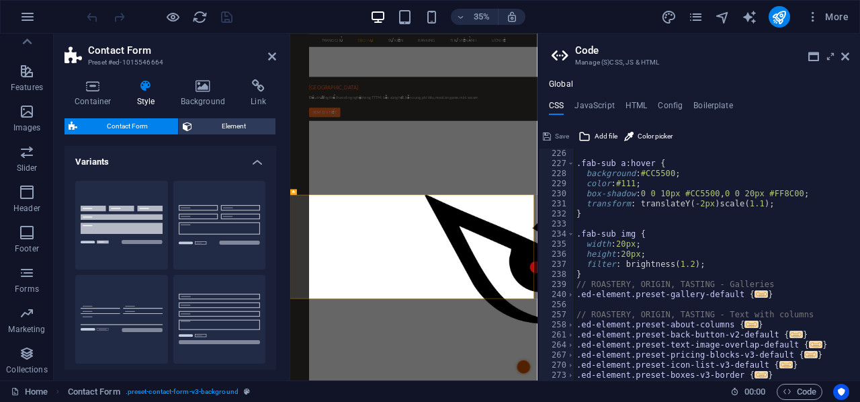
scroll to position [1310, 0]
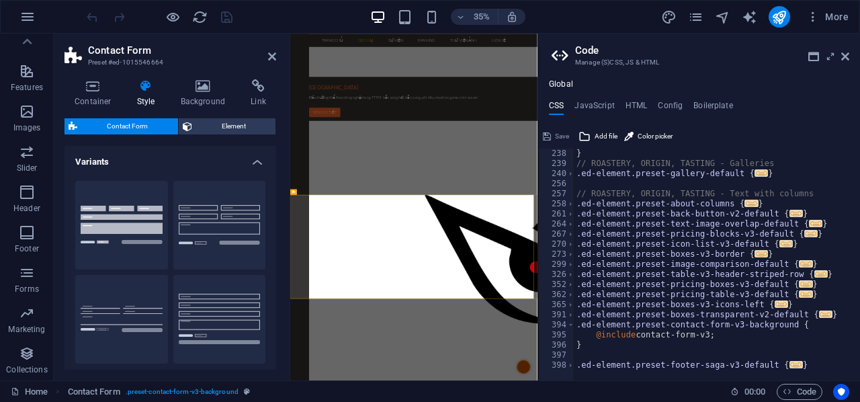
click at [628, 59] on h3 "Manage (S)CSS, JS & HTML" at bounding box center [698, 62] width 247 height 12
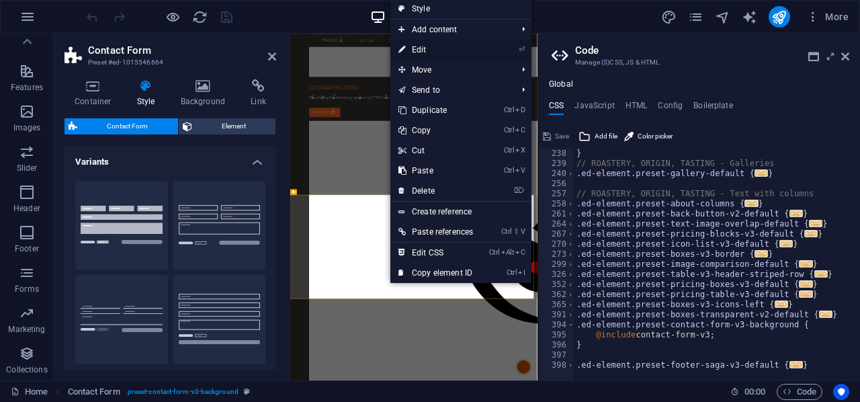
click at [431, 49] on link "⏎ Edit" at bounding box center [435, 50] width 91 height 20
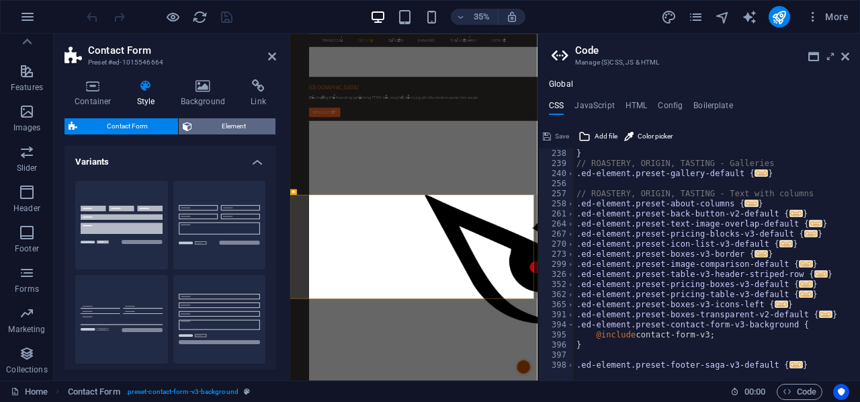
click at [232, 126] on span "Element" at bounding box center [234, 126] width 76 height 16
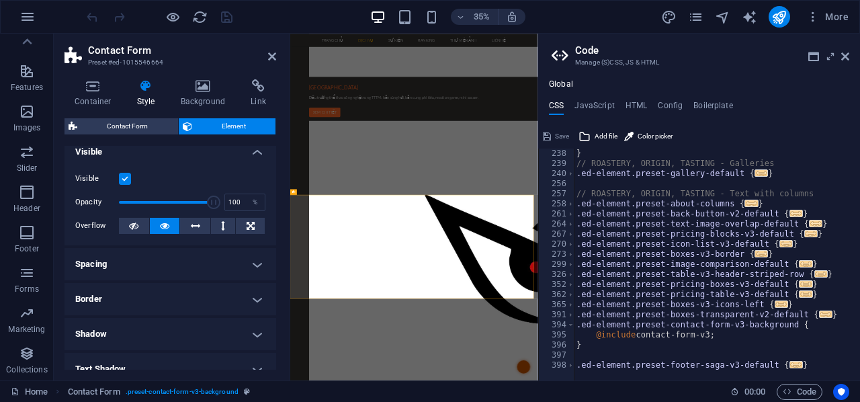
scroll to position [0, 0]
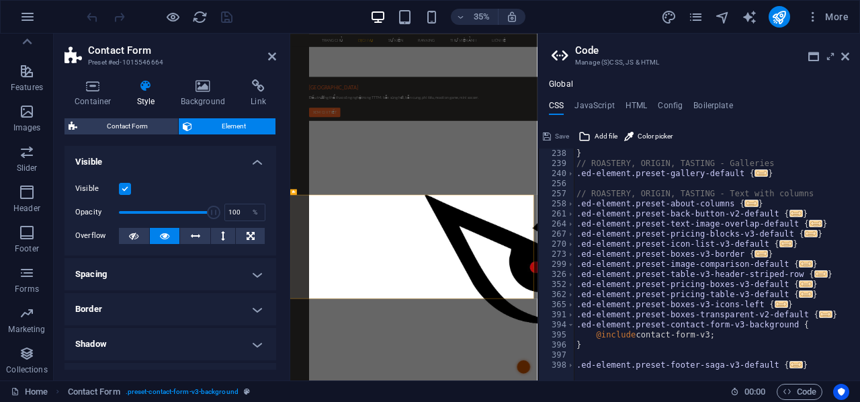
click at [124, 191] on label at bounding box center [125, 189] width 12 height 12
click at [0, 0] on input "Visible" at bounding box center [0, 0] width 0 height 0
click at [124, 191] on label at bounding box center [125, 189] width 12 height 12
click at [0, 0] on input "Visible" at bounding box center [0, 0] width 0 height 0
click at [124, 191] on label at bounding box center [125, 189] width 12 height 12
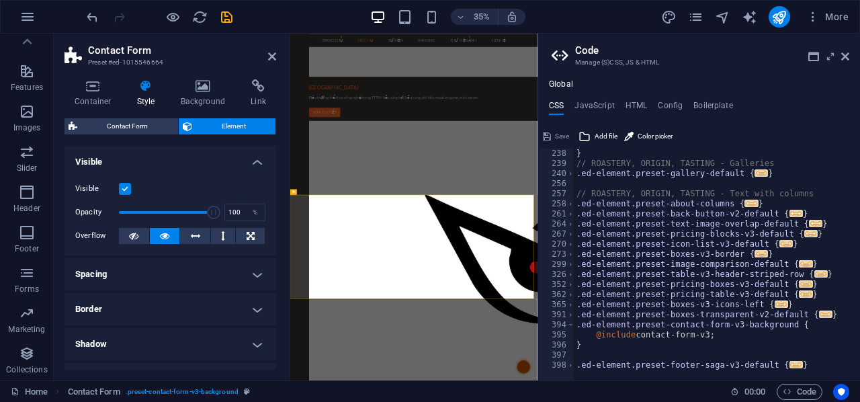
click at [0, 0] on input "Visible" at bounding box center [0, 0] width 0 height 0
click at [124, 191] on label at bounding box center [125, 189] width 12 height 12
click at [0, 0] on input "Visible" at bounding box center [0, 0] width 0 height 0
click at [124, 191] on label at bounding box center [125, 189] width 12 height 12
click at [0, 0] on input "Visible" at bounding box center [0, 0] width 0 height 0
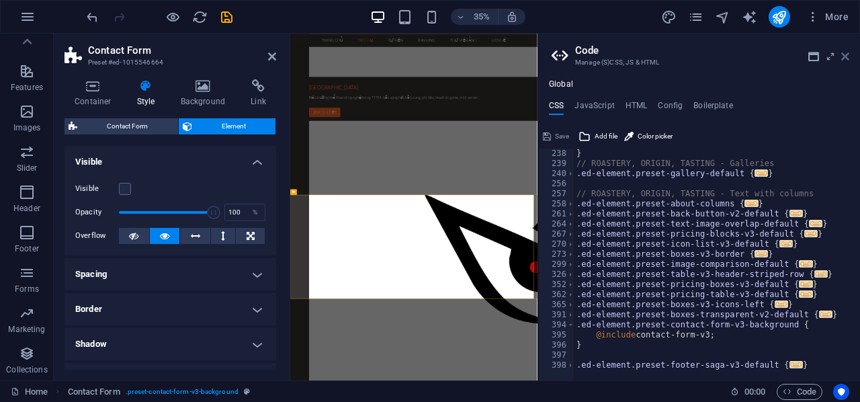
click at [847, 58] on icon at bounding box center [845, 56] width 8 height 11
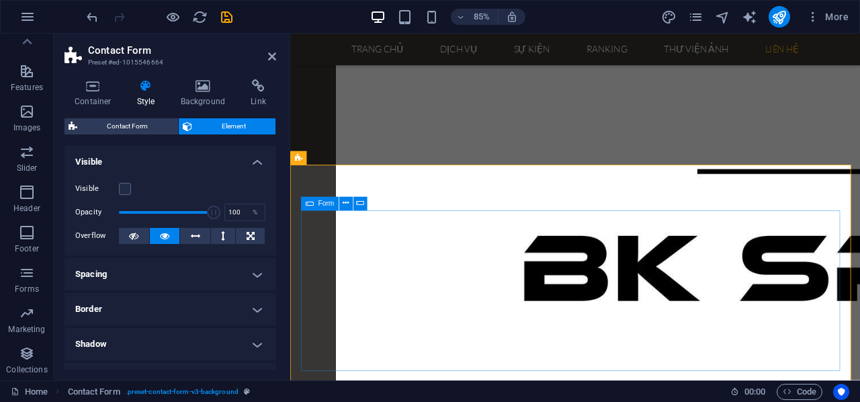
scroll to position [2950, 0]
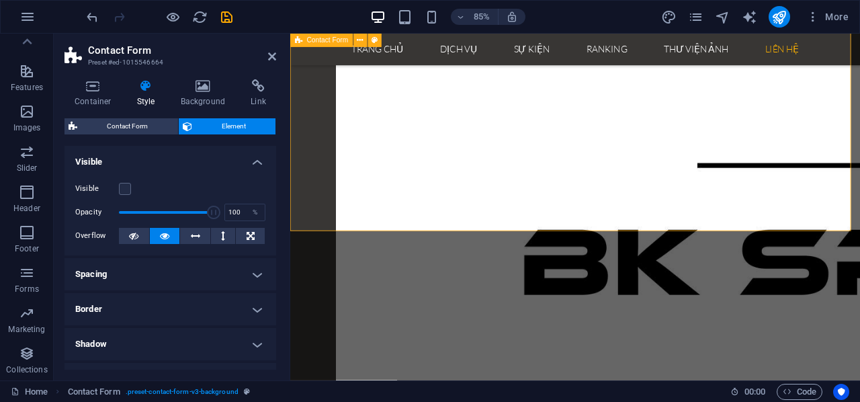
click at [122, 188] on label at bounding box center [125, 189] width 12 height 12
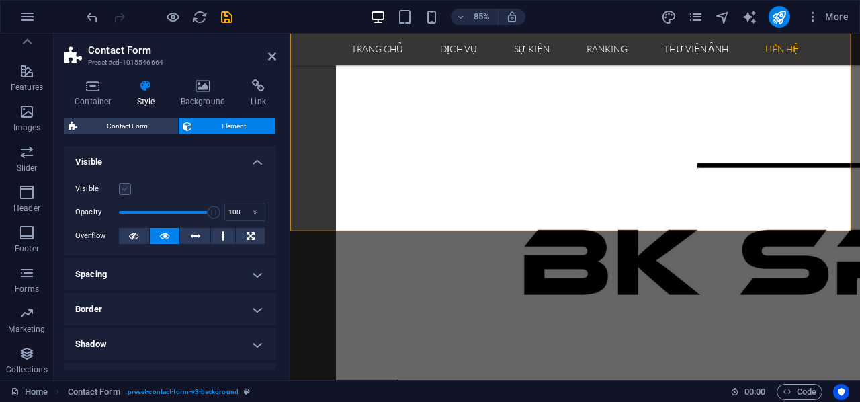
click at [0, 0] on input "Visible" at bounding box center [0, 0] width 0 height 0
click at [122, 188] on label at bounding box center [125, 189] width 12 height 12
click at [0, 0] on input "Visible" at bounding box center [0, 0] width 0 height 0
click at [130, 191] on label at bounding box center [125, 189] width 12 height 12
click at [0, 0] on input "Visible" at bounding box center [0, 0] width 0 height 0
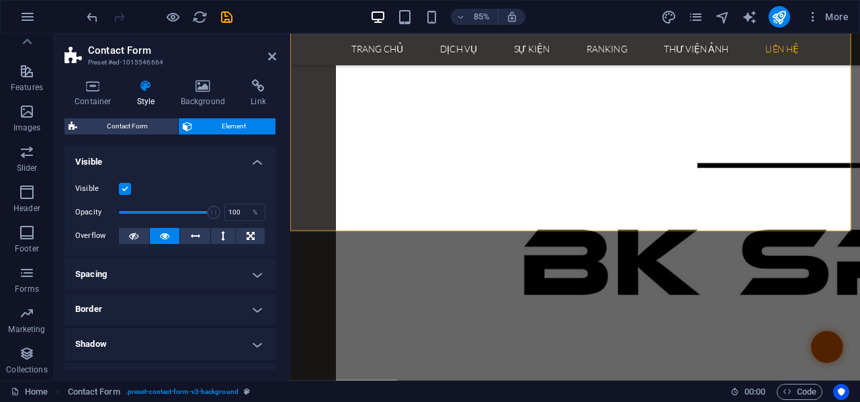
click at [130, 191] on label at bounding box center [125, 189] width 12 height 12
click at [0, 0] on input "Visible" at bounding box center [0, 0] width 0 height 0
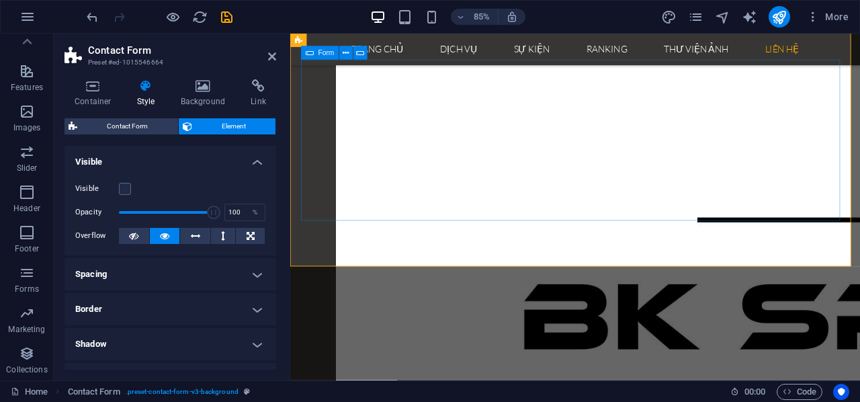
scroll to position [2815, 0]
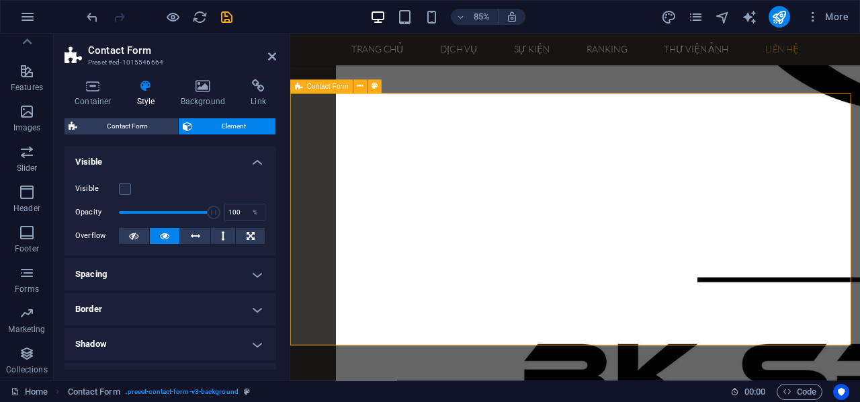
drag, startPoint x: 652, startPoint y: 367, endPoint x: 621, endPoint y: 365, distance: 31.0
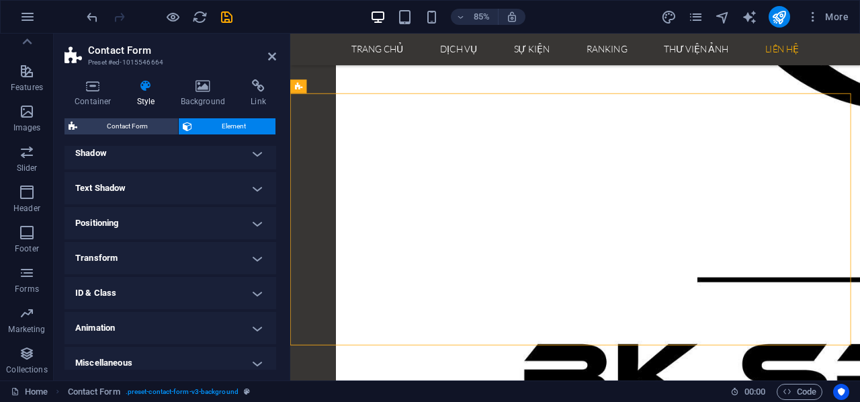
scroll to position [200, 0]
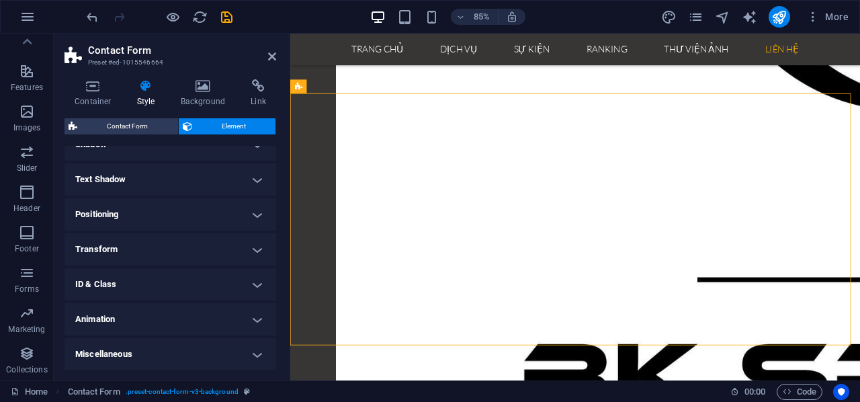
click at [165, 347] on h4 "Miscellaneous" at bounding box center [171, 354] width 212 height 32
click at [161, 347] on h4 "Miscellaneous" at bounding box center [171, 350] width 212 height 24
click at [141, 318] on h4 "Animation" at bounding box center [171, 319] width 212 height 32
click at [125, 282] on h4 "ID & Class" at bounding box center [171, 284] width 212 height 32
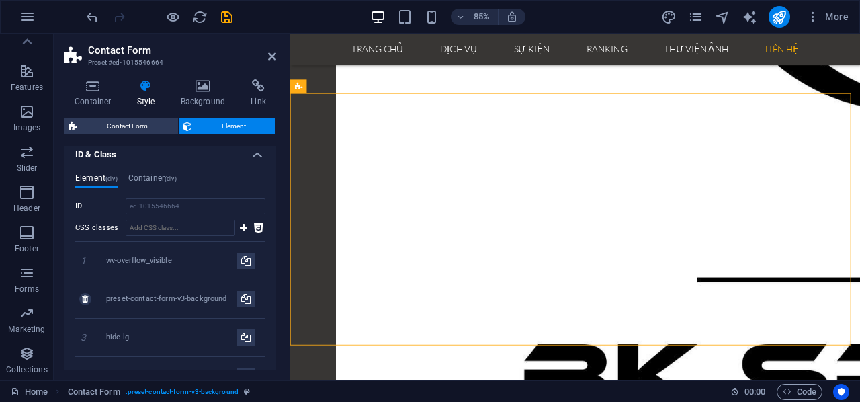
scroll to position [334, 0]
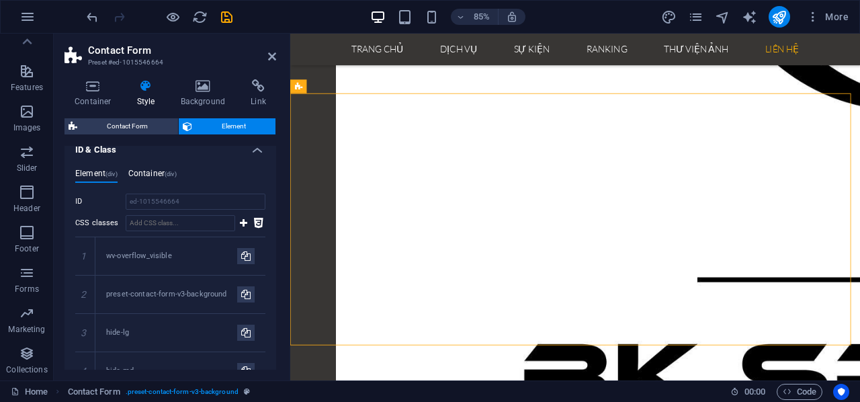
click at [173, 173] on span "(div)" at bounding box center [171, 174] width 12 height 7
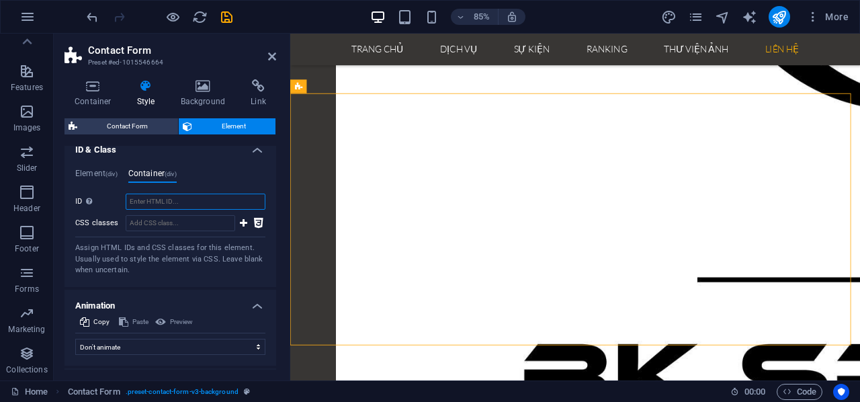
click at [157, 196] on input "ID Space and special character (except "-" or "_") are not accepted" at bounding box center [196, 202] width 140 height 16
click at [102, 173] on h4 "Element (div)" at bounding box center [96, 176] width 42 height 15
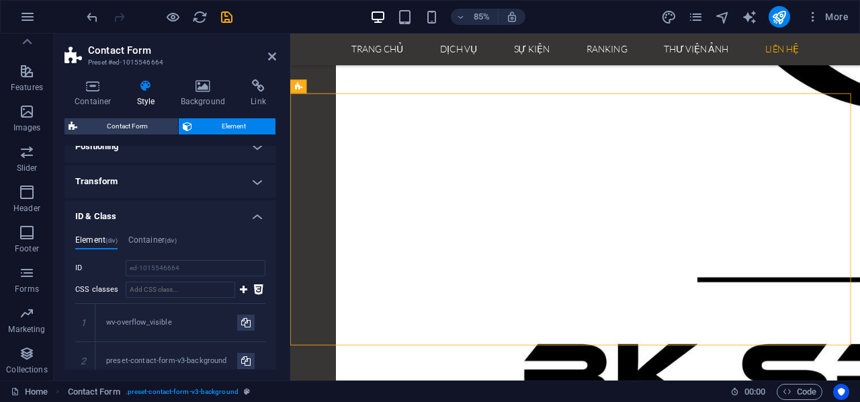
scroll to position [267, 0]
click at [111, 214] on h4 "ID & Class" at bounding box center [171, 213] width 212 height 24
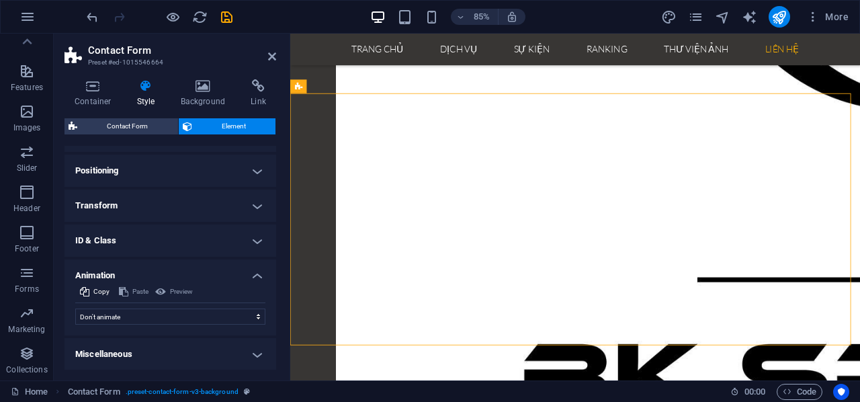
click at [115, 206] on h4 "Transform" at bounding box center [171, 205] width 212 height 32
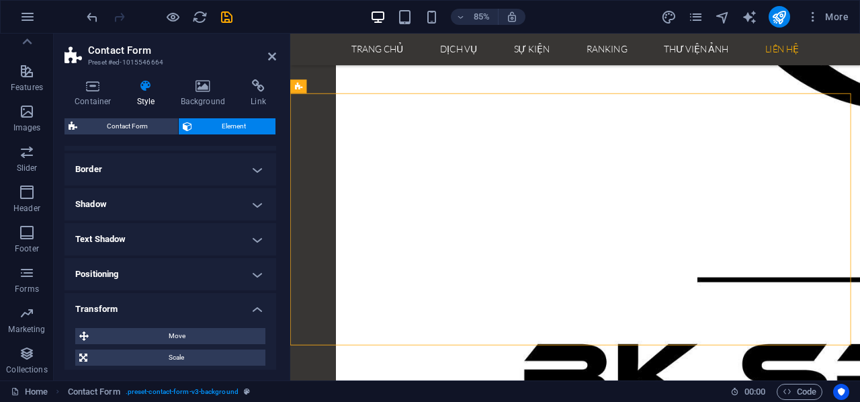
scroll to position [132, 0]
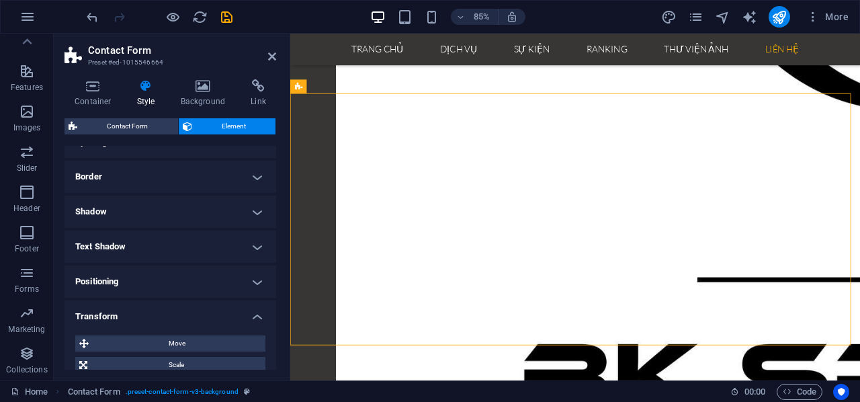
click at [134, 284] on h4 "Positioning" at bounding box center [171, 281] width 212 height 32
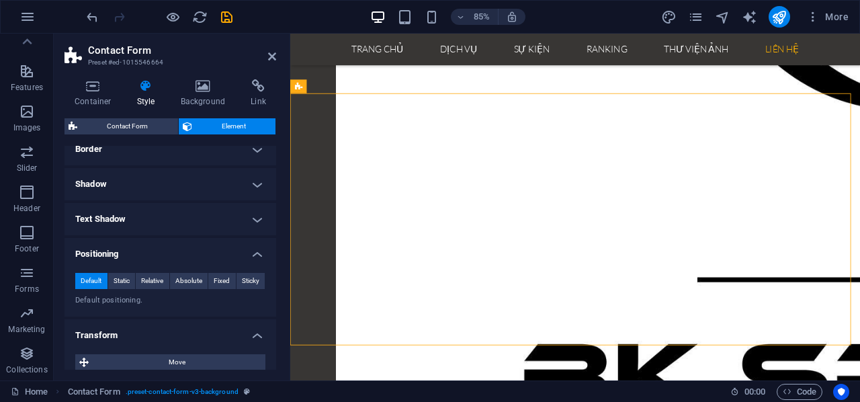
scroll to position [200, 0]
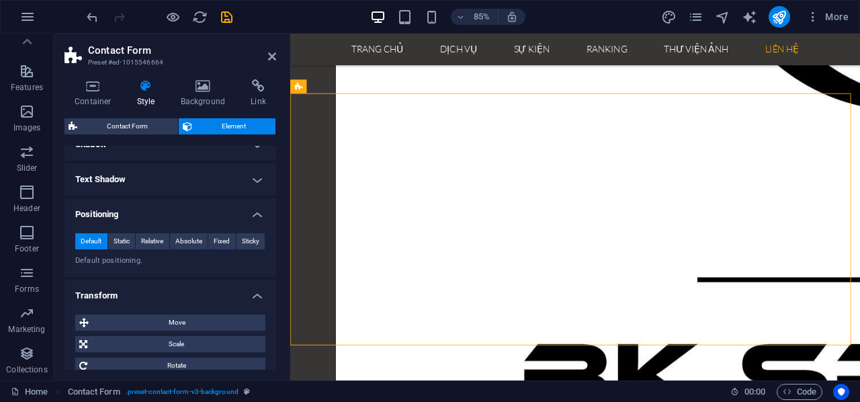
click at [110, 175] on h4 "Text Shadow" at bounding box center [171, 179] width 212 height 32
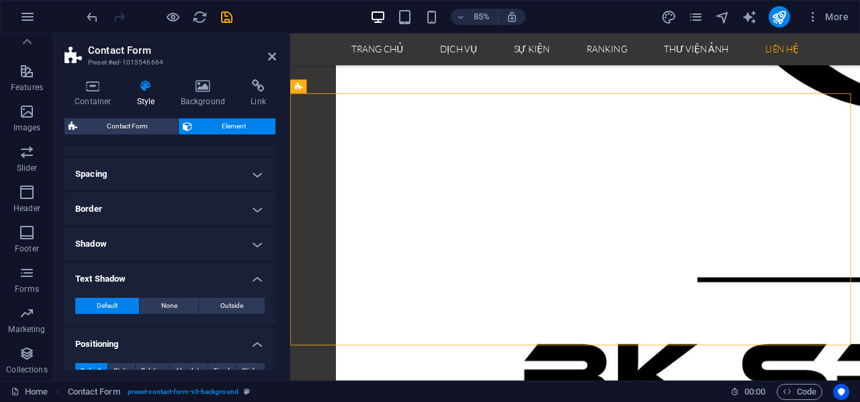
scroll to position [65, 0]
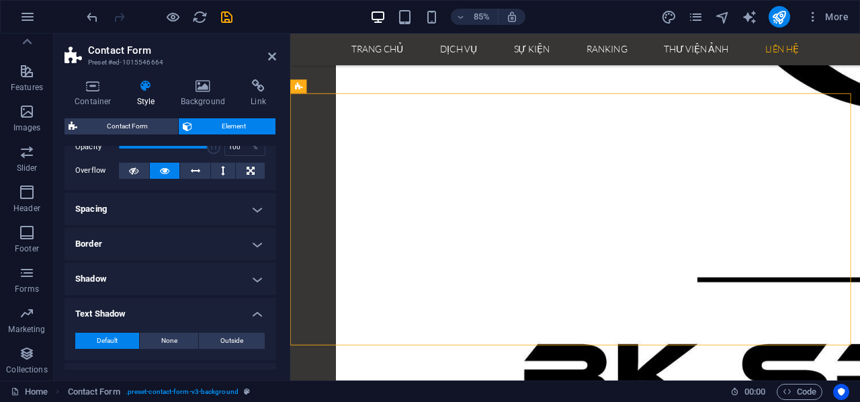
click at [98, 277] on h4 "Shadow" at bounding box center [171, 279] width 212 height 32
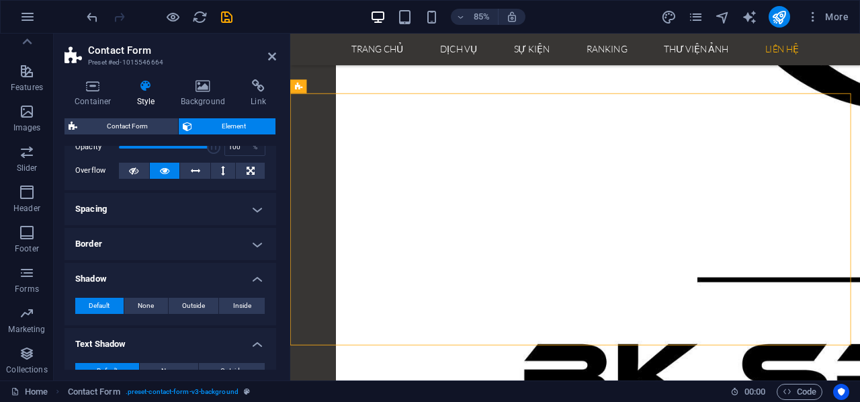
click at [105, 235] on h4 "Border" at bounding box center [171, 244] width 212 height 32
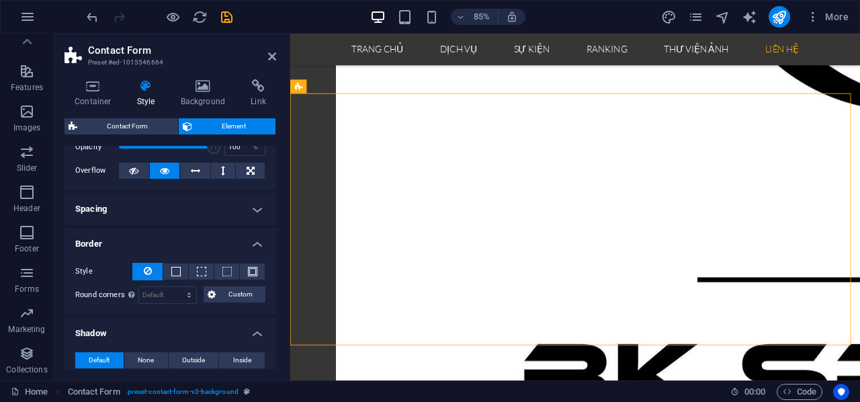
click at [108, 210] on h4 "Spacing" at bounding box center [171, 209] width 212 height 32
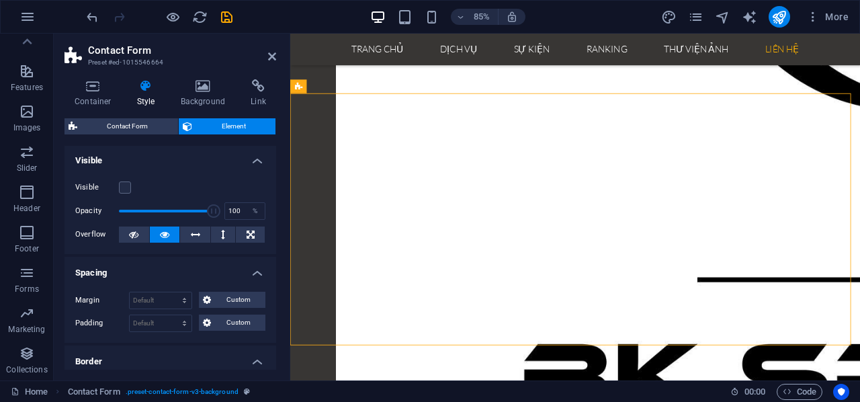
scroll to position [0, 0]
click at [126, 194] on label at bounding box center [125, 189] width 12 height 12
click at [0, 0] on input "Visible" at bounding box center [0, 0] width 0 height 0
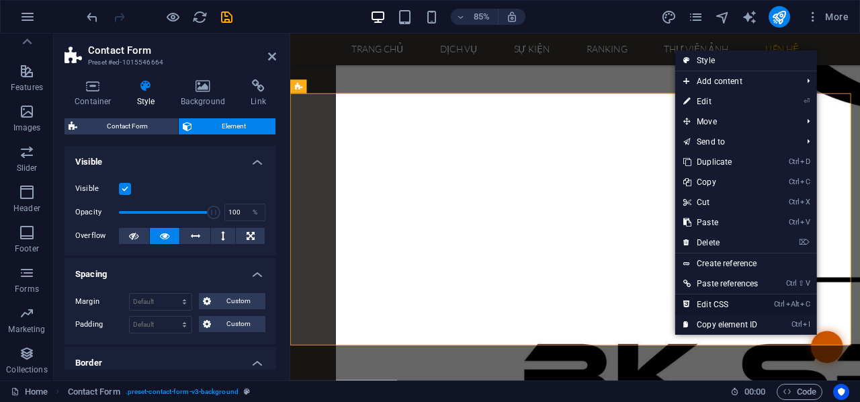
click at [720, 304] on link "Ctrl Alt C Edit CSS" at bounding box center [720, 304] width 91 height 20
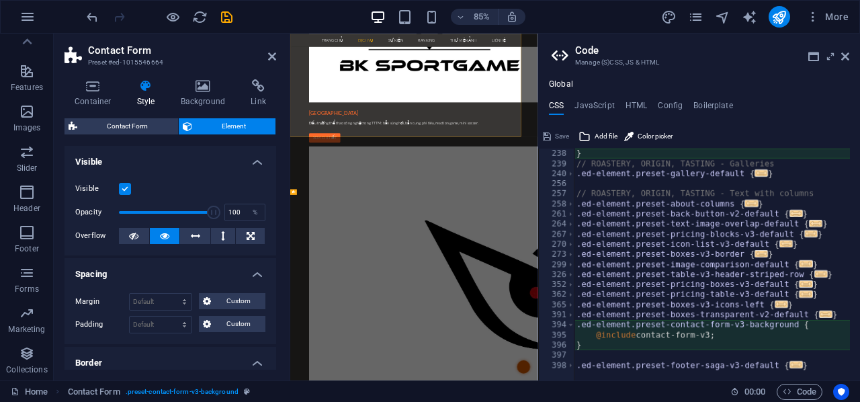
scroll to position [2888, 0]
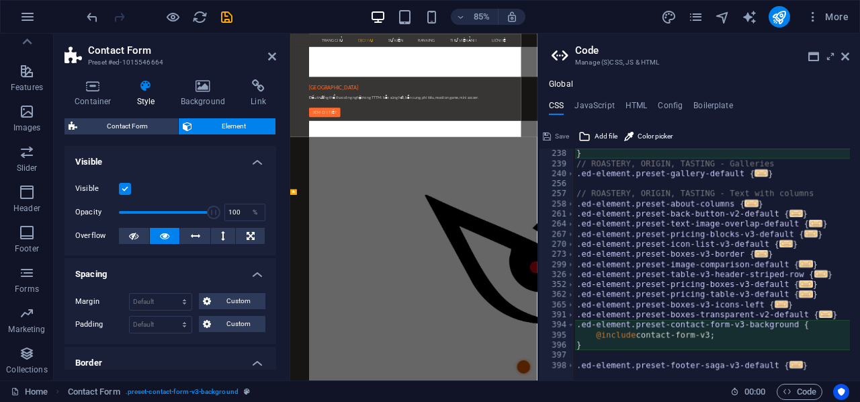
type textarea "@include contact-form-v3;"
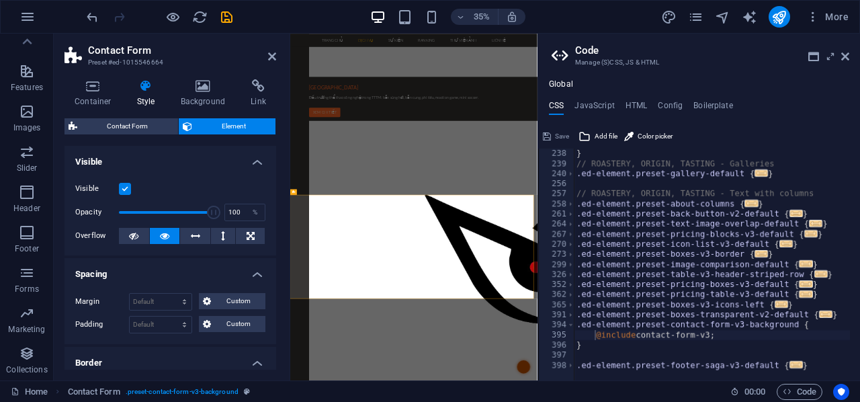
click at [845, 50] on h2 "Code" at bounding box center [712, 50] width 274 height 12
click at [848, 59] on icon at bounding box center [845, 56] width 8 height 11
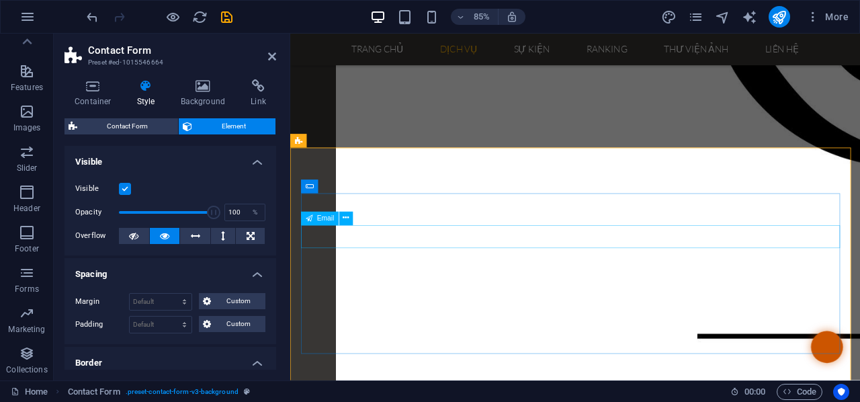
scroll to position [2748, 0]
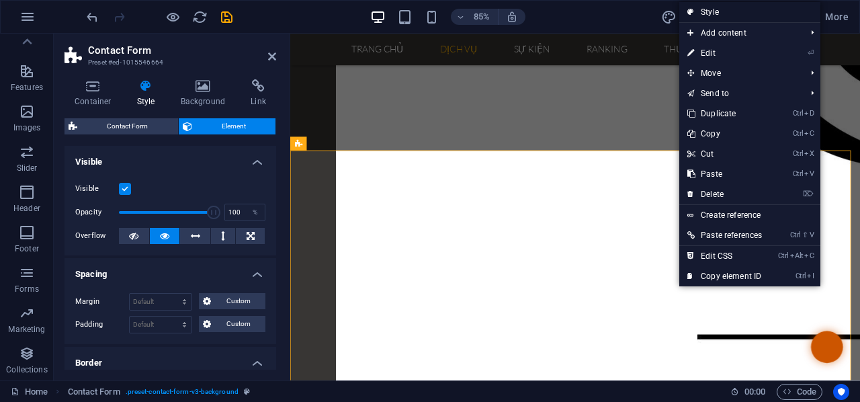
click at [705, 9] on link "Style" at bounding box center [749, 12] width 141 height 20
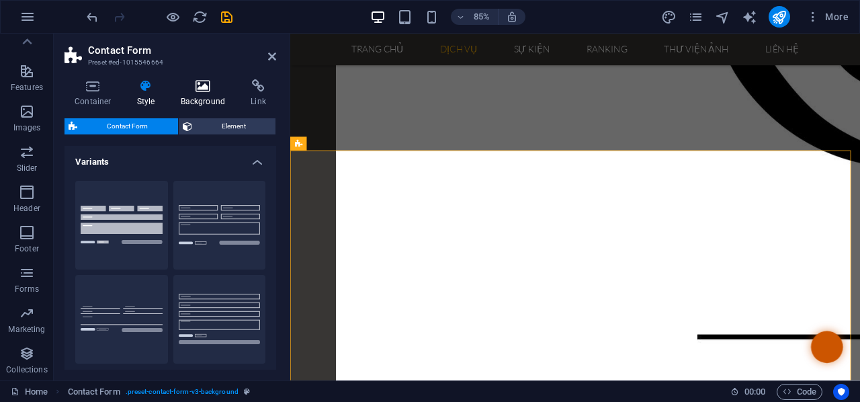
click at [189, 92] on icon at bounding box center [203, 85] width 65 height 13
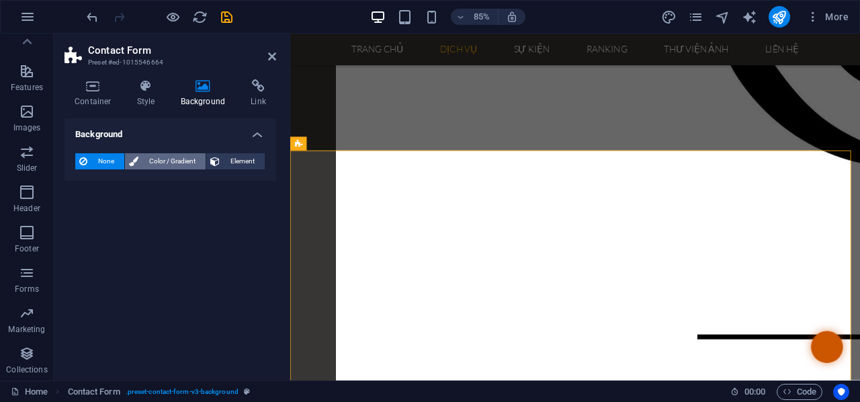
click at [188, 163] on span "Color / Gradient" at bounding box center [171, 161] width 59 height 16
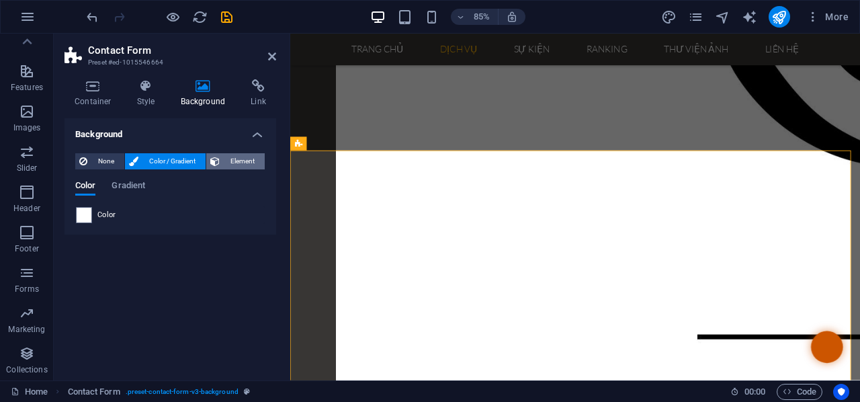
click at [253, 161] on span "Element" at bounding box center [242, 161] width 37 height 16
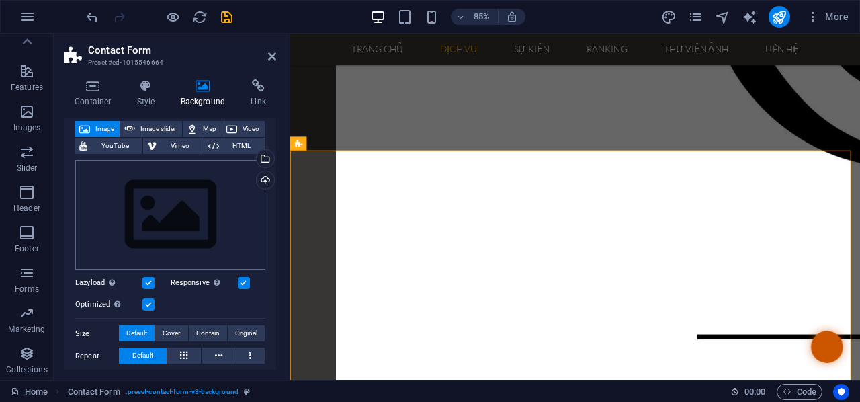
scroll to position [0, 0]
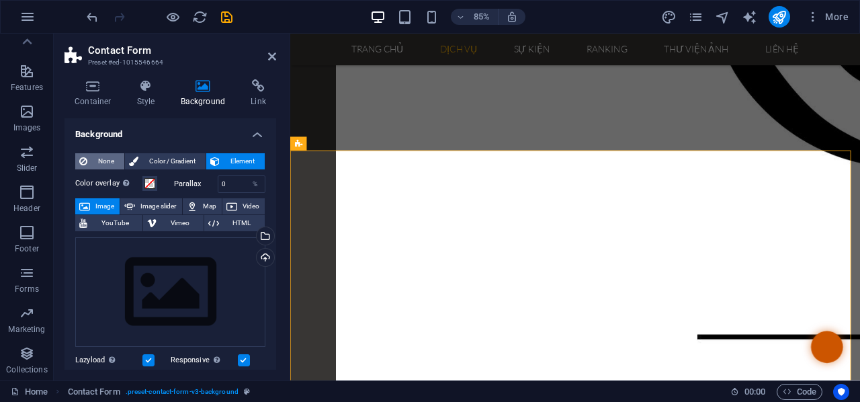
click at [99, 160] on span "None" at bounding box center [105, 161] width 29 height 16
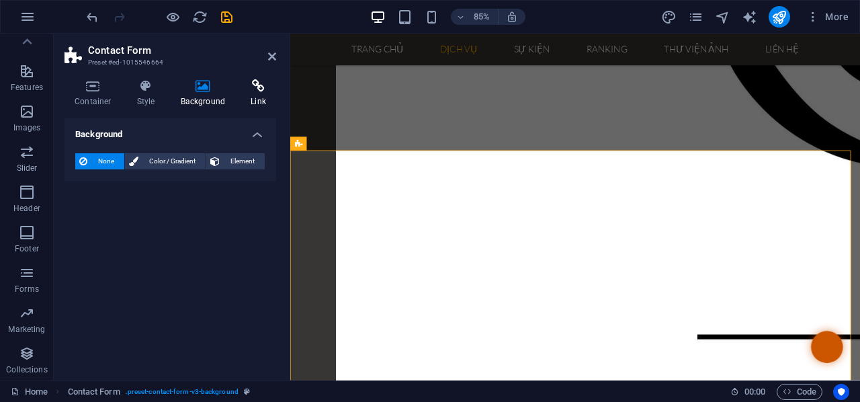
click at [251, 88] on icon at bounding box center [259, 85] width 36 height 13
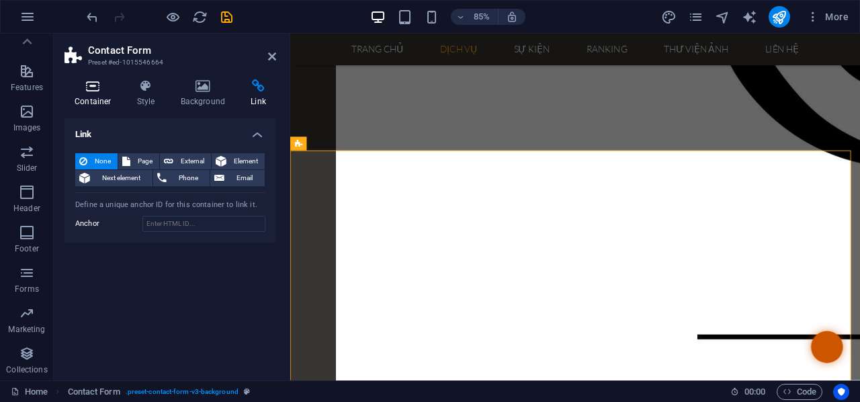
click at [106, 91] on icon at bounding box center [93, 85] width 57 height 13
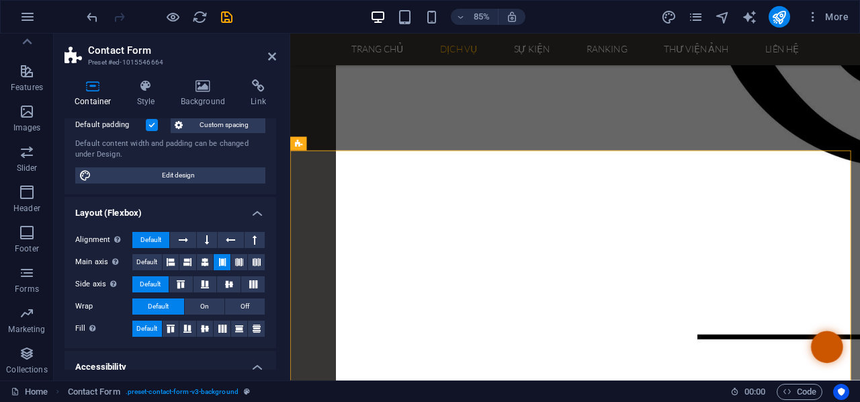
scroll to position [67, 0]
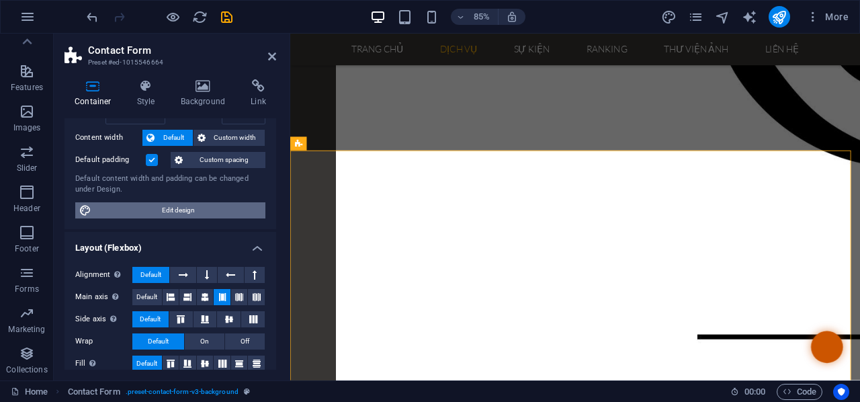
click at [172, 208] on span "Edit design" at bounding box center [178, 210] width 166 height 16
select select "px"
select select "300"
select select "px"
select select "rem"
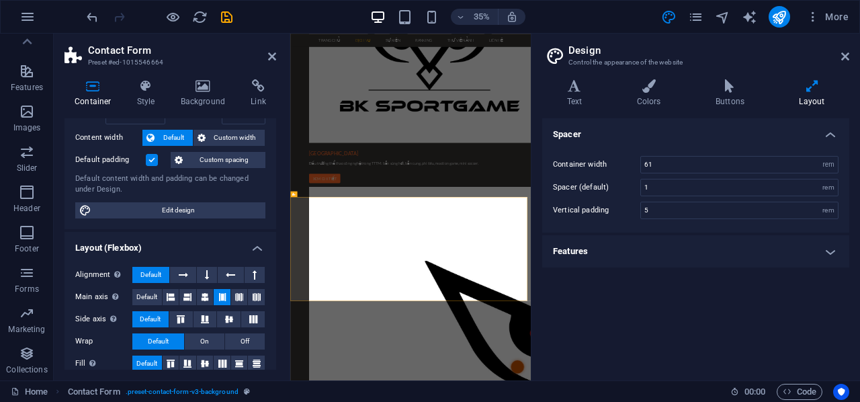
scroll to position [2942, 0]
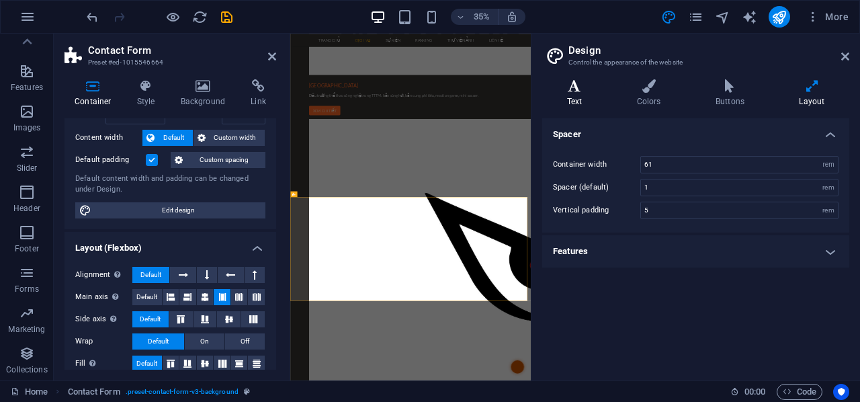
click at [581, 92] on icon at bounding box center [574, 85] width 65 height 13
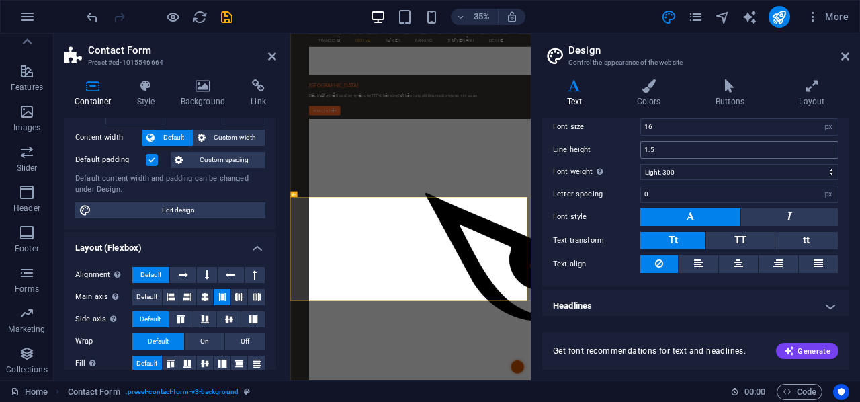
scroll to position [105, 0]
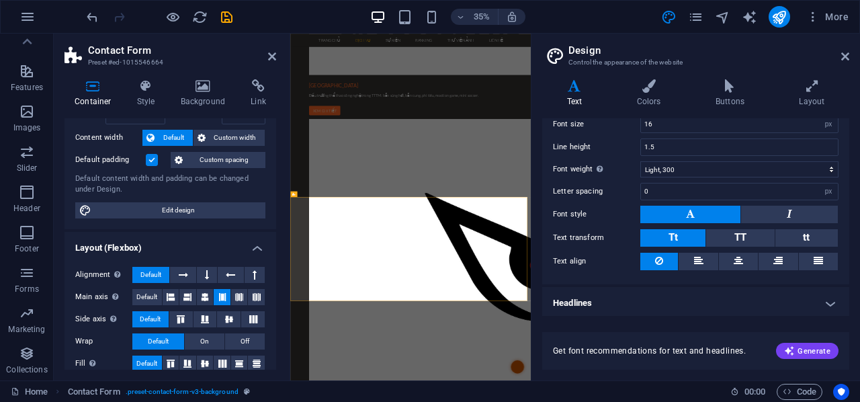
click at [848, 50] on h2 "Design" at bounding box center [708, 50] width 281 height 12
click at [842, 56] on icon at bounding box center [845, 56] width 8 height 11
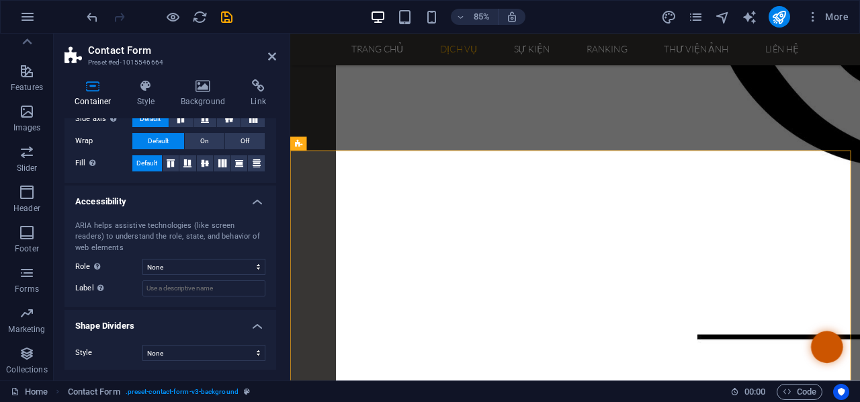
scroll to position [268, 0]
click at [271, 53] on icon at bounding box center [272, 56] width 8 height 11
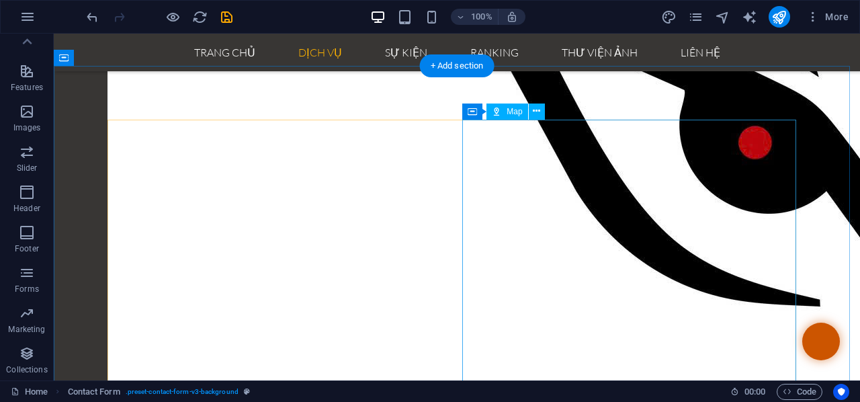
scroll to position [2138, 0]
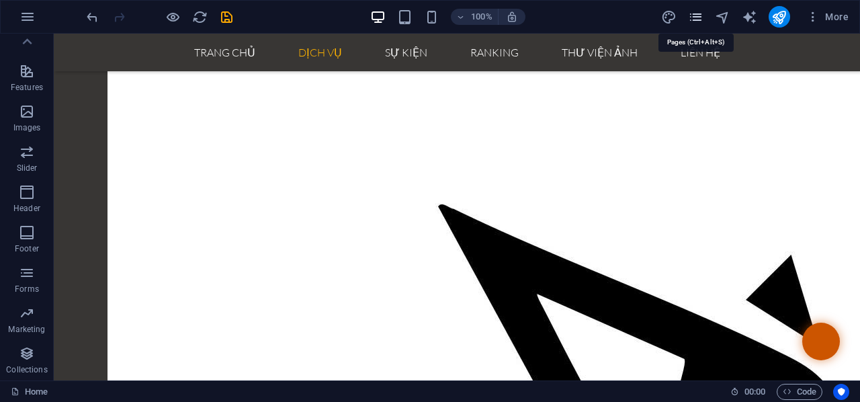
click at [704, 10] on icon "pages" at bounding box center [695, 16] width 15 height 15
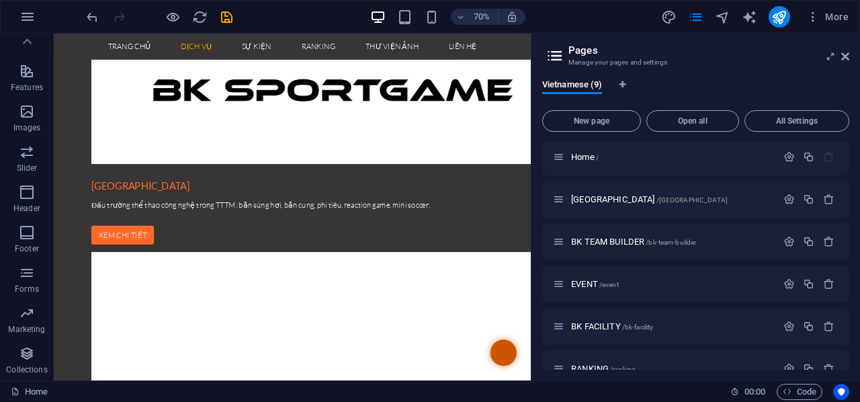
scroll to position [0, 0]
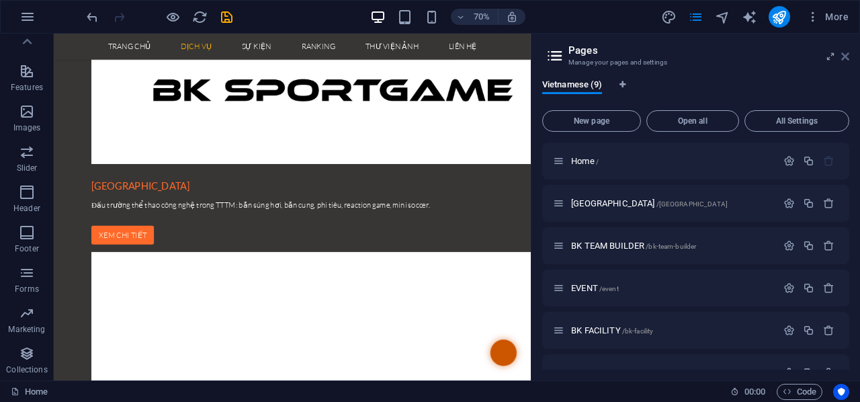
click at [845, 59] on icon at bounding box center [845, 56] width 8 height 11
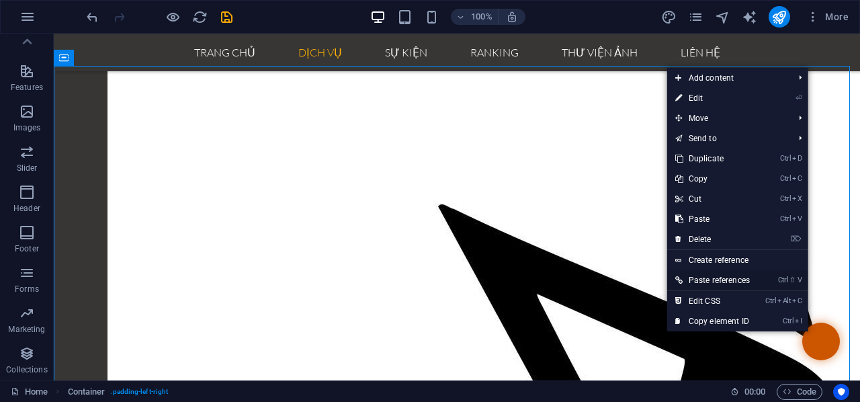
click at [708, 276] on link "Ctrl ⇧ V Paste references" at bounding box center [712, 280] width 91 height 20
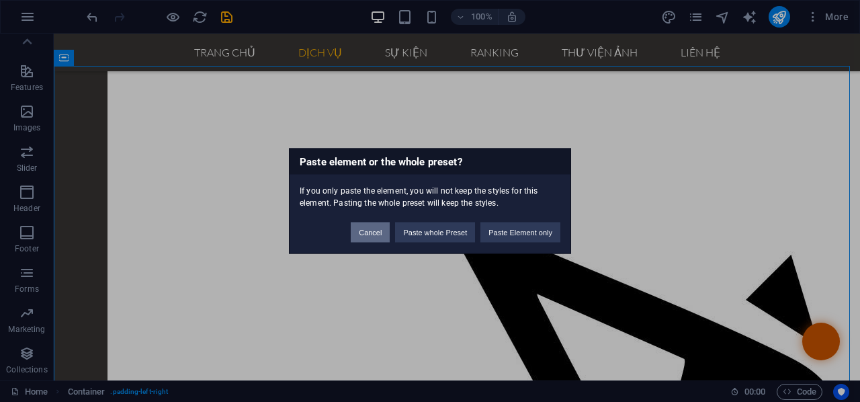
click at [357, 234] on button "Cancel" at bounding box center [370, 232] width 39 height 20
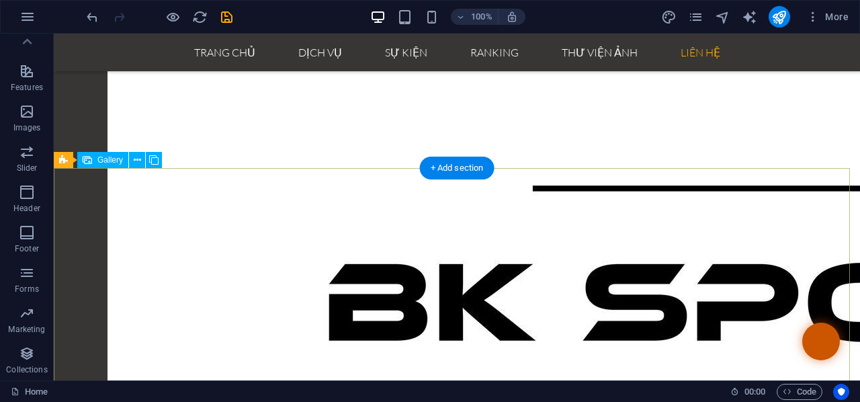
scroll to position [2608, 0]
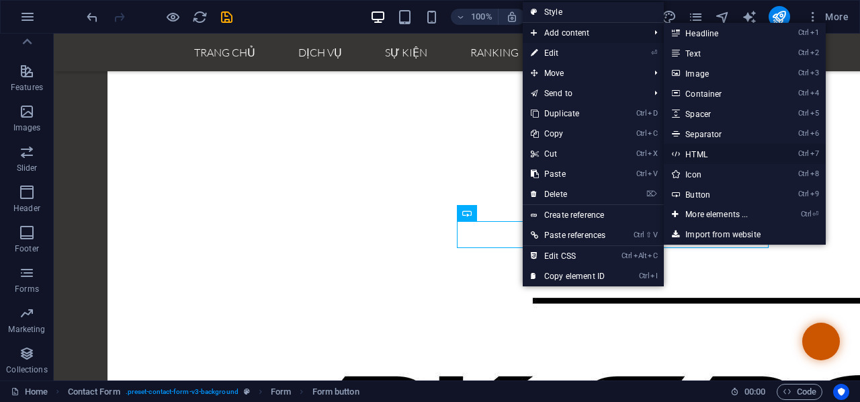
click at [683, 151] on link "Ctrl 7 HTML" at bounding box center [719, 154] width 111 height 20
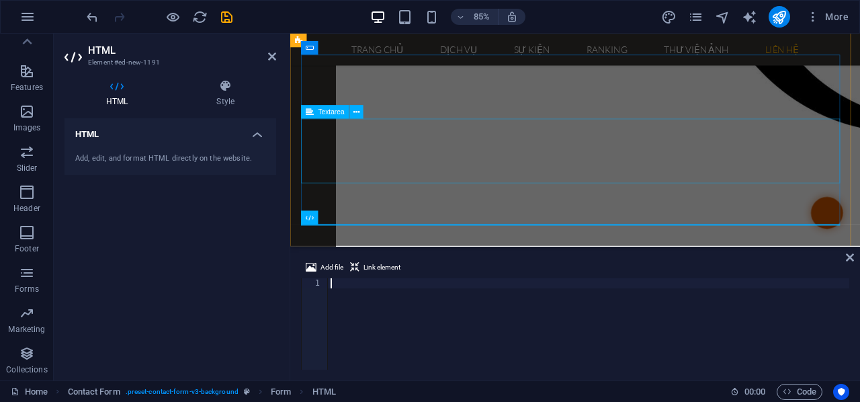
scroll to position [2868, 0]
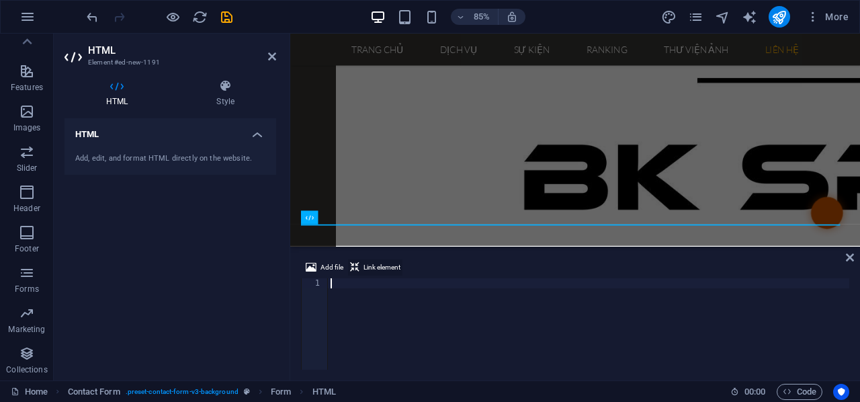
click at [383, 267] on span "Link element" at bounding box center [382, 267] width 37 height 16
click at [328, 267] on span "Add file" at bounding box center [332, 267] width 23 height 16
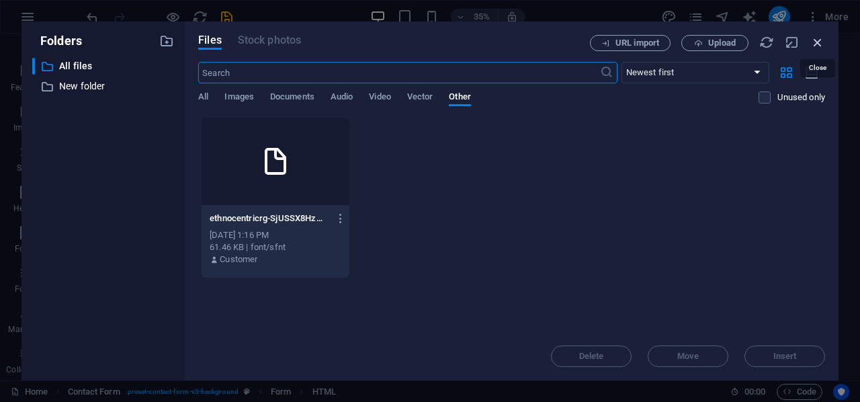
click at [819, 42] on icon "button" at bounding box center [817, 42] width 15 height 15
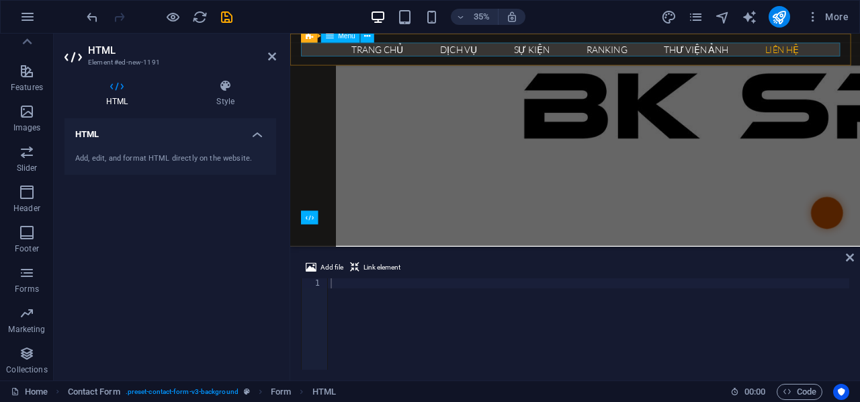
scroll to position [2868, 0]
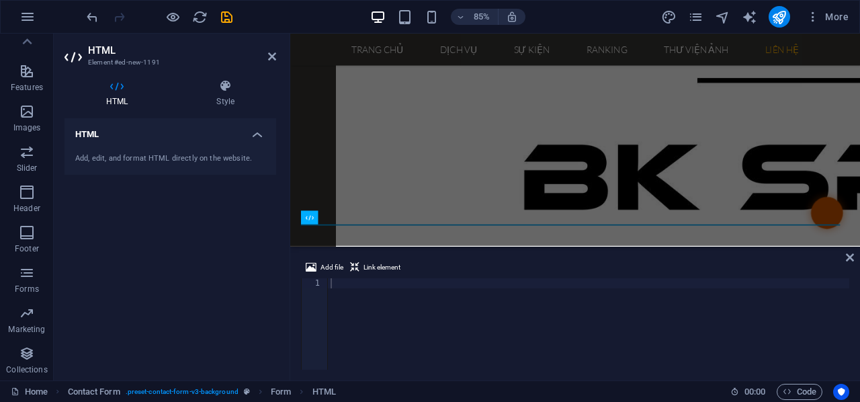
click at [164, 150] on div "Add, edit, and format HTML directly on the website." at bounding box center [171, 158] width 212 height 33
click at [849, 257] on icon at bounding box center [850, 257] width 8 height 11
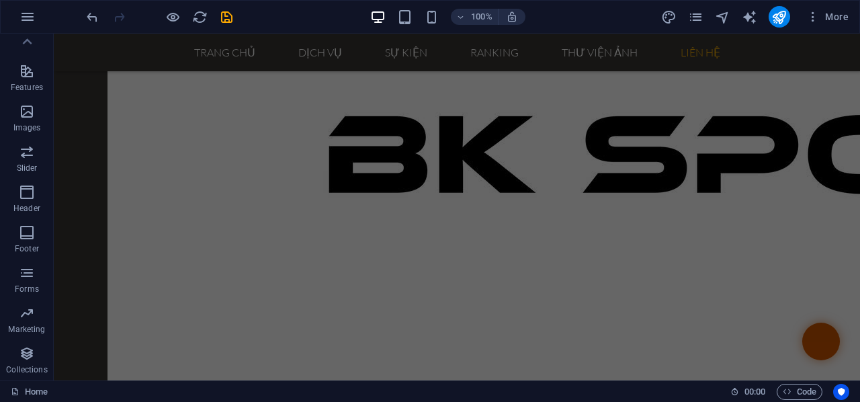
scroll to position [2608, 0]
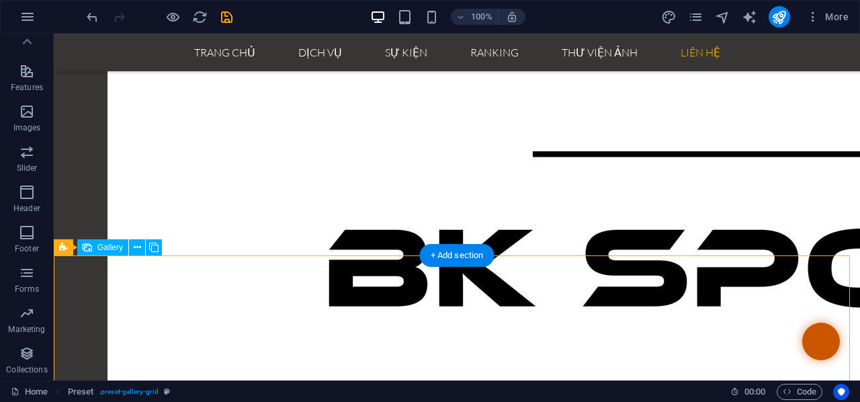
scroll to position [2797, 0]
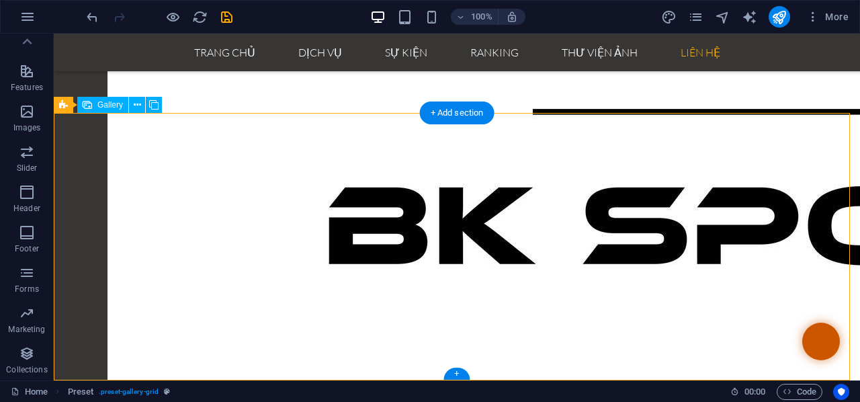
drag, startPoint x: 810, startPoint y: 339, endPoint x: 796, endPoint y: 346, distance: 15.0
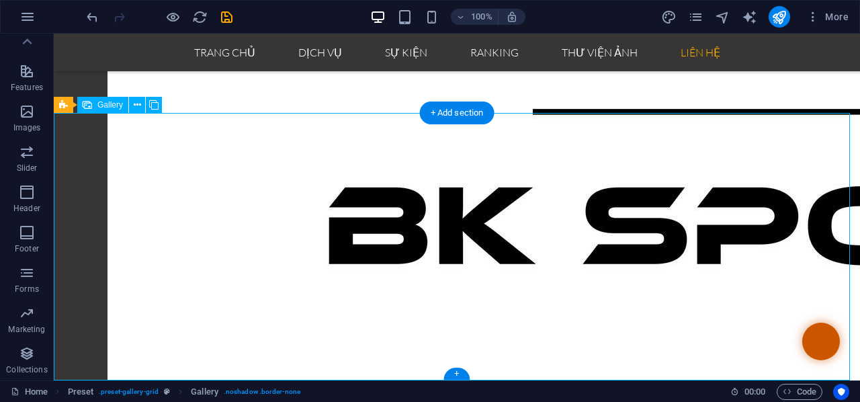
drag, startPoint x: 812, startPoint y: 336, endPoint x: 800, endPoint y: 230, distance: 106.2
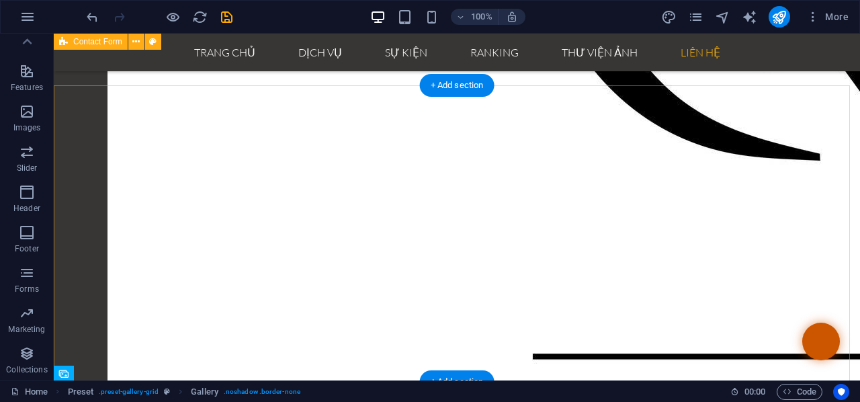
scroll to position [2528, 0]
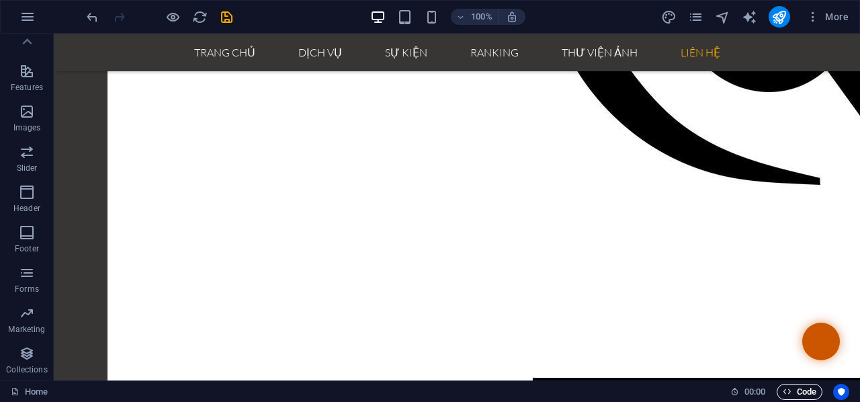
click at [798, 394] on span "Code" at bounding box center [800, 392] width 34 height 16
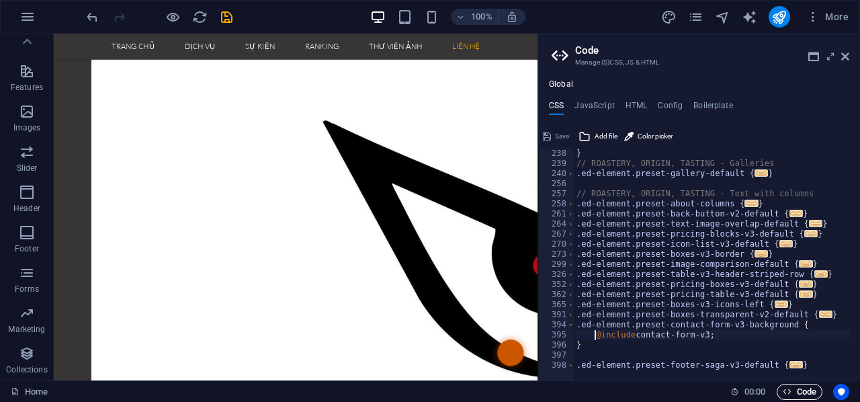
scroll to position [2862, 0]
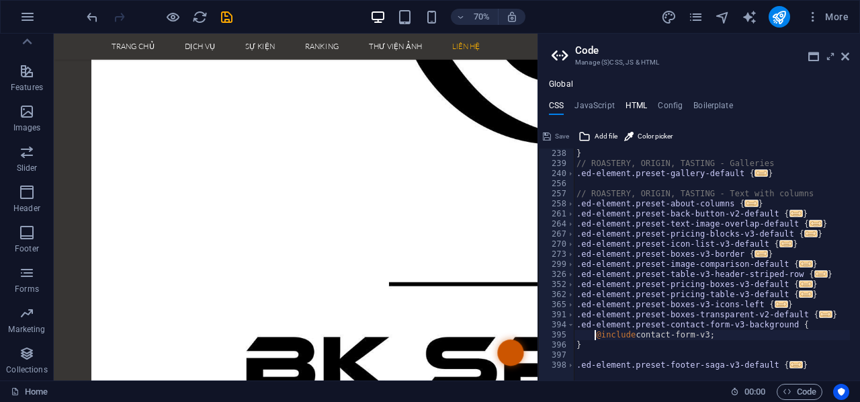
click at [630, 103] on h4 "HTML" at bounding box center [637, 108] width 22 height 15
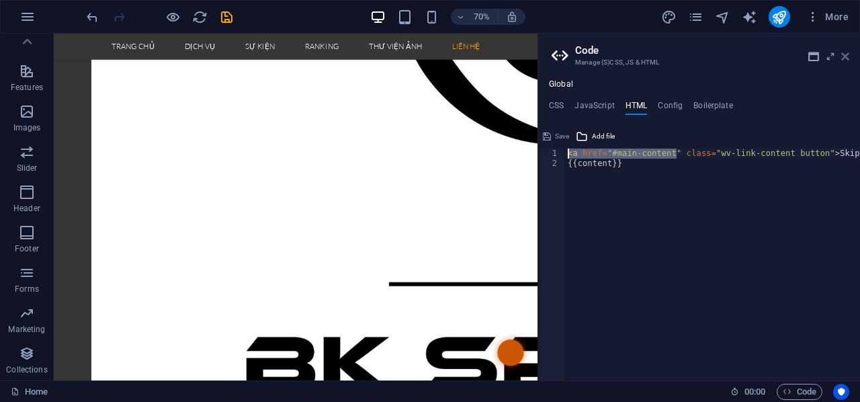
click at [847, 53] on icon at bounding box center [845, 56] width 8 height 11
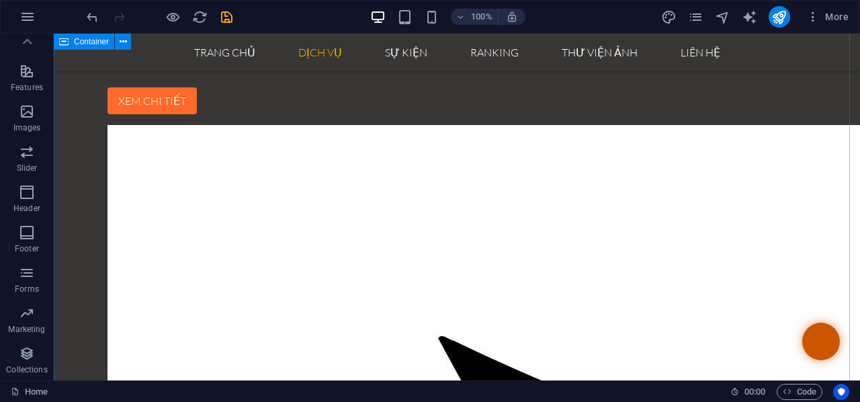
scroll to position [1789, 0]
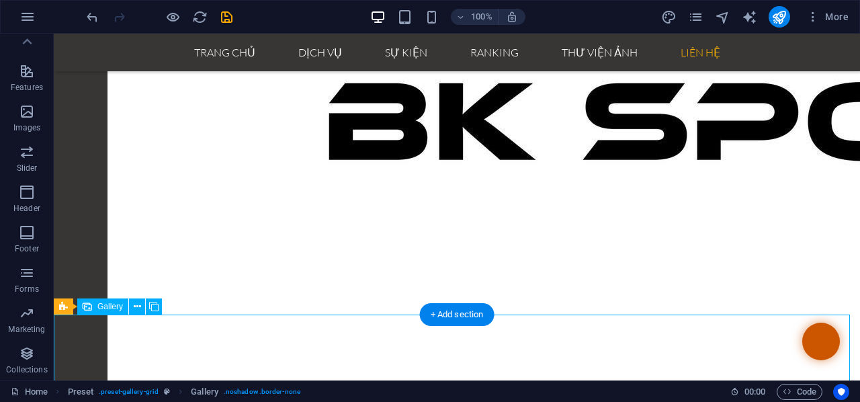
select select "2"
select select "px"
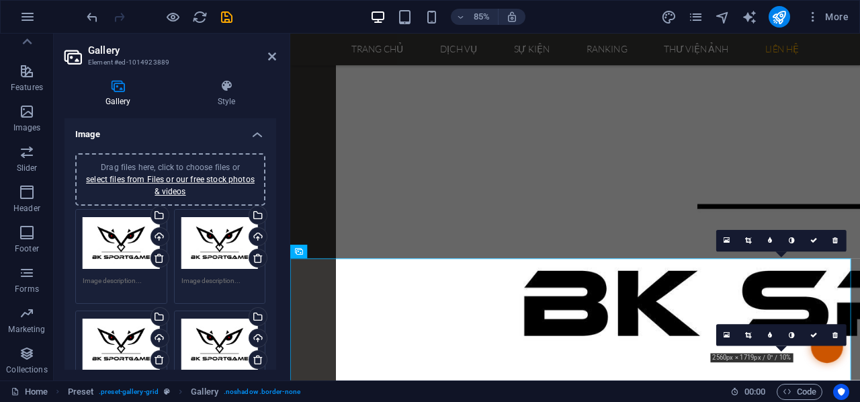
scroll to position [2996, 0]
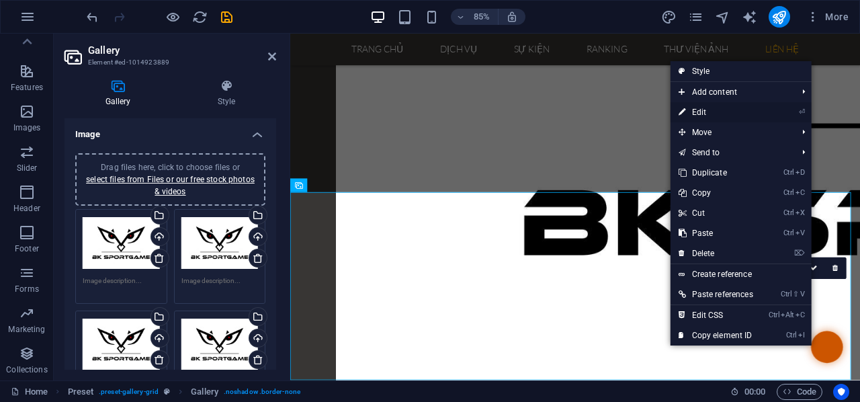
click at [699, 120] on link "⏎ Edit" at bounding box center [716, 112] width 91 height 20
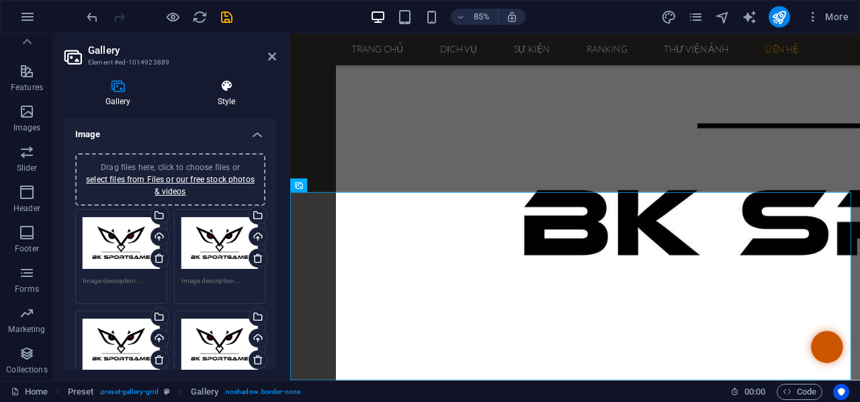
click at [231, 99] on h4 "Style" at bounding box center [226, 93] width 99 height 28
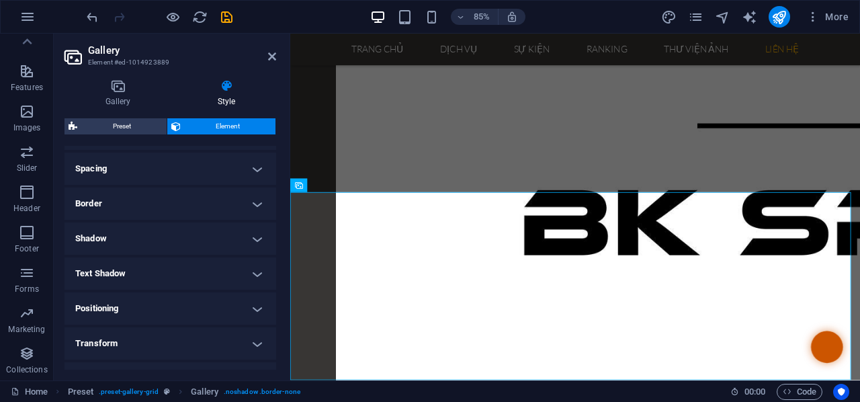
scroll to position [343, 0]
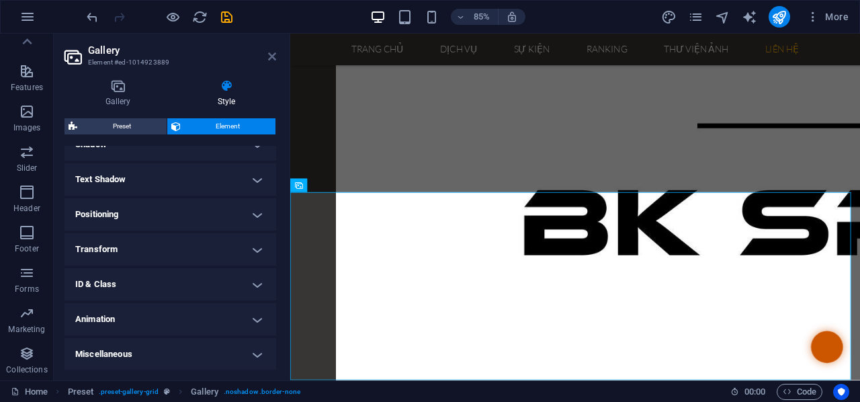
click at [273, 56] on icon at bounding box center [272, 56] width 8 height 11
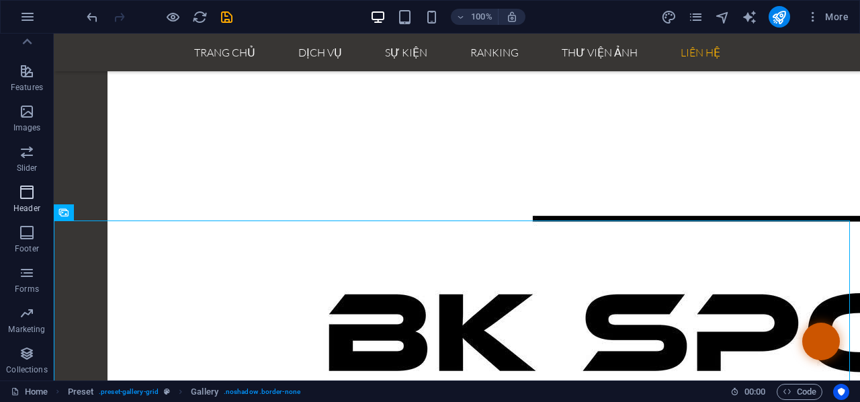
click at [28, 202] on span "Header" at bounding box center [27, 200] width 54 height 32
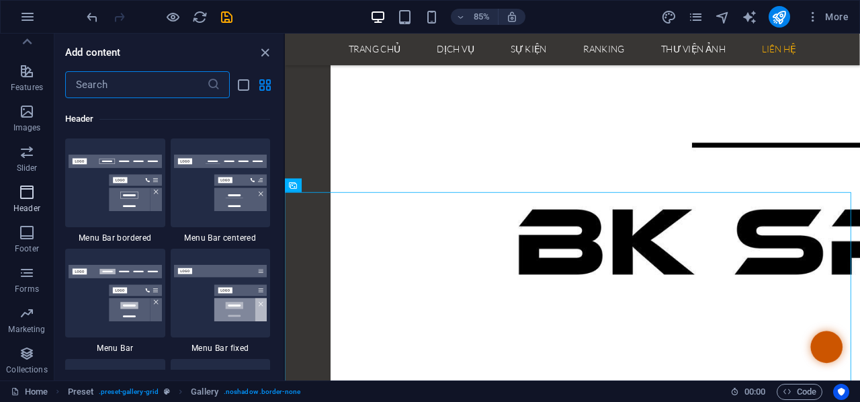
scroll to position [8091, 0]
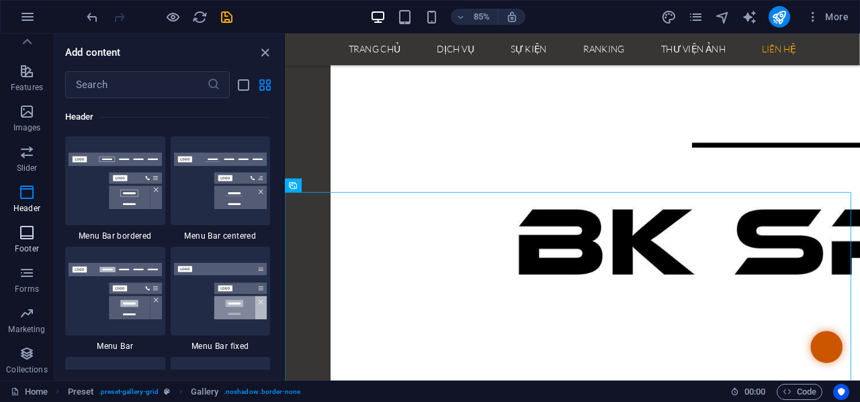
click at [15, 246] on p "Footer" at bounding box center [27, 248] width 24 height 11
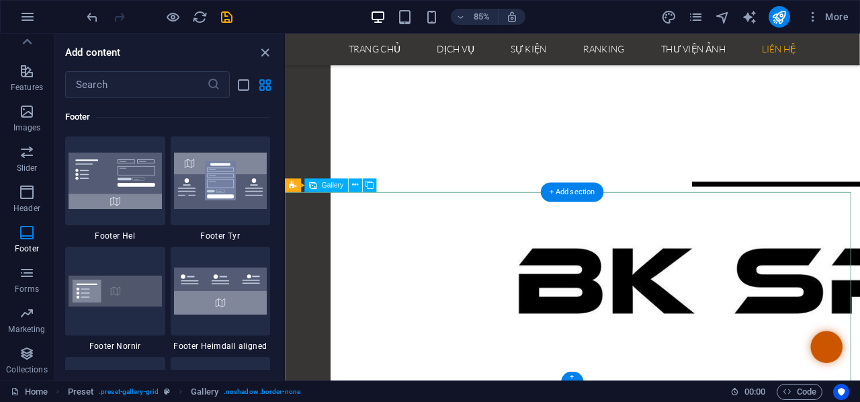
scroll to position [2764, 0]
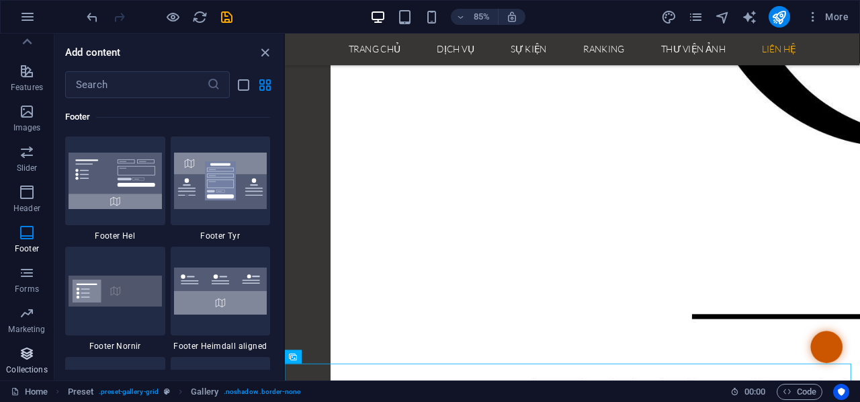
click at [26, 357] on icon "button" at bounding box center [27, 353] width 16 height 16
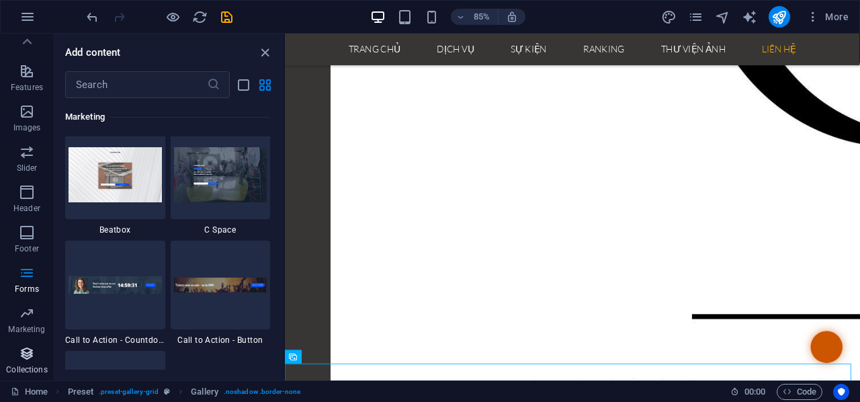
scroll to position [12300, 0]
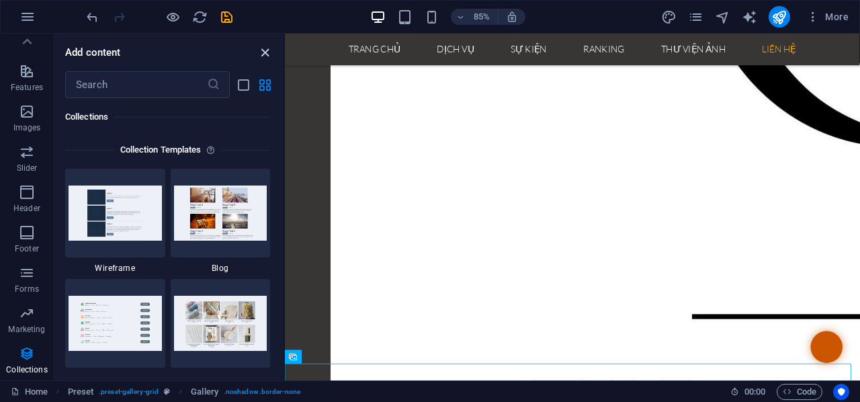
click at [261, 50] on icon "close panel" at bounding box center [264, 52] width 15 height 15
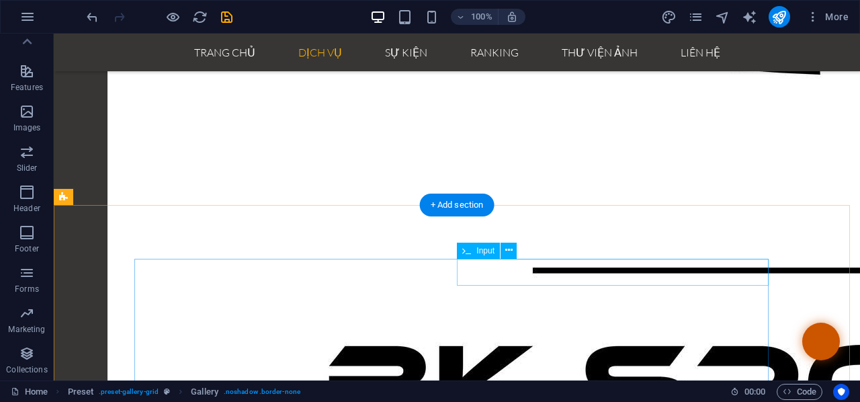
scroll to position [2394, 0]
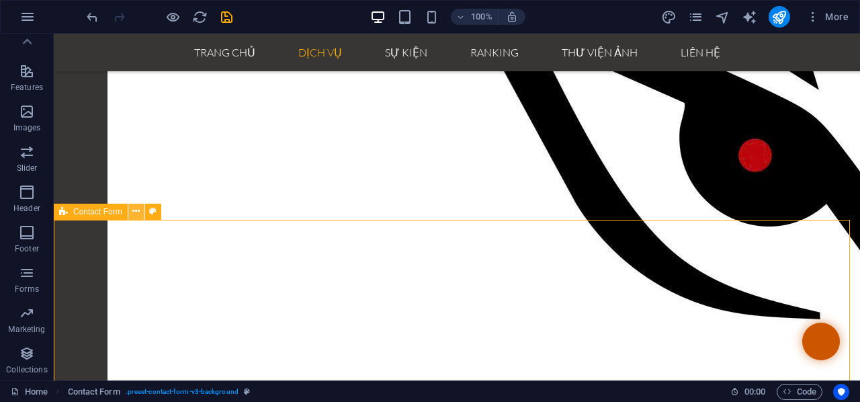
click at [138, 214] on icon at bounding box center [135, 211] width 7 height 14
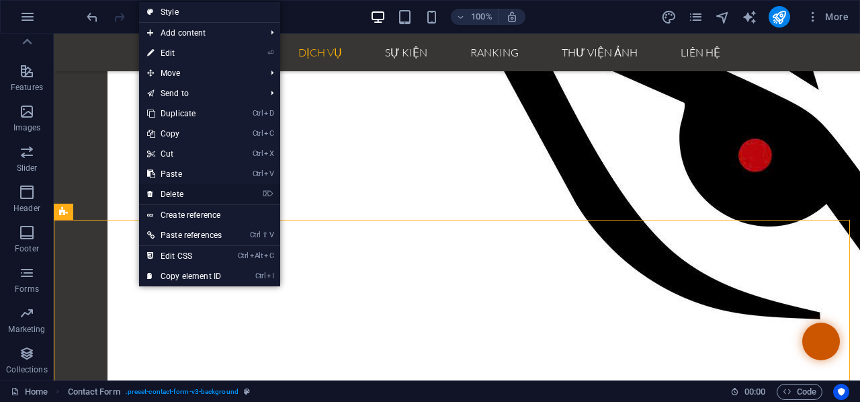
click at [172, 188] on link "⌦ Delete" at bounding box center [184, 194] width 91 height 20
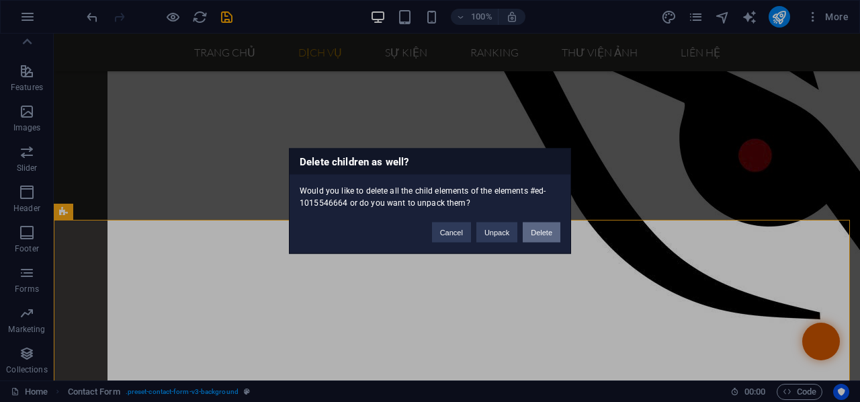
click at [539, 233] on button "Delete" at bounding box center [542, 232] width 38 height 20
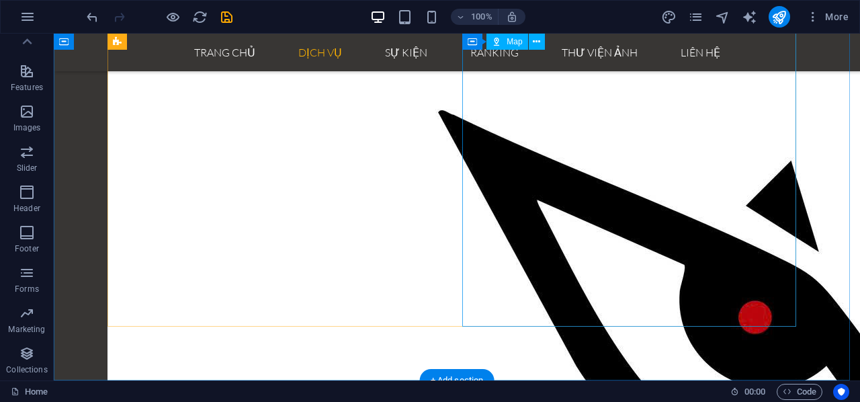
scroll to position [2434, 0]
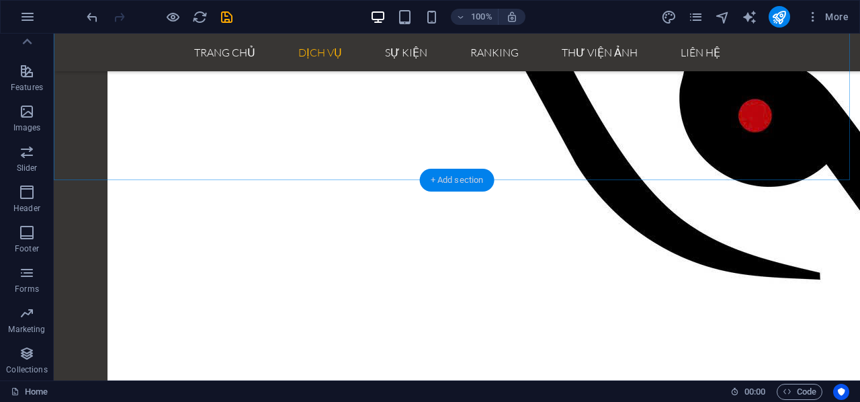
click at [439, 182] on div "+ Add section" at bounding box center [457, 180] width 75 height 23
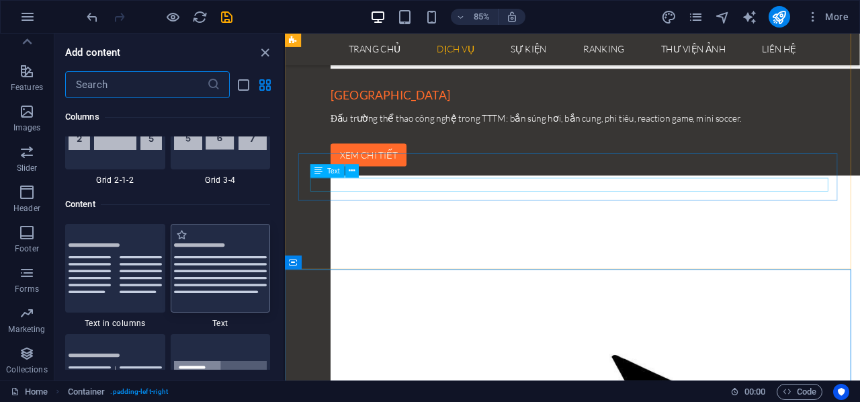
scroll to position [2351, 0]
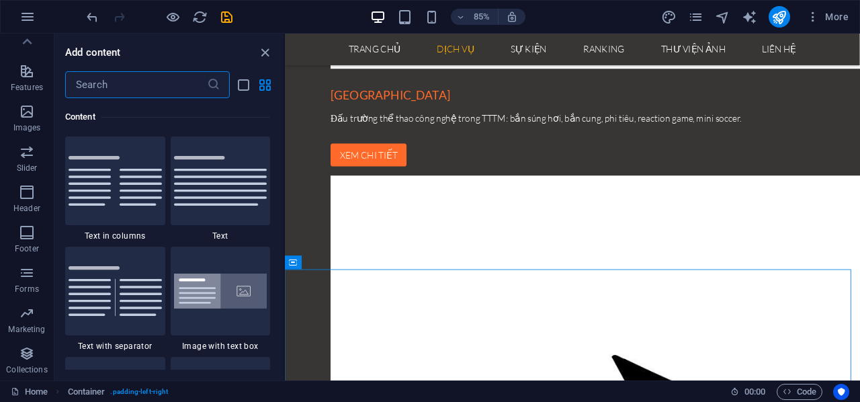
click at [141, 88] on input "text" at bounding box center [136, 84] width 142 height 27
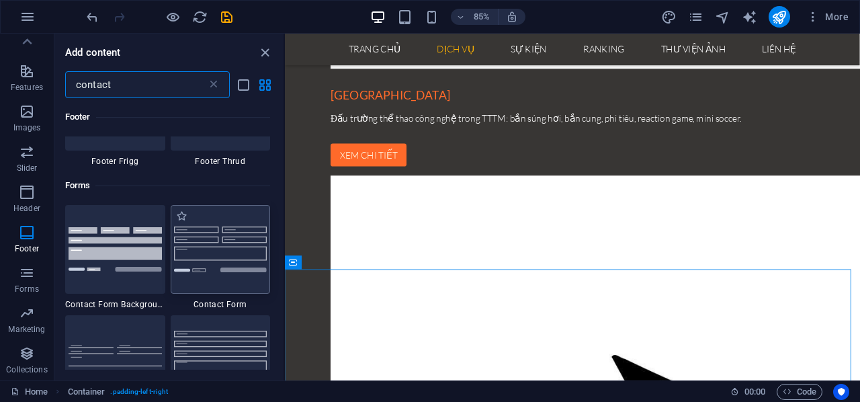
scroll to position [861, 0]
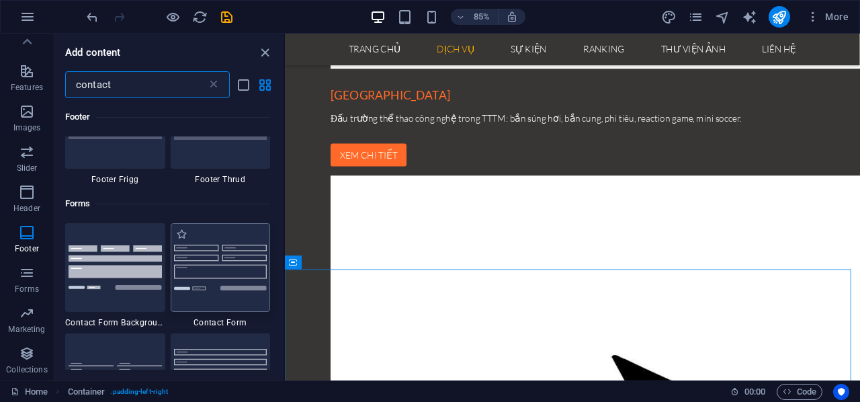
type input "contact"
click at [222, 248] on img at bounding box center [220, 267] width 93 height 45
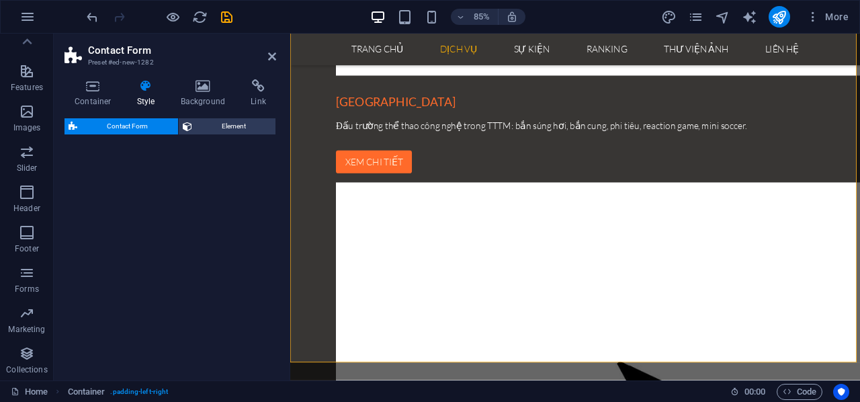
select select "rem"
select select "preset-contact-form-v3-default"
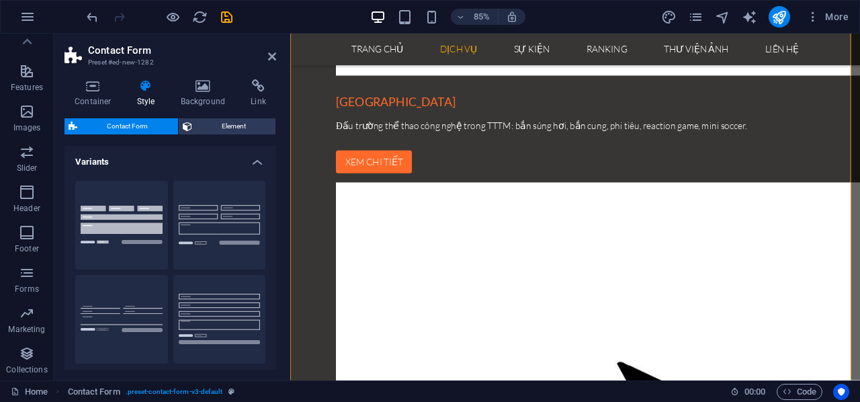
scroll to position [2895, 0]
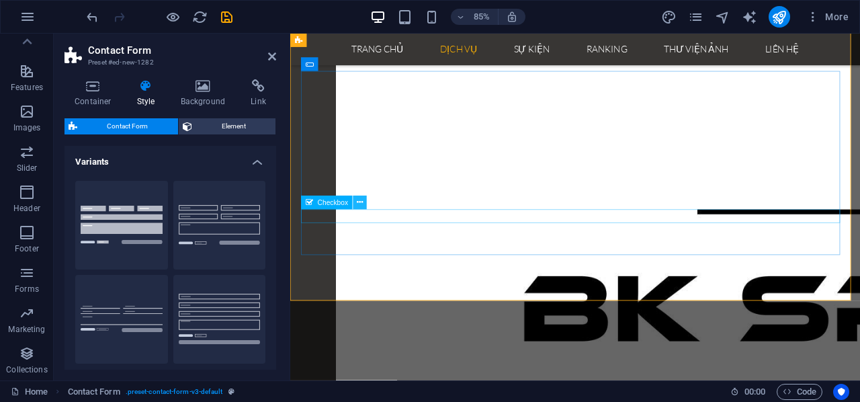
click at [360, 202] on icon at bounding box center [360, 202] width 6 height 12
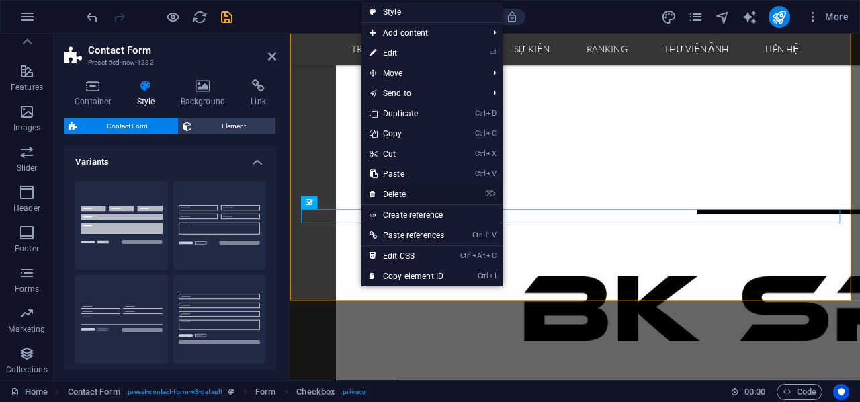
click at [390, 194] on link "⌦ Delete" at bounding box center [406, 194] width 91 height 20
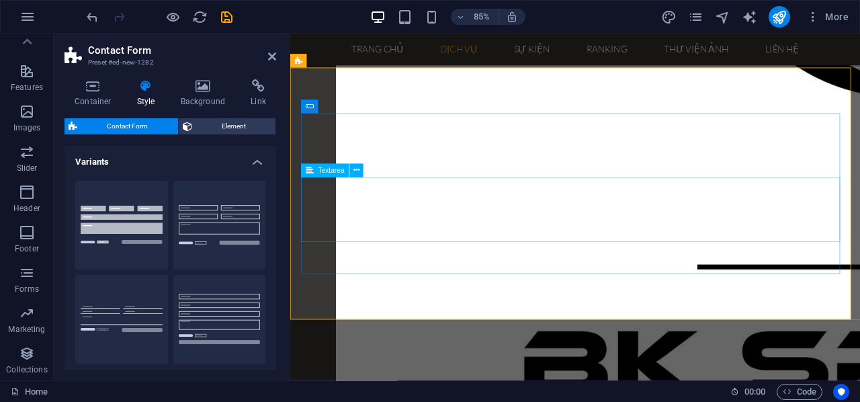
scroll to position [2828, 0]
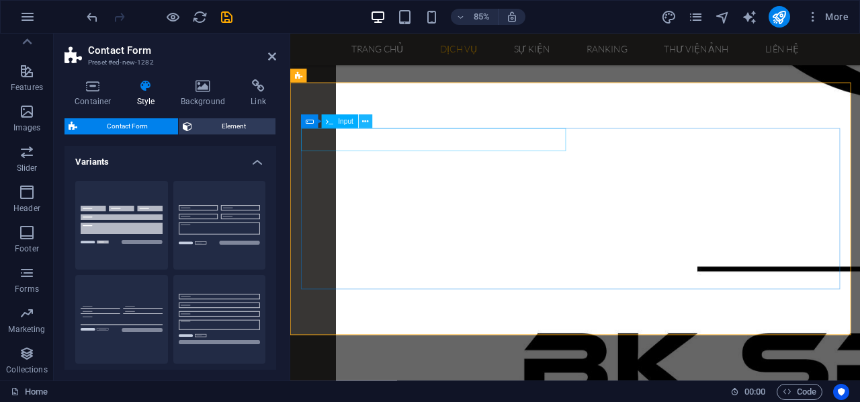
click at [367, 123] on icon at bounding box center [365, 122] width 6 height 12
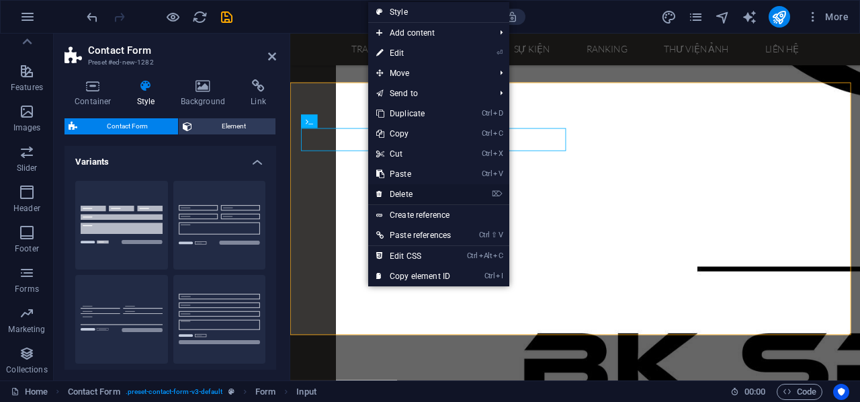
click at [411, 194] on link "⌦ Delete" at bounding box center [413, 194] width 91 height 20
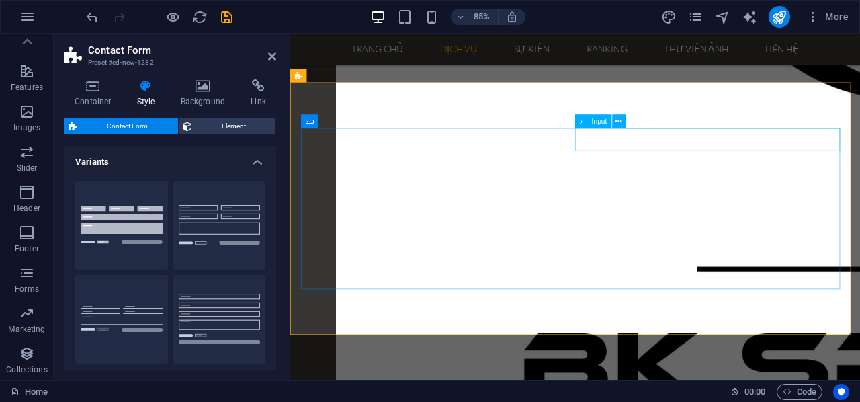
click at [621, 122] on icon at bounding box center [619, 122] width 6 height 12
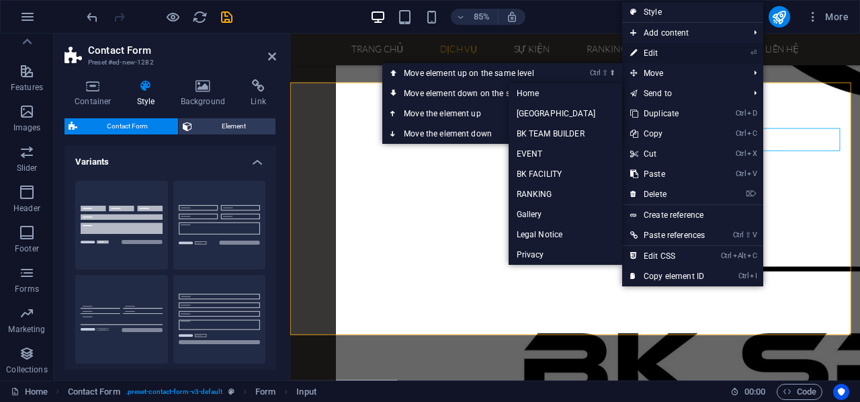
click at [651, 52] on link "⏎ Edit" at bounding box center [667, 53] width 91 height 20
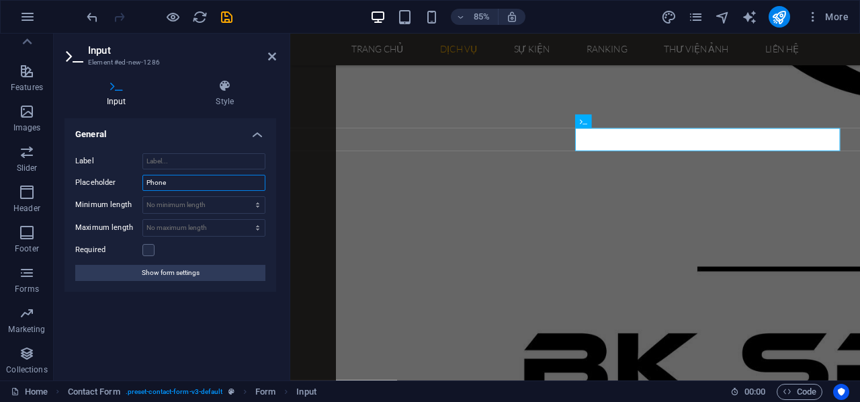
click at [180, 181] on input "Phone" at bounding box center [203, 183] width 123 height 16
type input "Phone (Optional)"
click at [274, 58] on icon at bounding box center [272, 56] width 8 height 11
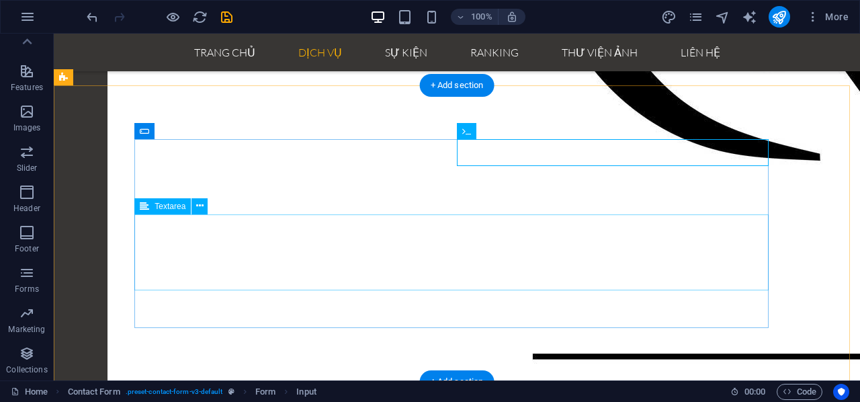
scroll to position [2554, 0]
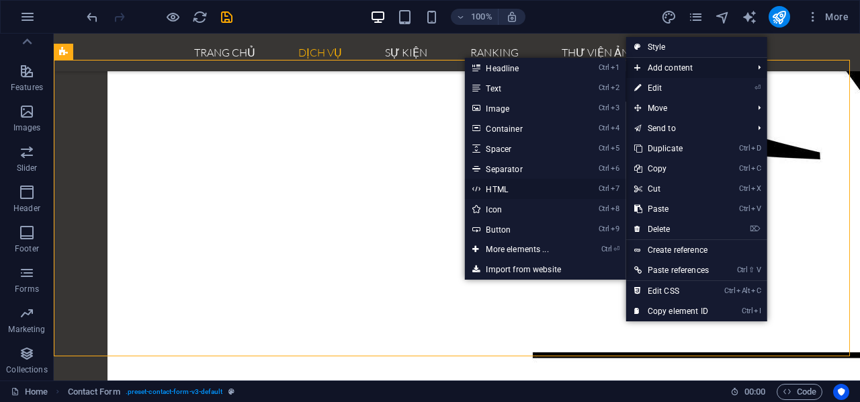
click at [497, 189] on link "Ctrl 7 HTML" at bounding box center [519, 189] width 111 height 20
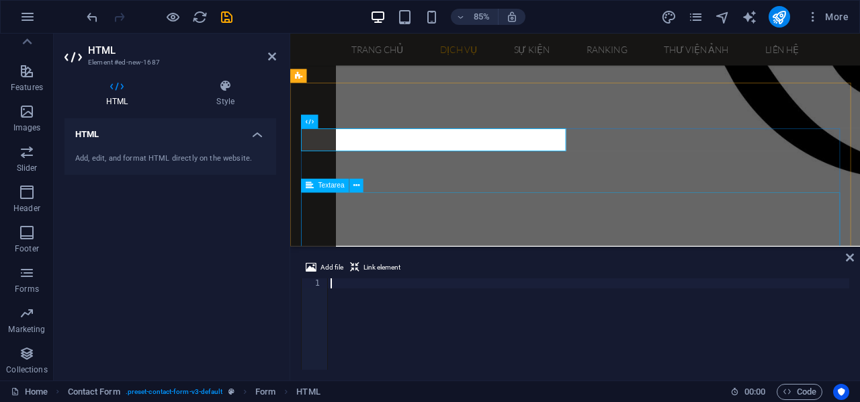
scroll to position [2782, 0]
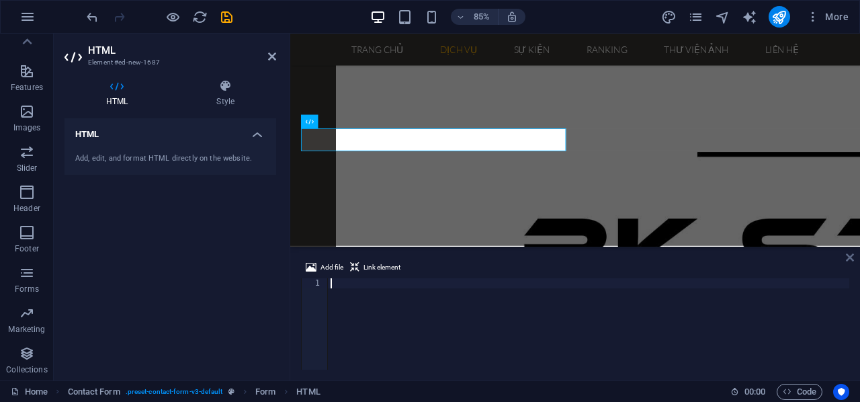
click at [851, 257] on icon at bounding box center [850, 257] width 8 height 11
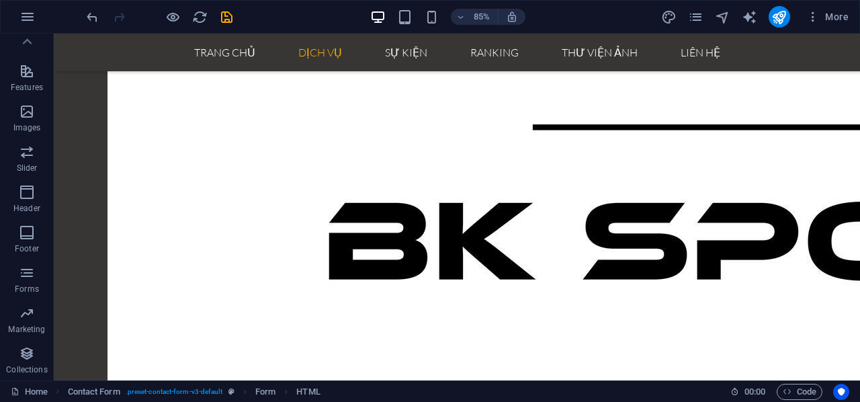
scroll to position [2554, 0]
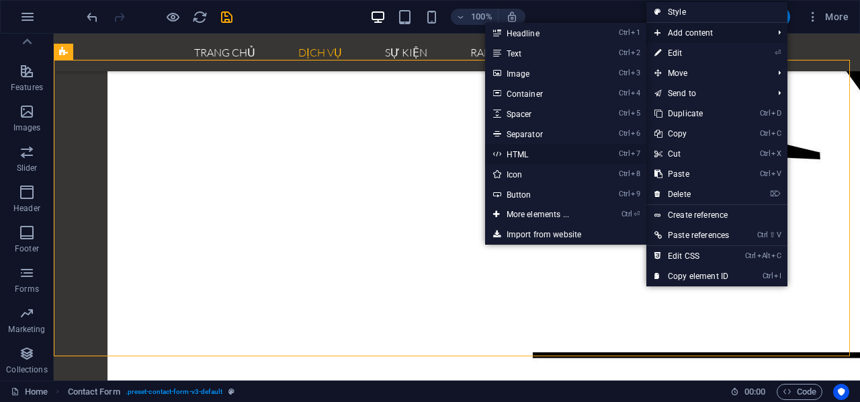
click at [517, 157] on link "Ctrl 7 HTML" at bounding box center [540, 154] width 111 height 20
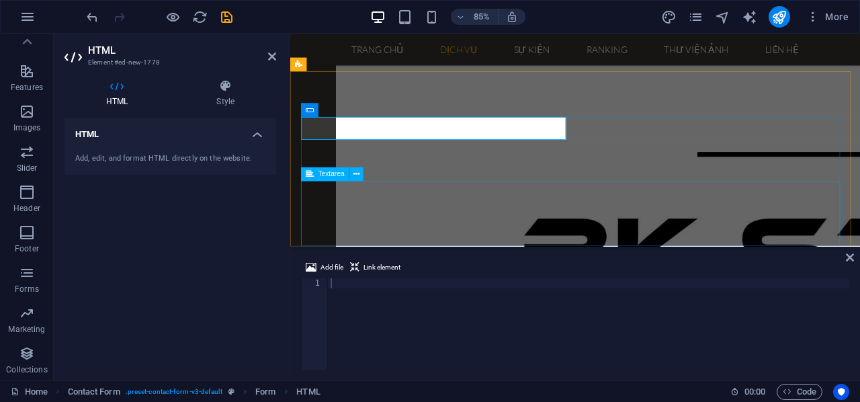
scroll to position [2849, 0]
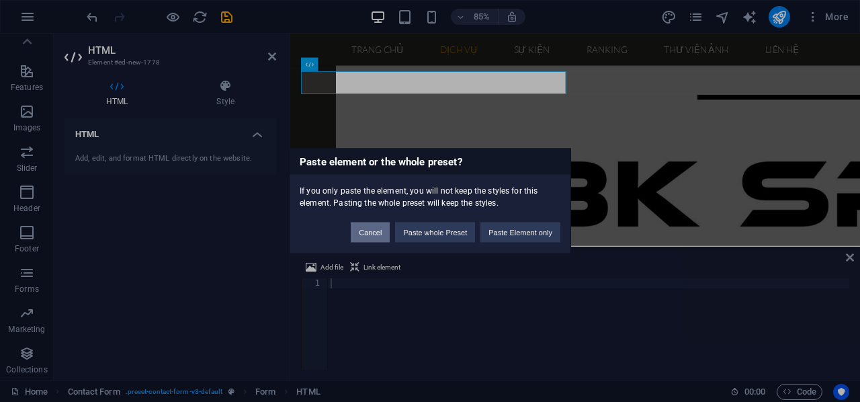
click at [372, 230] on button "Cancel" at bounding box center [370, 232] width 39 height 20
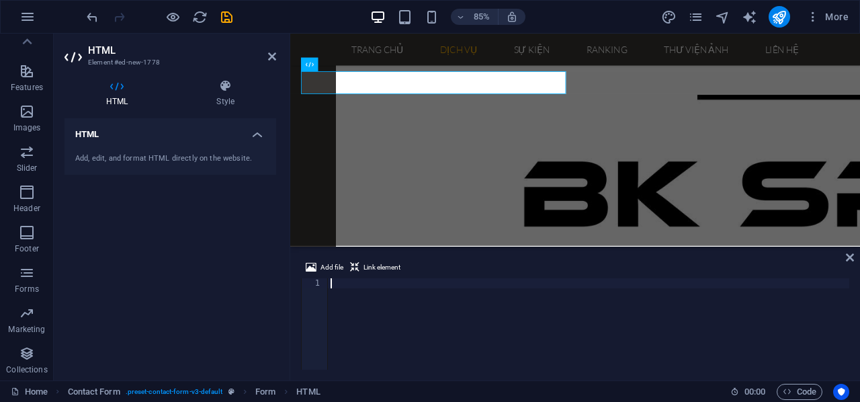
click at [390, 288] on div at bounding box center [588, 334] width 521 height 112
paste textarea "<link rel="stylesheet" href="https://cdnjs.cloudflare.com/ajax/libs/font-awesom…"
type textarea "<link rel="stylesheet" href="https://cdnjs.cloudflare.com/ajax/libs/font-awesom…"
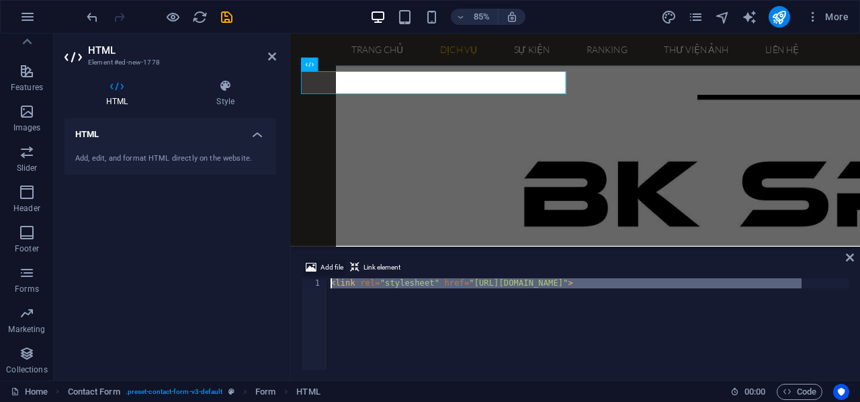
drag, startPoint x: 819, startPoint y: 283, endPoint x: 323, endPoint y: 271, distance: 496.0
click at [324, 272] on div "Add file Link element <link rel="stylesheet" href="https://cdnjs.cloudflare.com…" at bounding box center [575, 314] width 548 height 110
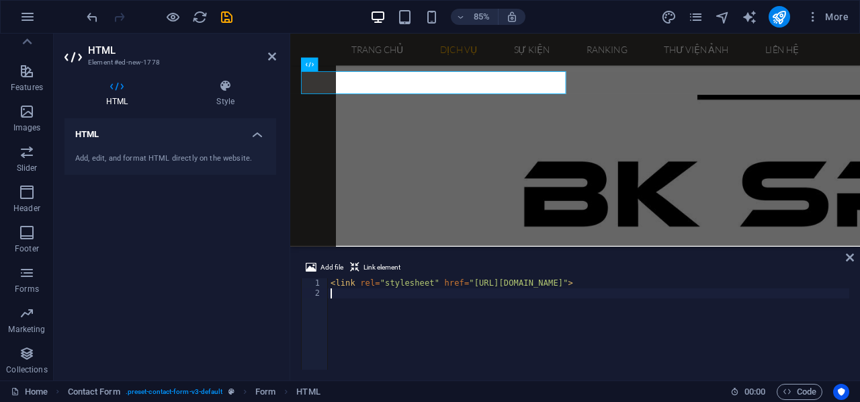
paste textarea ".fab-sub a:hover {"
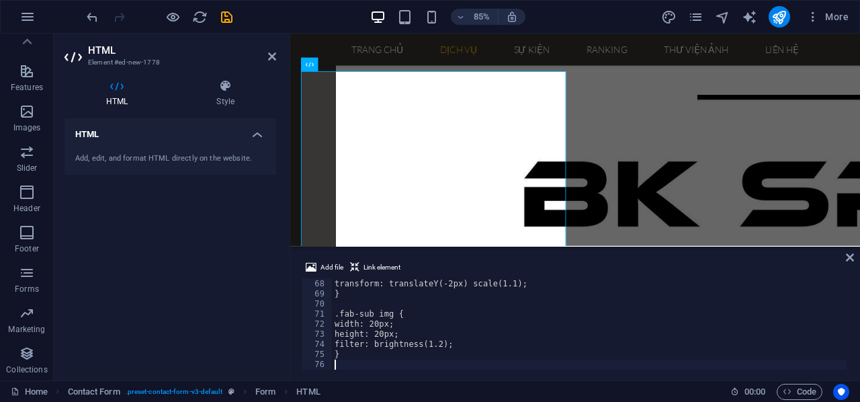
scroll to position [594, 0]
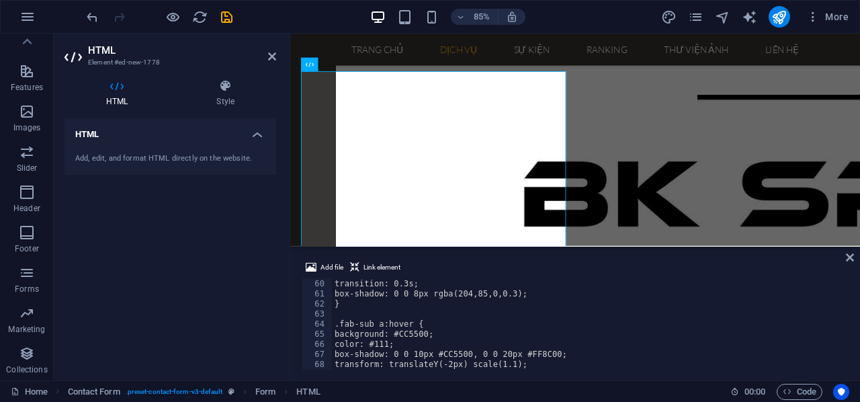
click at [560, 321] on div "justify-content: center; transition: 0.3s; box-shadow: 0 0 8px rgba(204,85,0,0.…" at bounding box center [589, 325] width 515 height 112
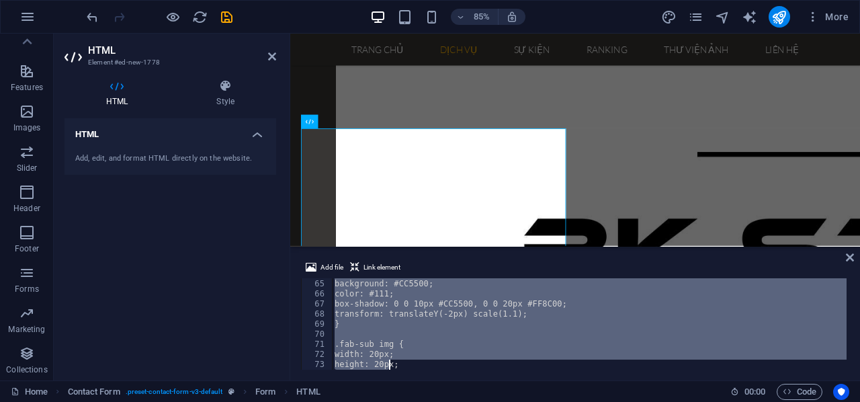
scroll to position [675, 0]
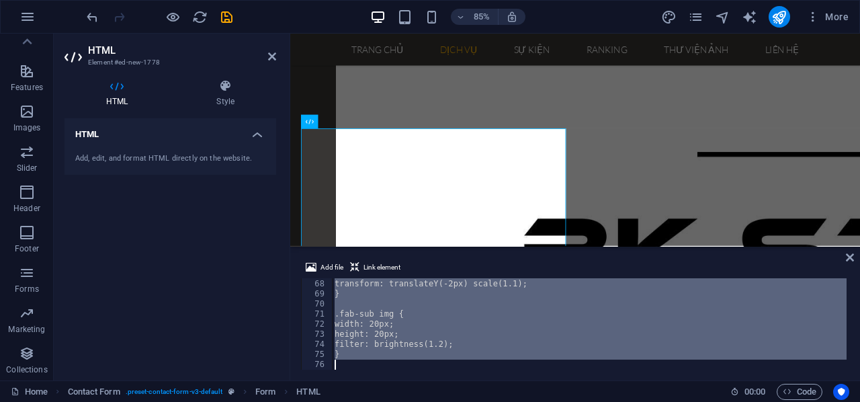
drag, startPoint x: 335, startPoint y: 294, endPoint x: 391, endPoint y: 402, distance: 121.7
click at [391, 401] on html "bksportgame.com Home Favorites Elements Columns Content Boxes Accordion Tables …" at bounding box center [430, 201] width 860 height 402
type textarea "}"
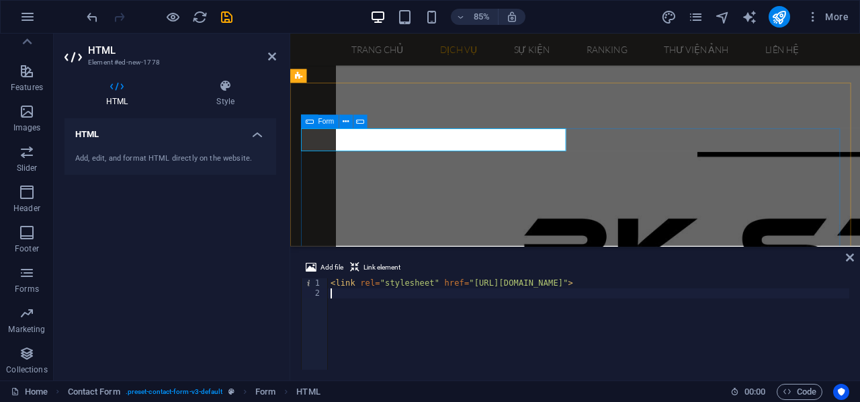
paste textarea "</div>"
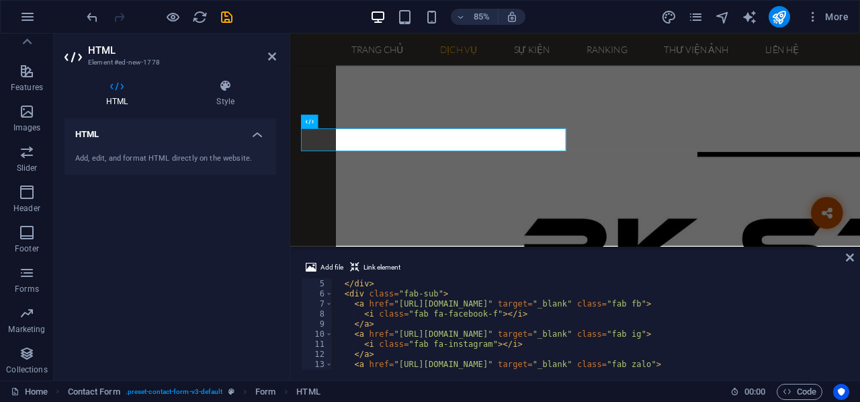
scroll to position [40, 0]
drag, startPoint x: 364, startPoint y: 312, endPoint x: 517, endPoint y: 309, distance: 153.2
click at [517, 309] on div "< i class = "fas fa-share-alt" > </ i > </ div > < div class = "fab-sub" > < a …" at bounding box center [589, 325] width 515 height 112
type textarea "<i class="fab fa-facebook-f"></i>"
paste textarea
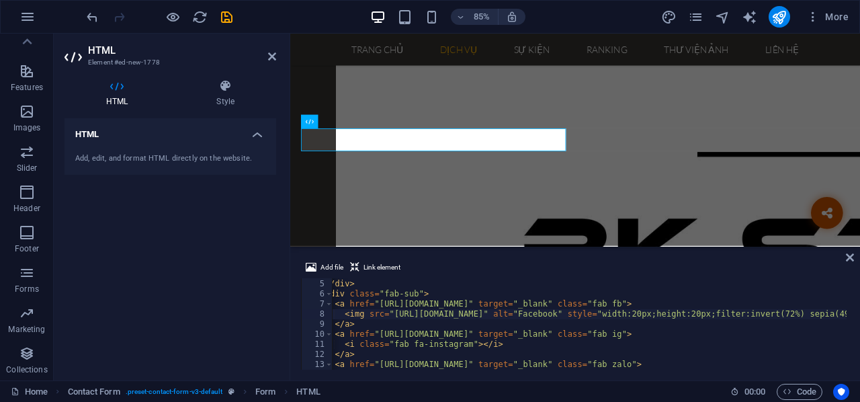
scroll to position [0, 0]
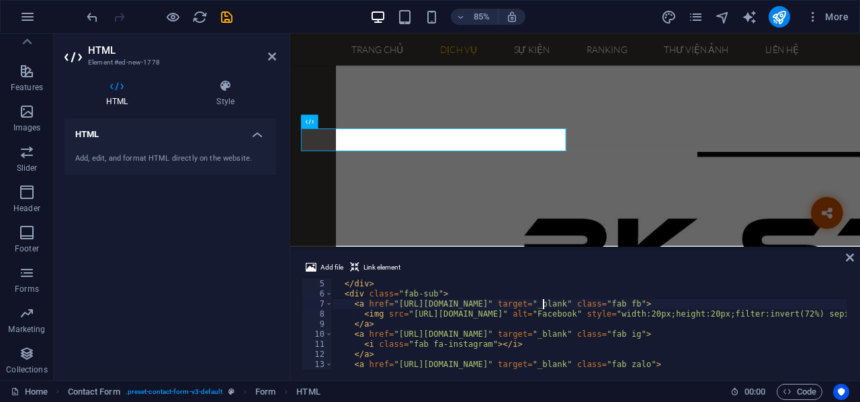
click at [544, 300] on div "< i class = "fas fa-share-alt" > </ i > </ div > < div class = "fab-sub" > < a …" at bounding box center [858, 323] width 1052 height 109
drag, startPoint x: 395, startPoint y: 304, endPoint x: 543, endPoint y: 304, distance: 147.8
click at [543, 304] on div "< i class = "fas fa-share-alt" > </ i > </ div > < div class = "fab-sub" > < a …" at bounding box center [858, 323] width 1052 height 109
paste textarea "profile.php?id=61580833405701"
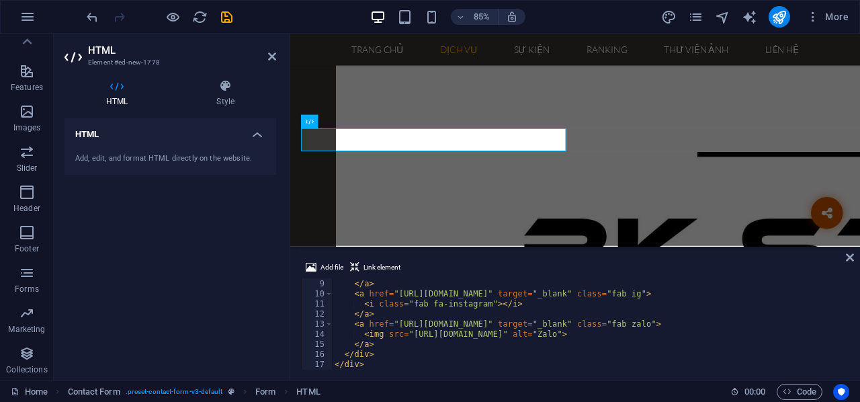
scroll to position [40, 0]
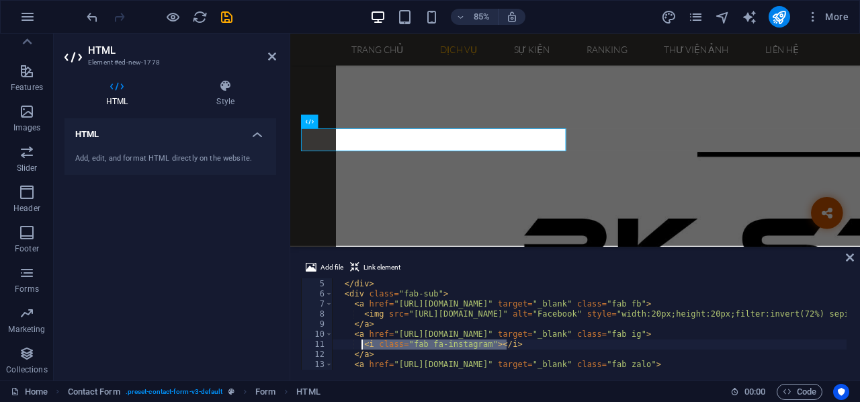
drag, startPoint x: 509, startPoint y: 345, endPoint x: 364, endPoint y: 343, distance: 145.1
click at [364, 343] on div "< i class = "fas fa-share-alt" > </ i > </ div > < div class = "fab-sub" > < a …" at bounding box center [858, 323] width 1052 height 109
paste textarea "mg src="https://cdn.jsdelivr.net/gh/simple-icons/simple-icons/icons/instagram.s…"
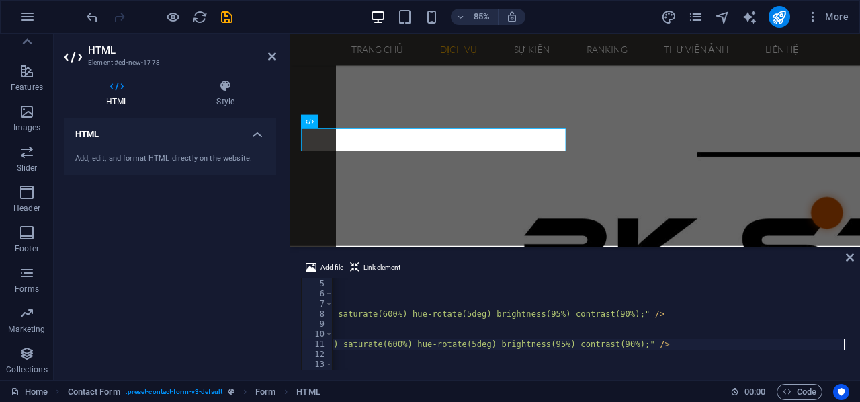
click at [835, 342] on div "< i class = "fas fa-share-alt" > </ i > </ div > < div class = "fab-sub" > < a …" at bounding box center [316, 323] width 1060 height 109
drag, startPoint x: 759, startPoint y: 370, endPoint x: 632, endPoint y: 370, distance: 127.7
click at [632, 370] on div "Add file Link element <img src="https://cdn.jsdelivr.net/gh/simple-icons/simple…" at bounding box center [575, 315] width 570 height 132
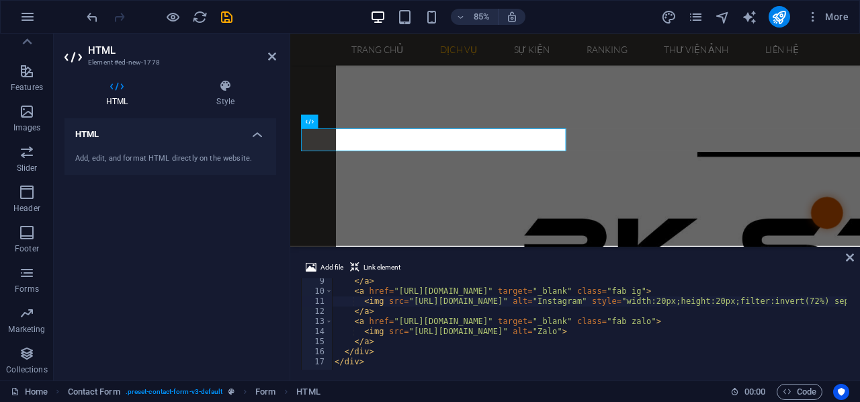
scroll to position [2, 0]
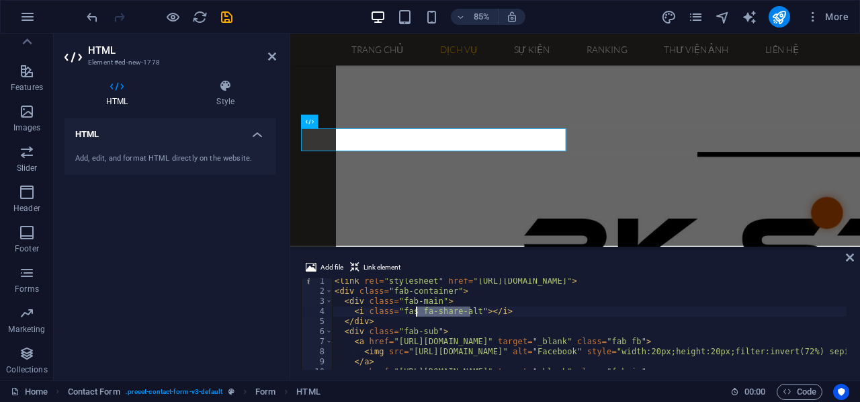
drag, startPoint x: 471, startPoint y: 314, endPoint x: 416, endPoint y: 316, distance: 55.1
click at [416, 316] on div "< link rel = "stylesheet" href = "https://cdnjs.cloudflare.com/ajax/libs/font-a…" at bounding box center [860, 330] width 1056 height 109
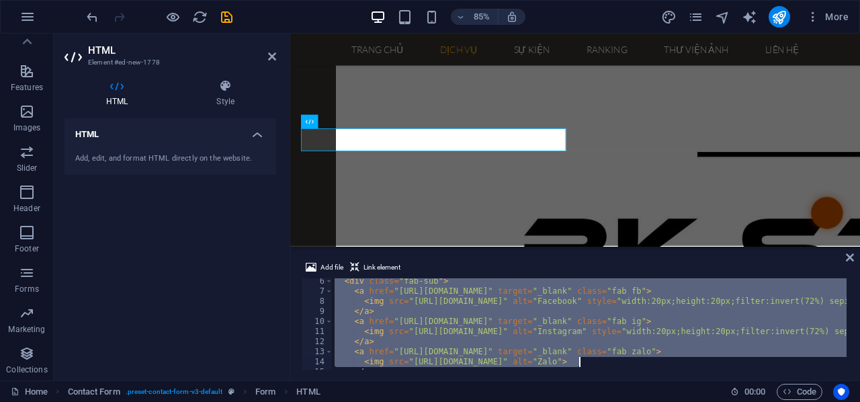
scroll to position [83, 0]
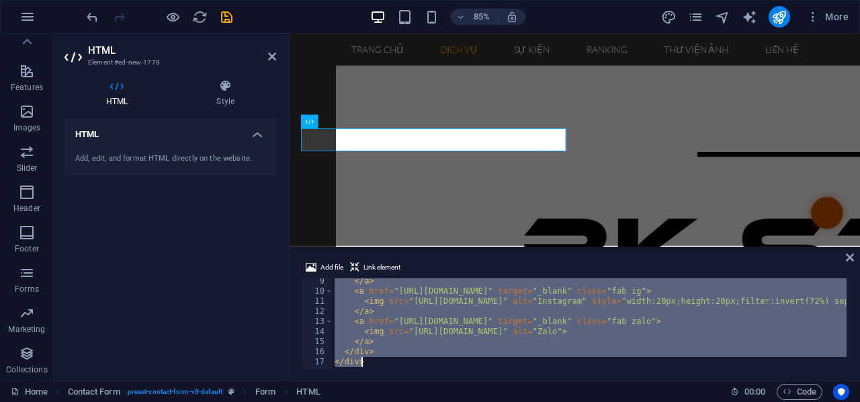
drag, startPoint x: 335, startPoint y: 285, endPoint x: 611, endPoint y: 376, distance: 291.3
click at [611, 376] on div "Add file Link element <i class="fas fa-share-alt"></i> 9 10 11 12 13 14 15 16 1…" at bounding box center [575, 315] width 570 height 132
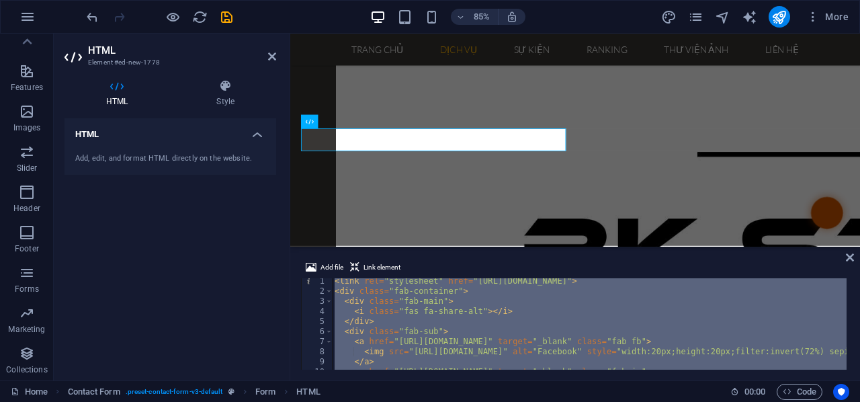
scroll to position [0, 0]
click at [454, 314] on div "< link rel = "stylesheet" href = "https://cdnjs.cloudflare.com/ajax/libs/font-a…" at bounding box center [589, 323] width 515 height 91
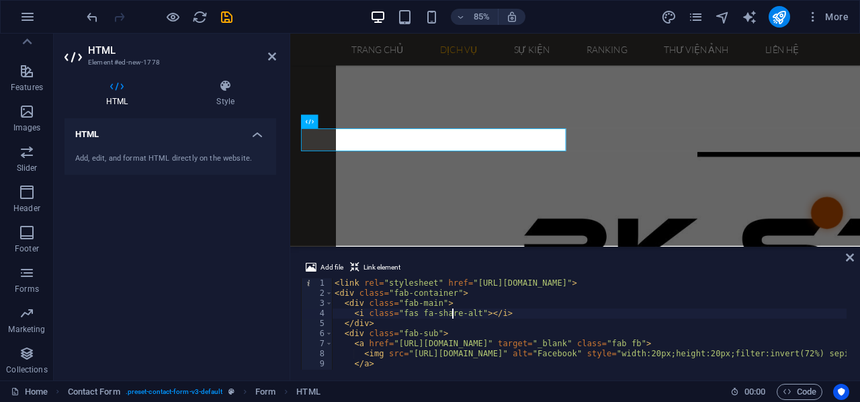
click at [454, 314] on div "< link rel = "stylesheet" href = "https://cdnjs.cloudflare.com/ajax/libs/font-a…" at bounding box center [860, 332] width 1056 height 109
click at [423, 318] on div "< link rel = "stylesheet" href = "https://cdnjs.cloudflare.com/ajax/libs/font-a…" at bounding box center [860, 332] width 1056 height 109
drag, startPoint x: 502, startPoint y: 310, endPoint x: 353, endPoint y: 316, distance: 148.6
click at [353, 316] on div "< link rel = "stylesheet" href = "https://cdnjs.cloudflare.com/ajax/libs/font-a…" at bounding box center [860, 332] width 1056 height 109
paste textarea "https://cdn.jsdelivr.net/gh/simple-icons/simple-icons@15.16.1/icons/slideshare.…"
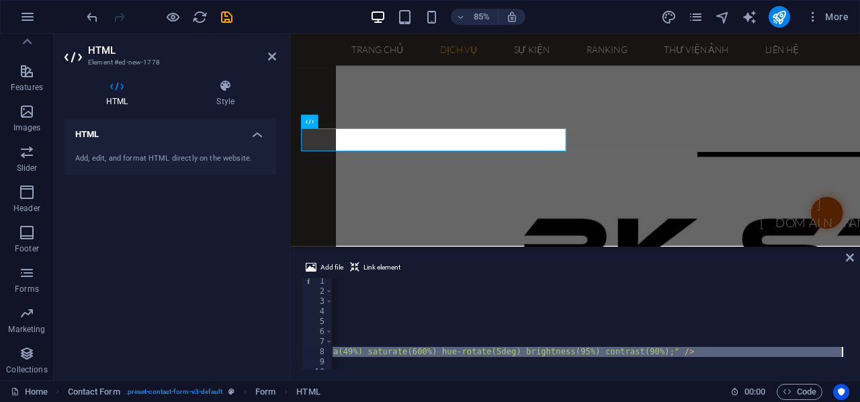
scroll to position [0, 539]
drag, startPoint x: 364, startPoint y: 351, endPoint x: 852, endPoint y: 350, distance: 488.5
click at [852, 350] on div "Add file Link element https://cdn.jsdelivr.net/gh/simple-icons/simple-icons@15.…" at bounding box center [575, 315] width 570 height 132
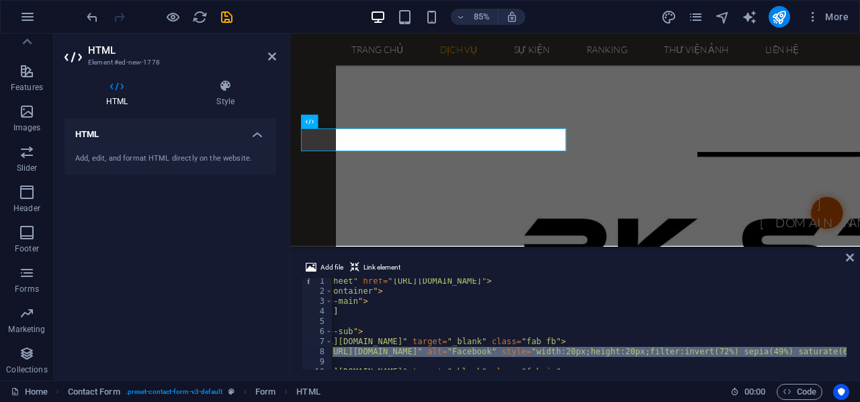
scroll to position [0, 0]
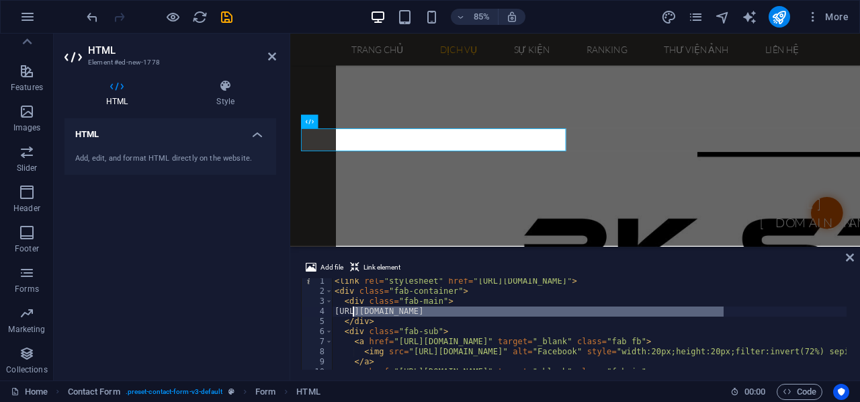
drag, startPoint x: 732, startPoint y: 310, endPoint x: 351, endPoint y: 309, distance: 381.0
click at [351, 309] on div "< link rel = "stylesheet" href = "https://cdnjs.cloudflare.com/ajax/libs/font-a…" at bounding box center [860, 330] width 1056 height 109
click at [465, 304] on div "< link rel = "stylesheet" href = "https://cdnjs.cloudflare.com/ajax/libs/font-a…" at bounding box center [860, 330] width 1056 height 109
type textarea "<div class="fab-main">"
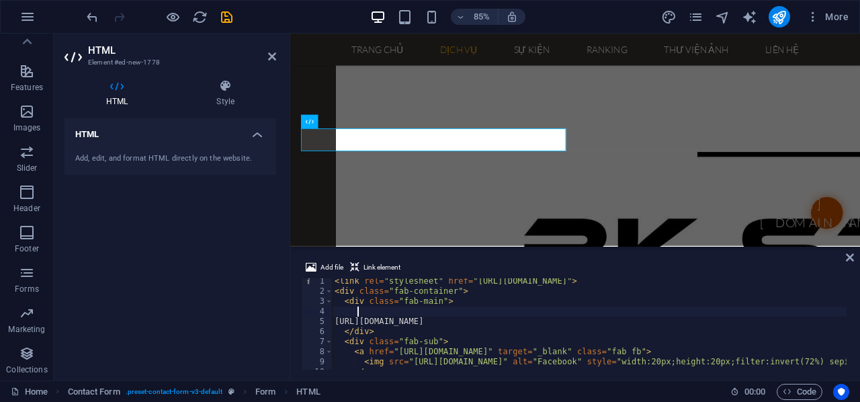
scroll to position [0, 1]
paste textarea "<img src="https://cdn.jsdelivr.net/gh/simple-icons/simple-icons/icons/facebook.…"
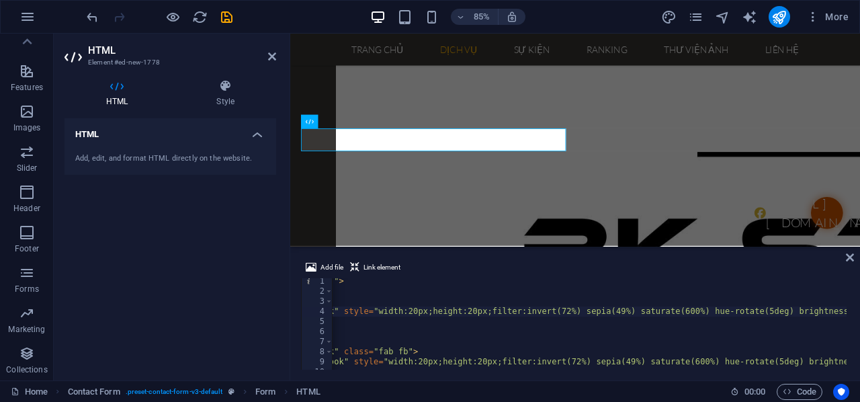
scroll to position [0, 0]
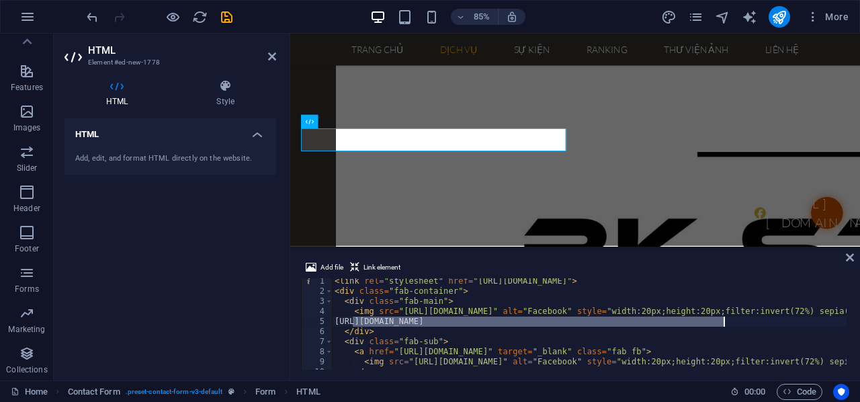
drag, startPoint x: 352, startPoint y: 322, endPoint x: 726, endPoint y: 321, distance: 374.3
click at [726, 321] on div "< link rel = "stylesheet" href = "https://cdnjs.cloudflare.com/ajax/libs/font-a…" at bounding box center [860, 330] width 1056 height 109
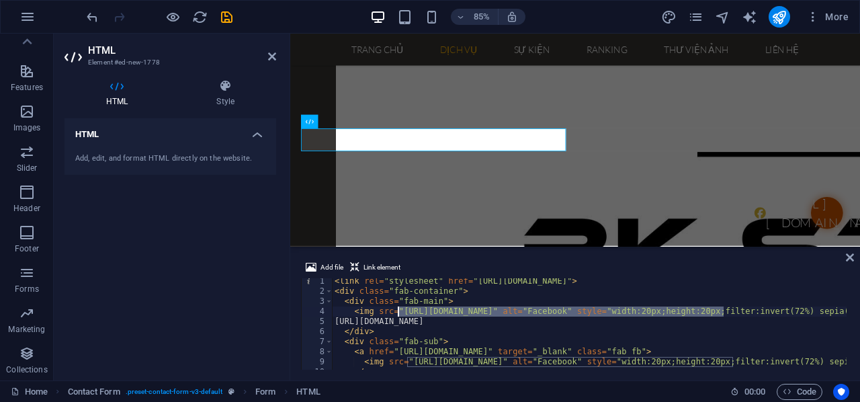
drag, startPoint x: 724, startPoint y: 310, endPoint x: 398, endPoint y: 311, distance: 326.6
click at [398, 311] on div "< link rel = "stylesheet" href = "https://cdnjs.cloudflare.com/ajax/libs/font-a…" at bounding box center [860, 330] width 1056 height 109
paste textarea "@15.16.1/icons/slideshare"
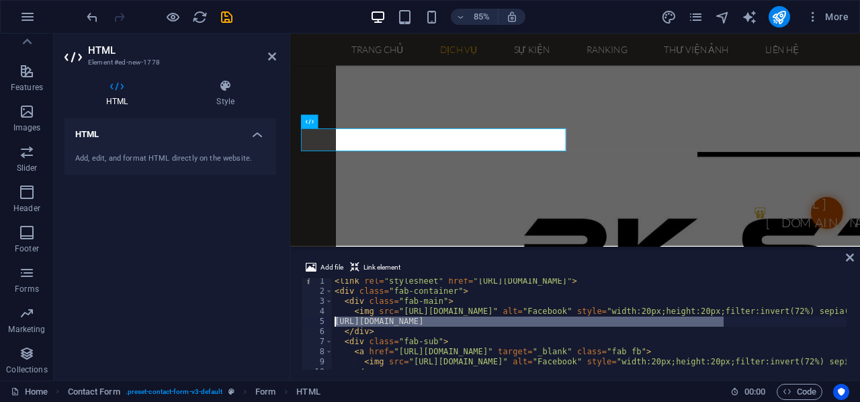
drag, startPoint x: 736, startPoint y: 318, endPoint x: 323, endPoint y: 325, distance: 414.0
click at [323, 325] on div "<img src="https://cdn.jsdelivr.net/gh/simple-icons/simple-icons@15.16.1/icons/s…" at bounding box center [575, 323] width 548 height 91
type textarea "https://cdn.jsdelivr.net/gh/simple-icons/simple-icons@15.16.1/icons/slideshare.…"
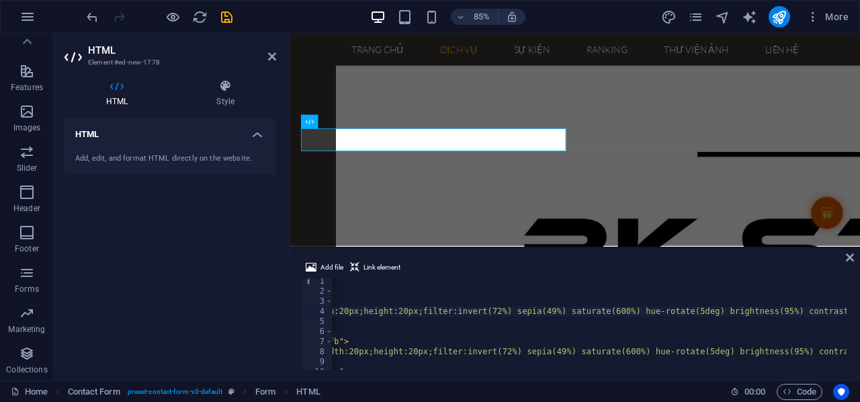
scroll to position [0, 283]
click at [530, 310] on div "< link rel = "stylesheet" href = "https://cdnjs.cloudflare.com/ajax/libs/font-a…" at bounding box center [592, 330] width 1087 height 109
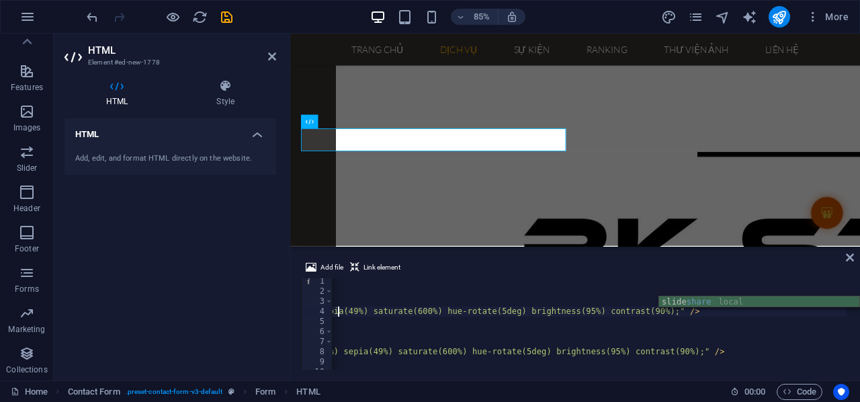
scroll to position [0, 559]
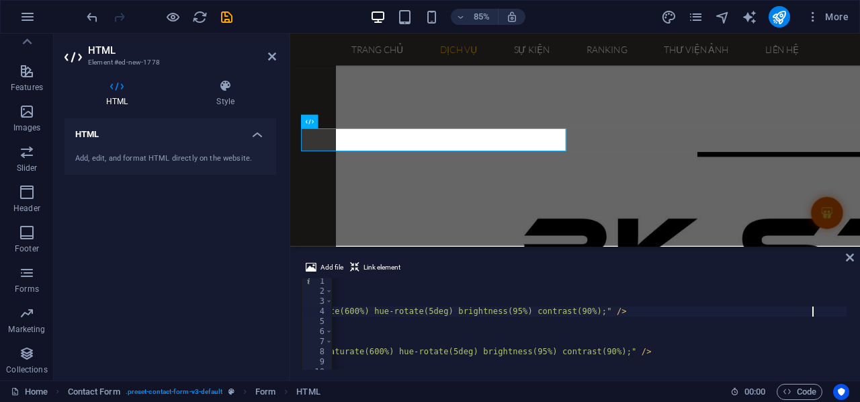
click at [813, 310] on div "< link rel = "stylesheet" href = "https://cdnjs.cloudflare.com/ajax/libs/font-a…" at bounding box center [310, 330] width 1074 height 109
click at [475, 309] on div "< link rel = "stylesheet" href = "https://cdnjs.cloudflare.com/ajax/libs/font-a…" at bounding box center [444, 330] width 1074 height 109
click at [469, 310] on div "< link rel = "stylesheet" href = "https://cdnjs.cloudflare.com/ajax/libs/font-a…" at bounding box center [444, 330] width 1074 height 109
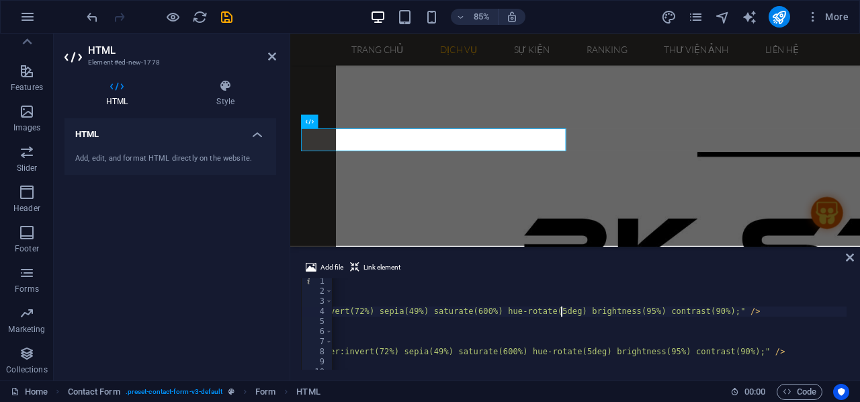
click at [563, 315] on div "< link rel = "stylesheet" href = "https://cdnjs.cloudflare.com/ajax/libs/font-a…" at bounding box center [444, 330] width 1074 height 109
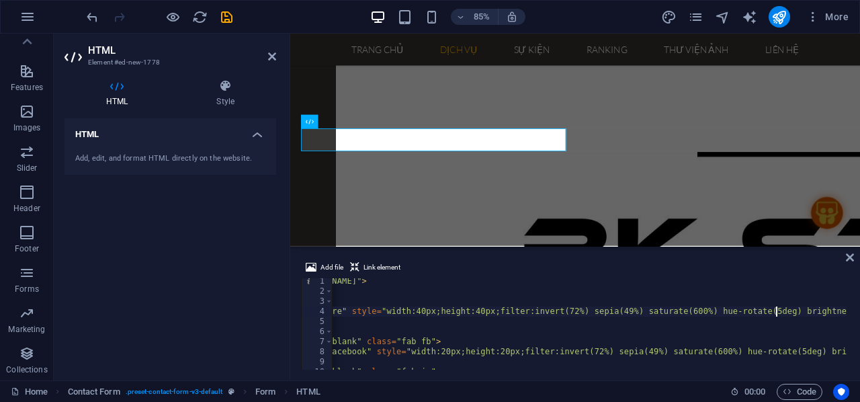
scroll to position [0, 0]
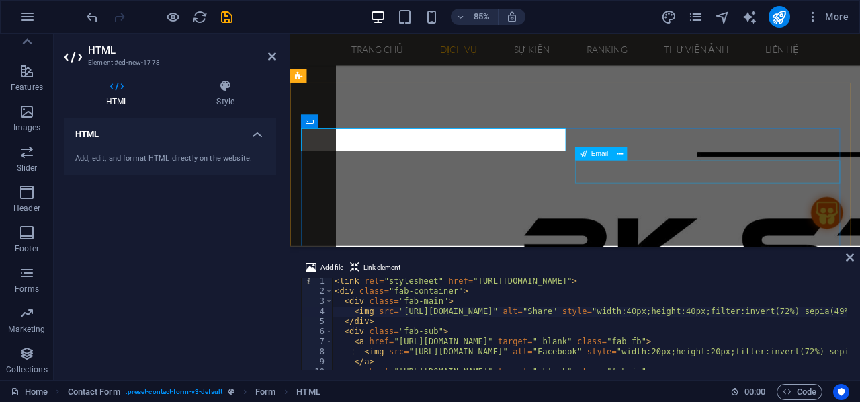
type textarea "<img src="https://cdn.jsdelivr.net/gh/simple-icons/simple-icons@15.16.1/icons/s…"
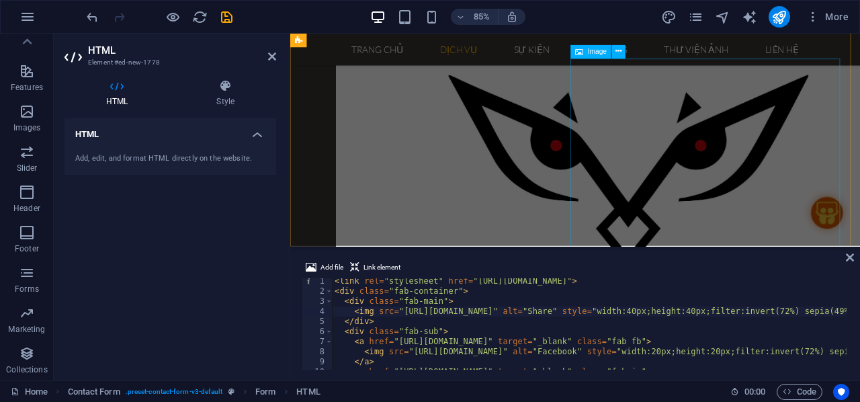
scroll to position [2541, 0]
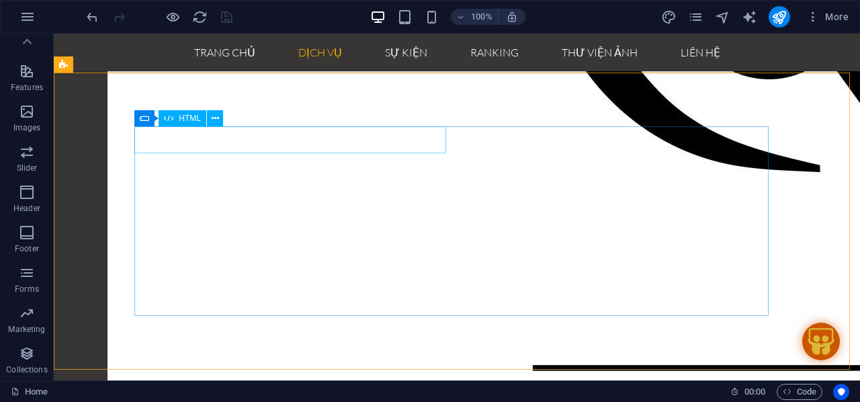
click at [187, 118] on span "HTML" at bounding box center [190, 118] width 22 height 8
click at [219, 118] on button at bounding box center [215, 118] width 16 height 16
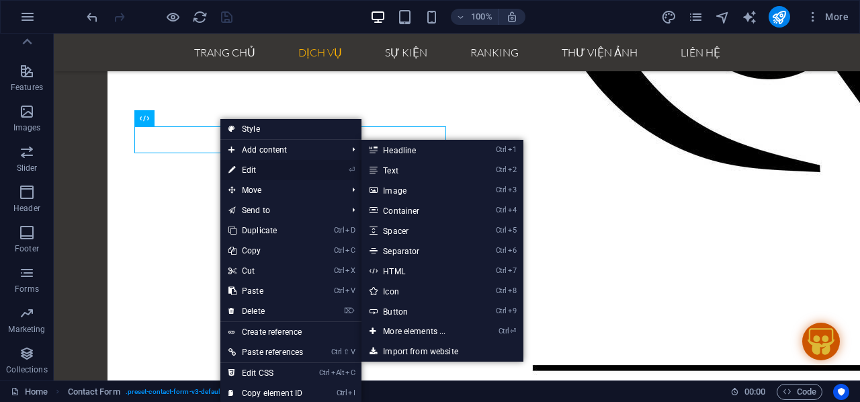
click at [261, 169] on link "⏎ Edit" at bounding box center [265, 170] width 91 height 20
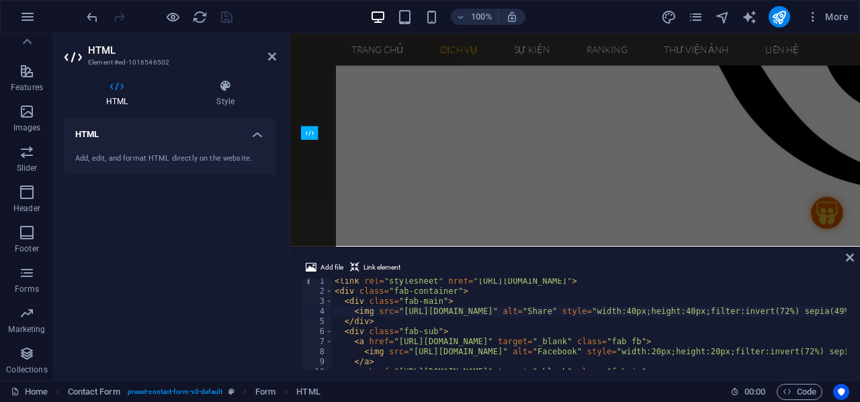
scroll to position [2768, 0]
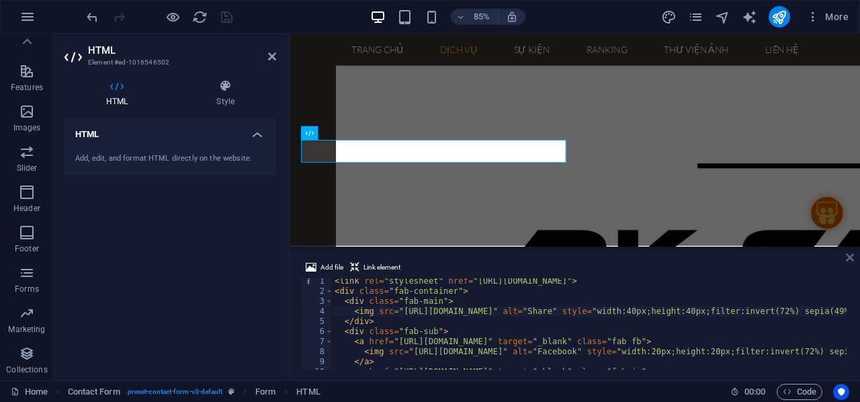
click at [852, 257] on icon at bounding box center [850, 257] width 8 height 11
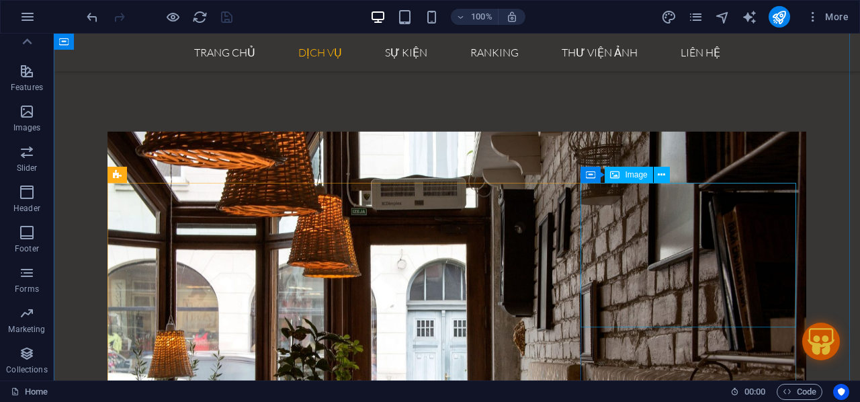
scroll to position [525, 0]
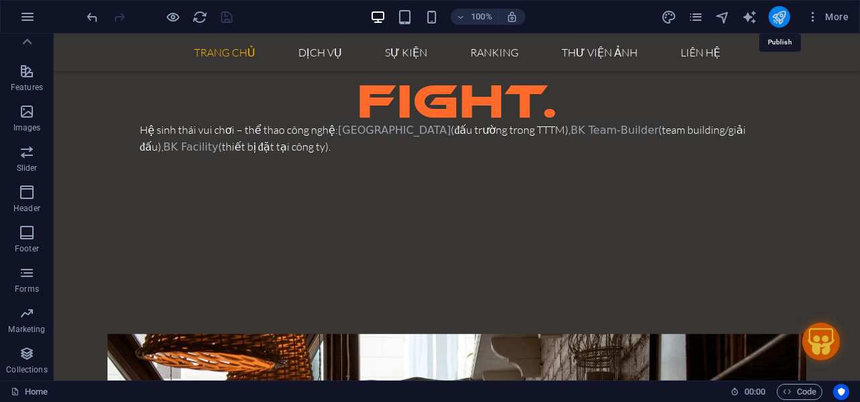
click at [777, 14] on icon "publish" at bounding box center [778, 16] width 15 height 15
